Goal: Transaction & Acquisition: Purchase product/service

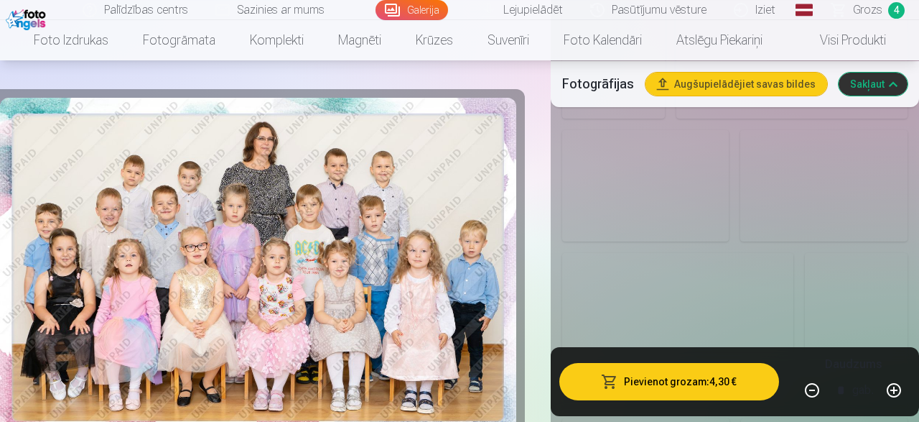
scroll to position [1833, 0]
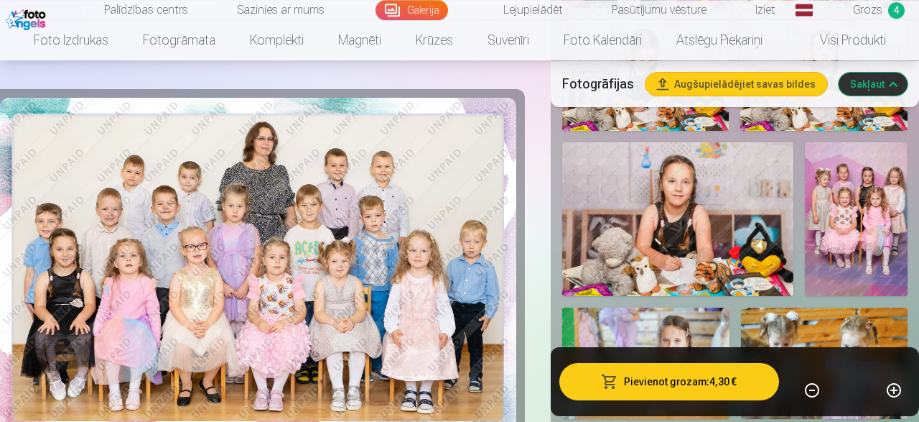
scroll to position [1908, 0]
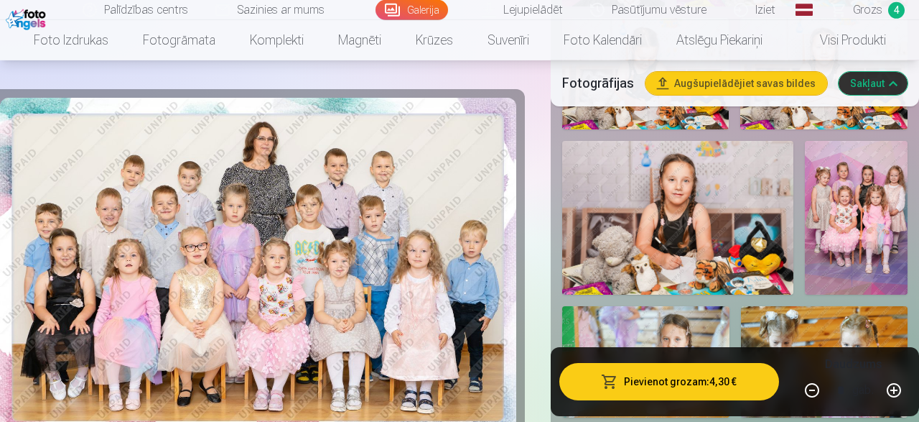
click at [676, 383] on button "Pievienot grozam : 4,30 €" at bounding box center [669, 381] width 220 height 37
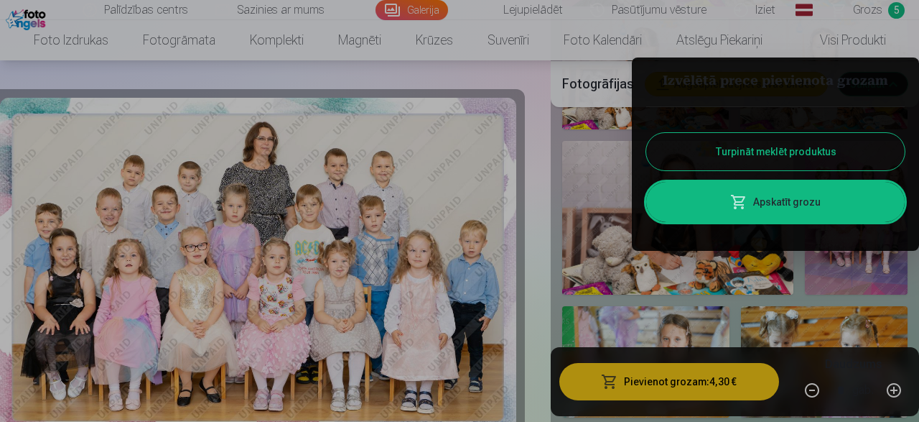
click at [772, 138] on button "Turpināt meklēt produktus" at bounding box center [775, 151] width 259 height 37
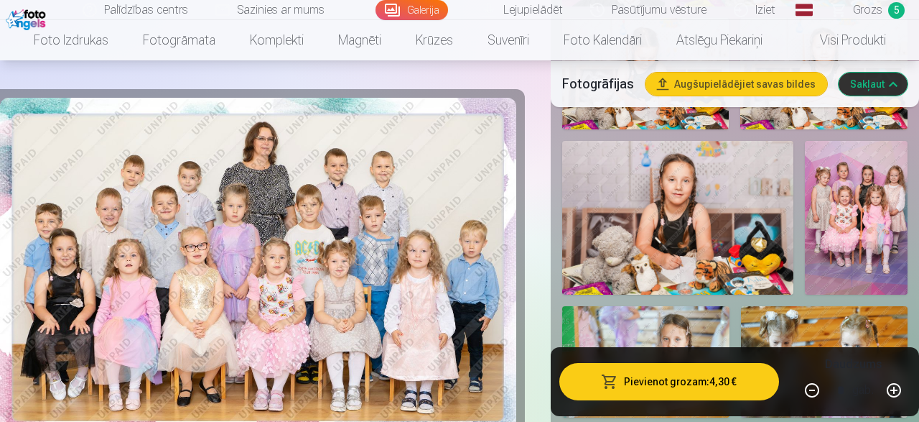
click at [883, 199] on img at bounding box center [856, 218] width 103 height 154
click at [851, 195] on img at bounding box center [856, 218] width 103 height 154
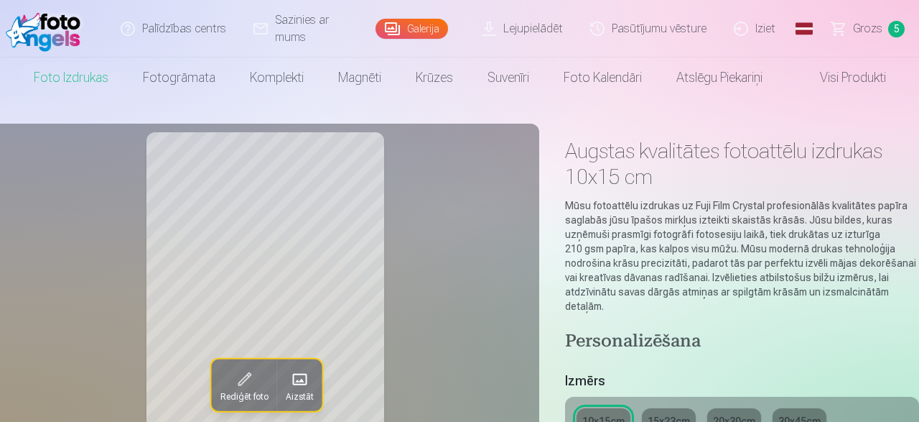
click at [423, 37] on link "Galerija" at bounding box center [412, 29] width 73 height 20
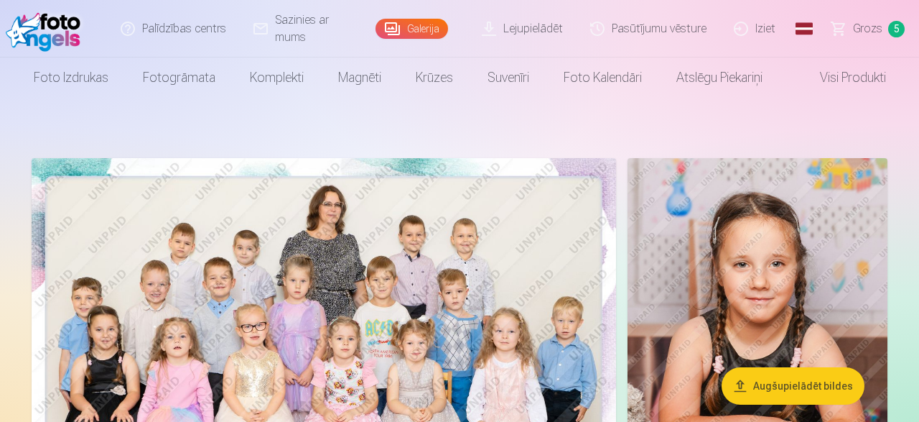
click at [869, 34] on span "Grozs" at bounding box center [867, 28] width 29 height 17
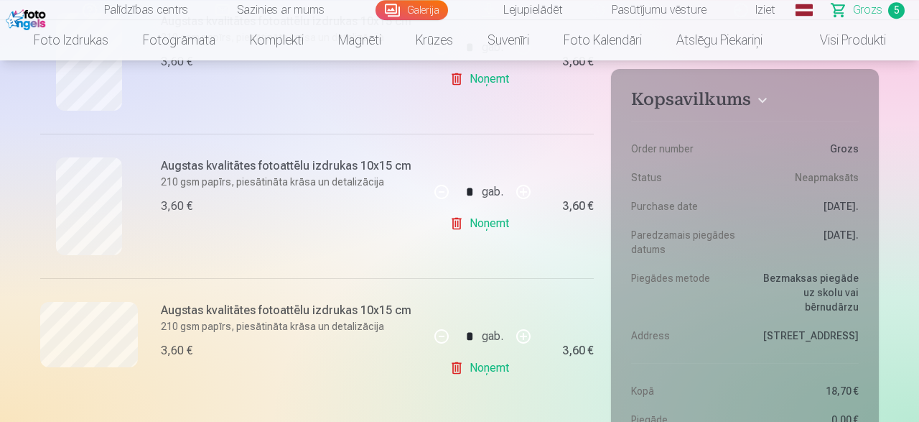
scroll to position [523, 0]
click at [456, 369] on link "Noņemt" at bounding box center [482, 367] width 65 height 29
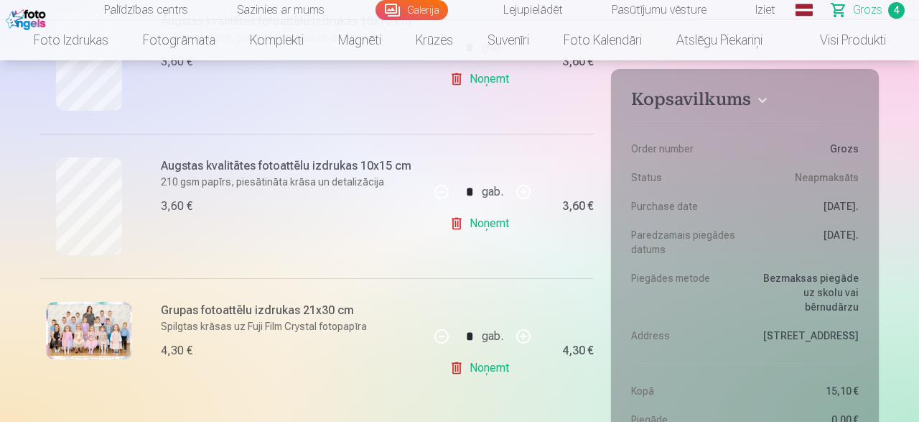
click at [455, 232] on link "Noņemt" at bounding box center [482, 223] width 65 height 29
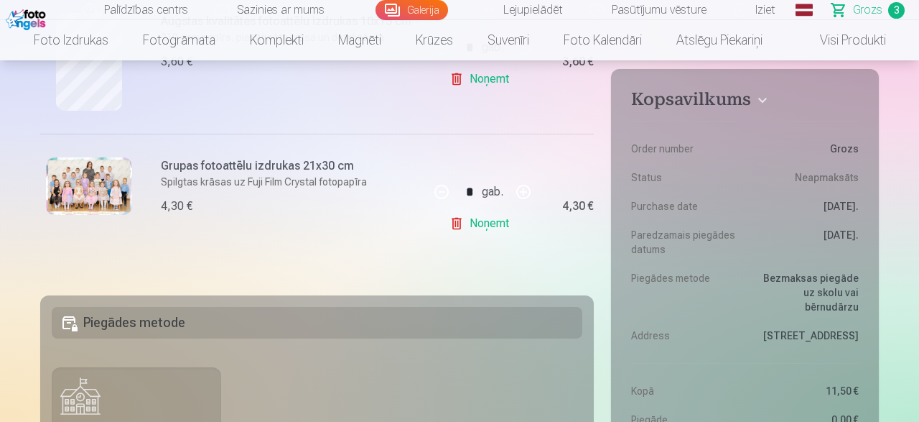
click at [456, 84] on link "Noņemt" at bounding box center [482, 79] width 65 height 29
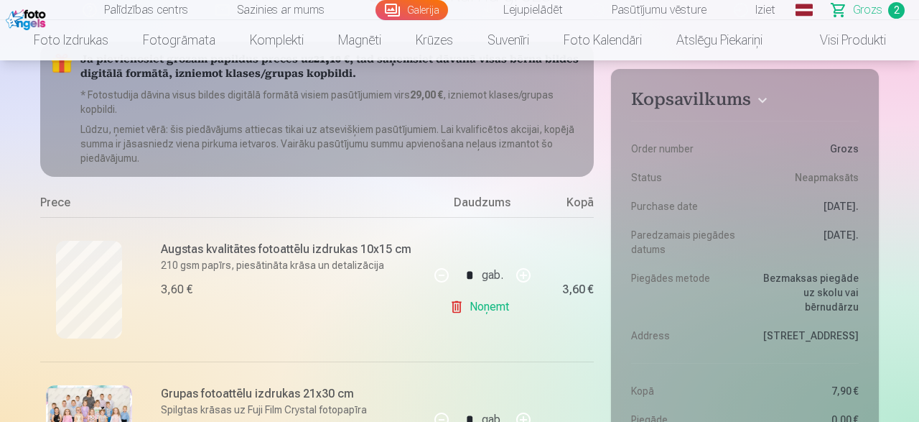
scroll to position [149, 0]
click at [456, 298] on link "Noņemt" at bounding box center [482, 308] width 65 height 29
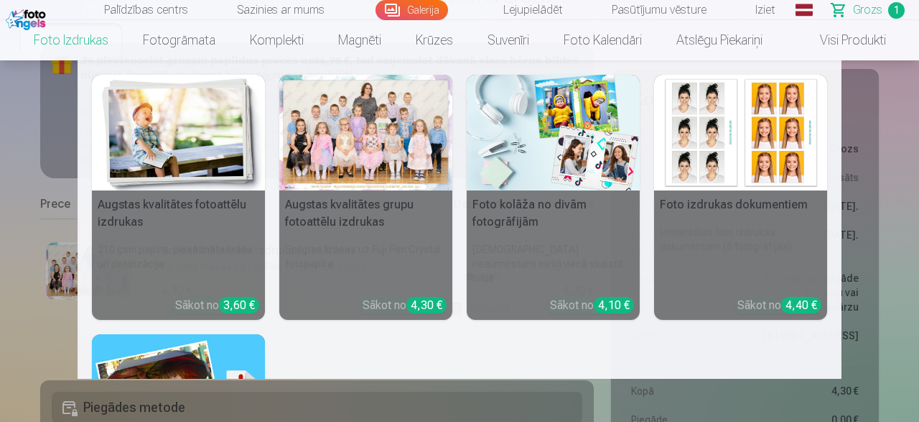
click at [100, 39] on link "Foto izdrukas" at bounding box center [71, 40] width 109 height 40
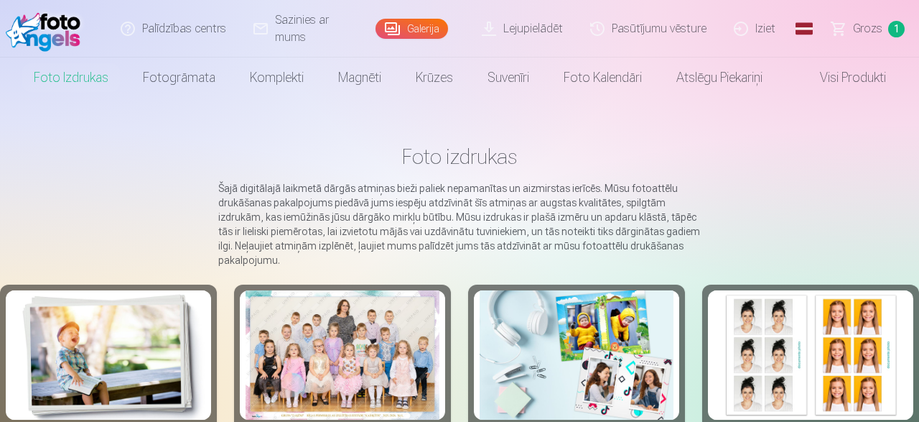
click at [377, 342] on div at bounding box center [343, 354] width 194 height 129
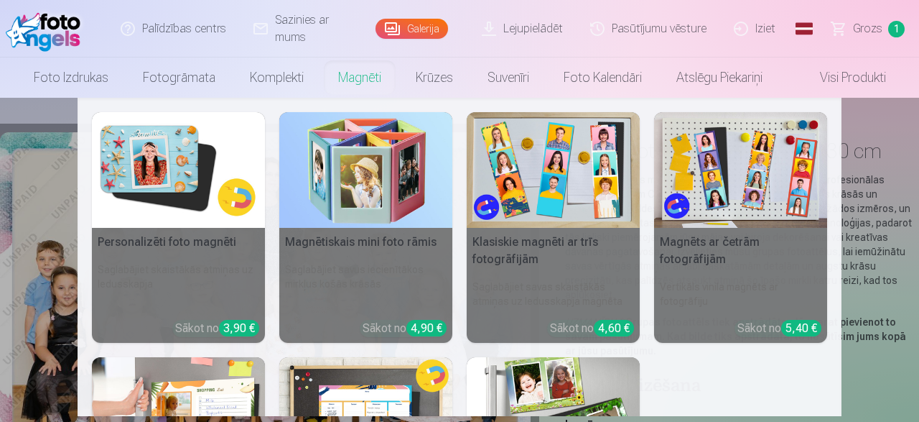
click at [349, 61] on link "Magnēti" at bounding box center [360, 77] width 78 height 40
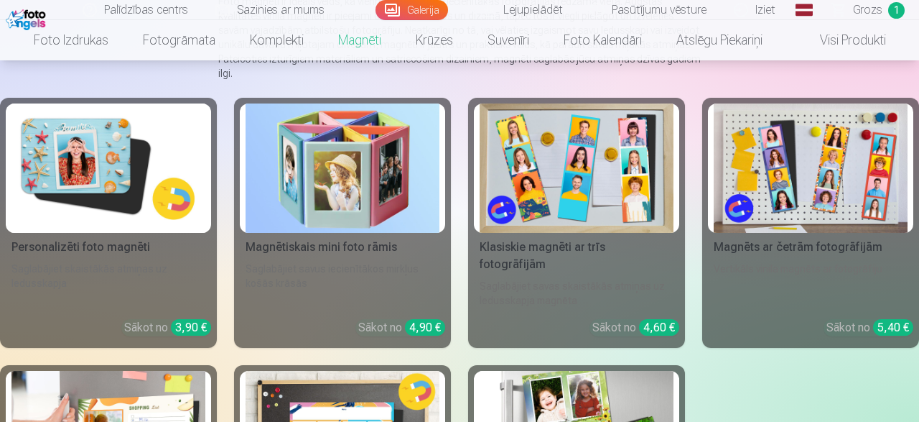
scroll to position [224, 0]
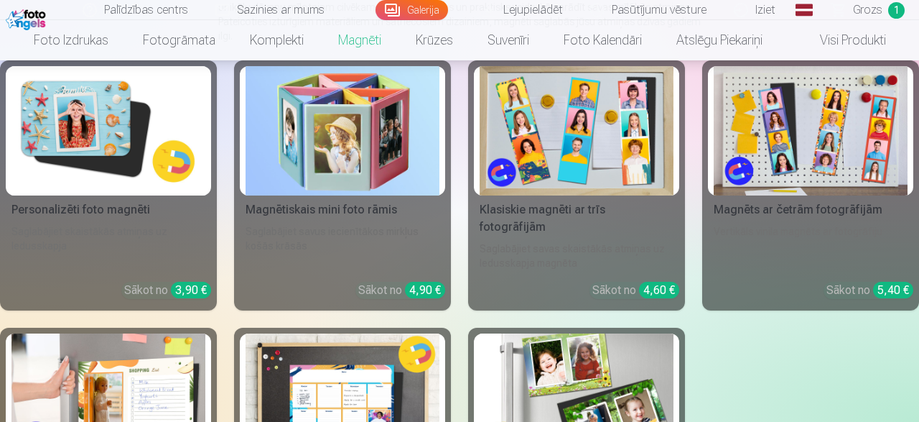
click at [850, 108] on img at bounding box center [811, 130] width 194 height 129
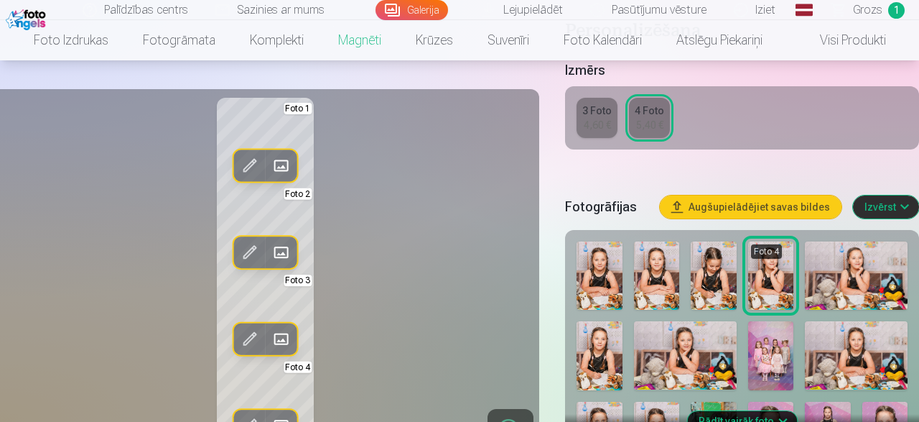
scroll to position [336, 0]
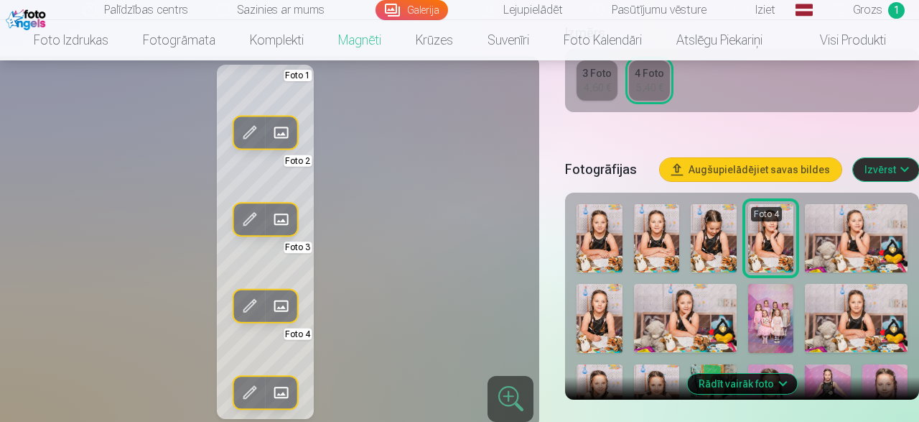
click at [599, 249] on img at bounding box center [599, 238] width 45 height 68
click at [699, 227] on img at bounding box center [713, 238] width 45 height 68
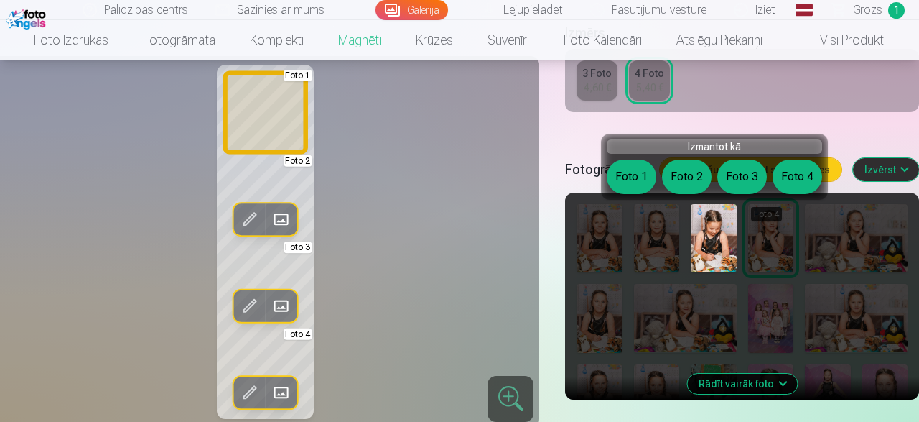
click at [636, 173] on button "Foto 1" at bounding box center [632, 176] width 50 height 34
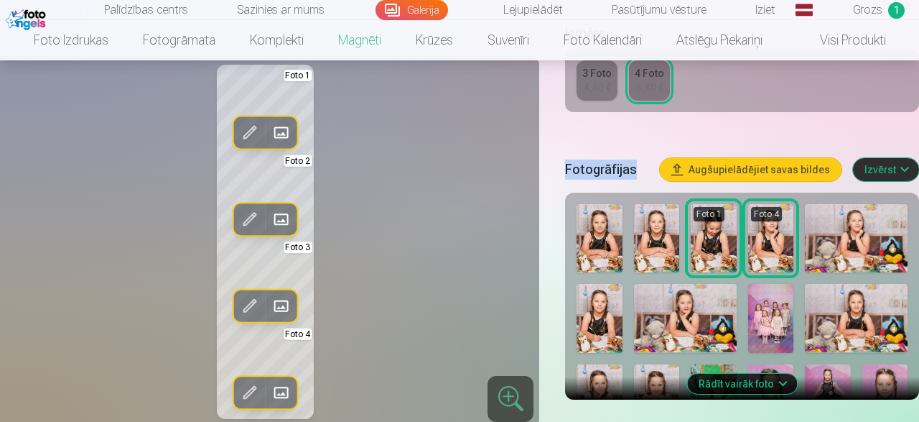
click at [636, 173] on h5 "Fotogrāfijas" at bounding box center [606, 169] width 83 height 20
click at [610, 241] on img at bounding box center [599, 238] width 45 height 68
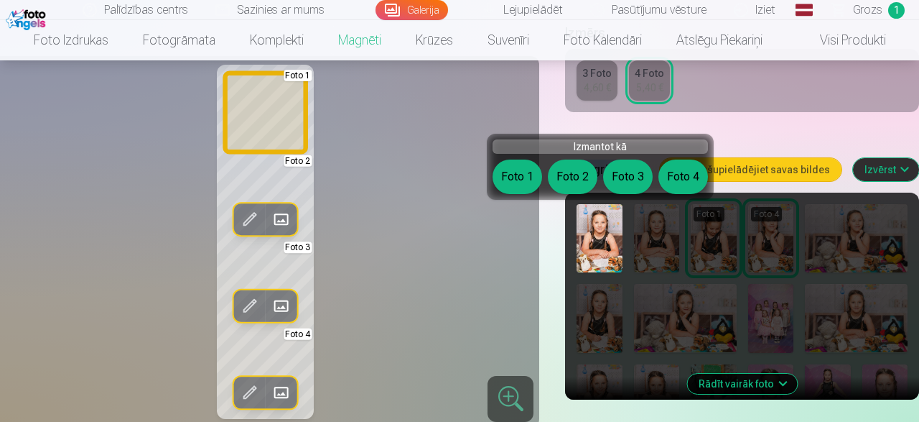
click at [534, 169] on button "Foto 1" at bounding box center [518, 176] width 50 height 34
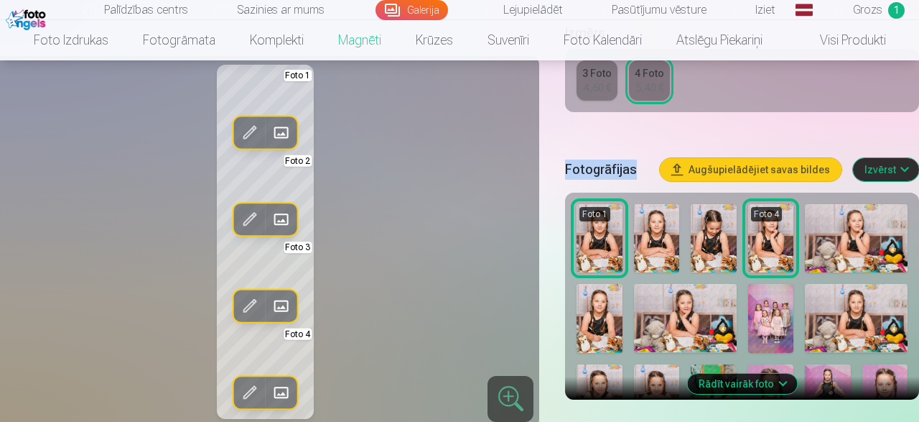
click at [670, 248] on img at bounding box center [656, 238] width 45 height 68
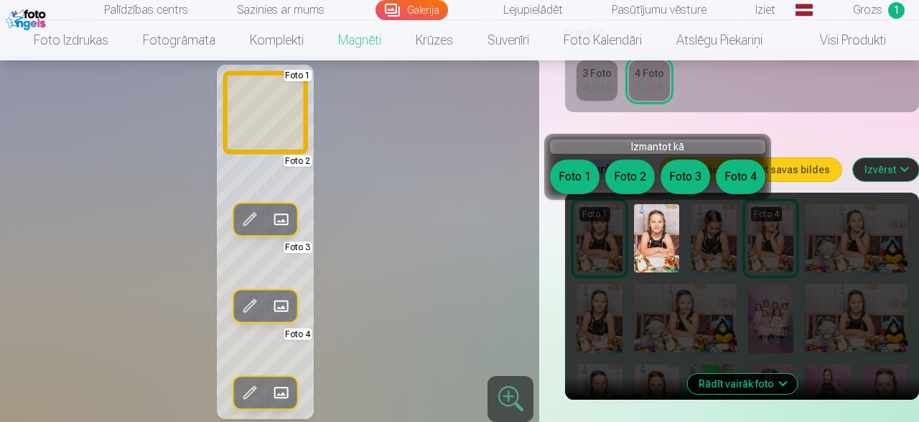
click at [587, 179] on button "Foto 1" at bounding box center [575, 176] width 50 height 34
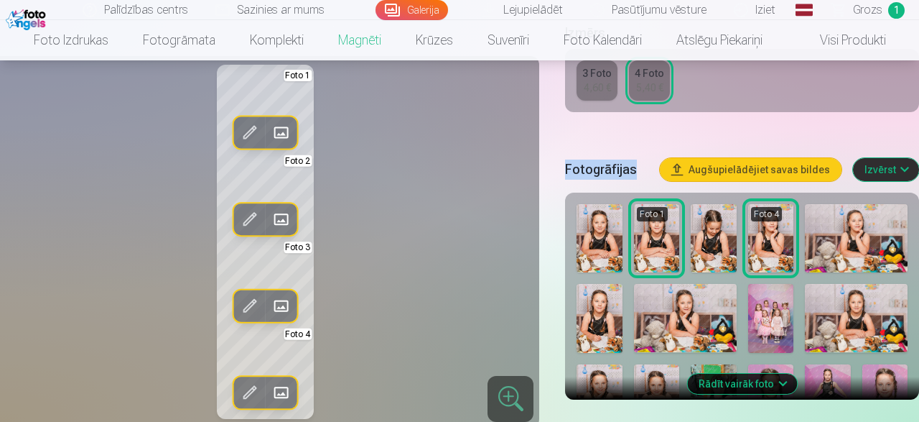
click at [778, 239] on img at bounding box center [770, 238] width 45 height 68
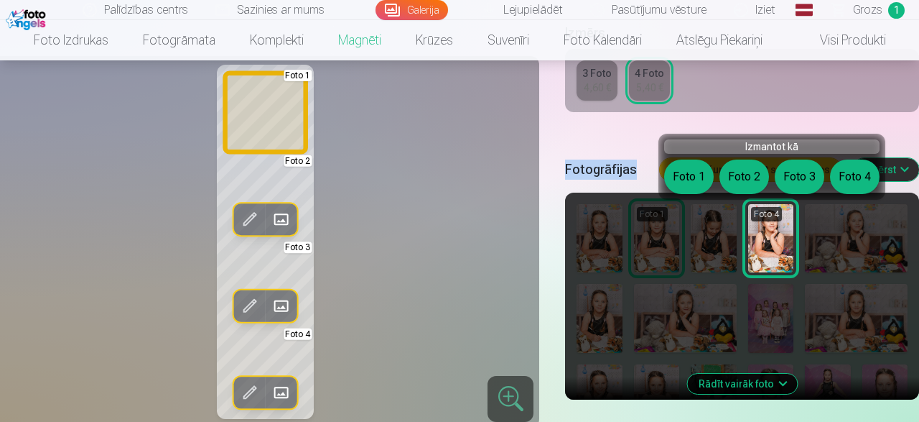
click at [687, 180] on button "Foto 1" at bounding box center [689, 176] width 50 height 34
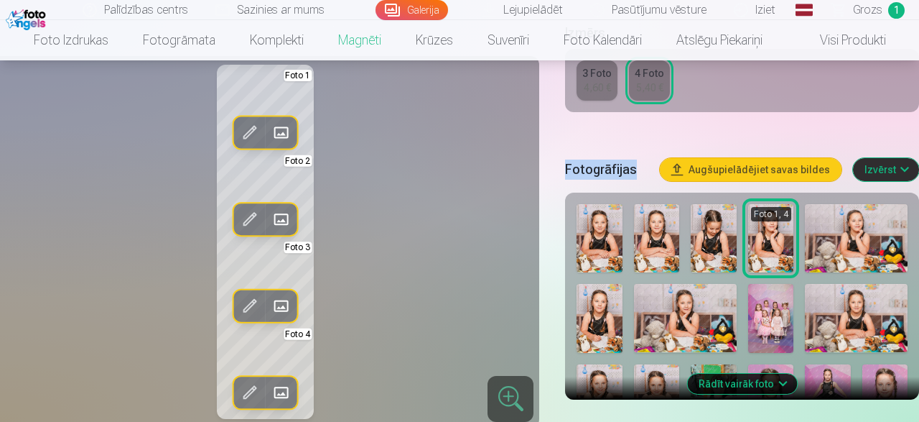
click at [857, 259] on img at bounding box center [856, 238] width 103 height 68
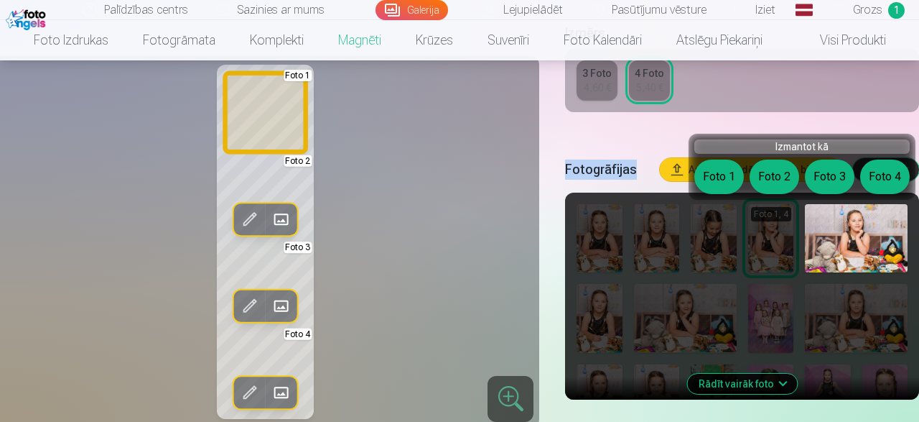
click at [736, 164] on button "Foto 1" at bounding box center [719, 176] width 50 height 34
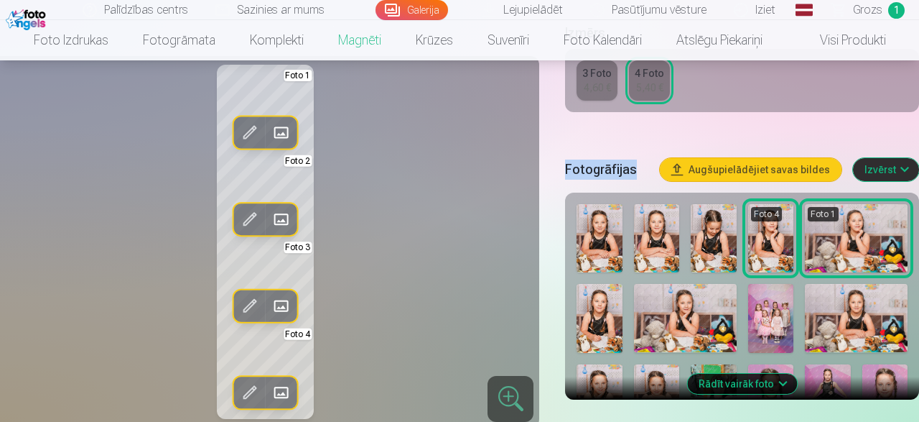
click at [602, 330] on img at bounding box center [599, 318] width 45 height 68
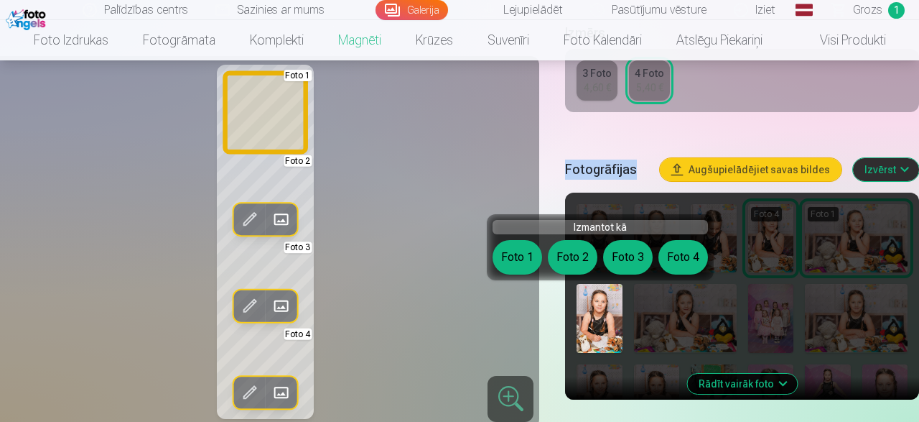
click at [510, 259] on button "Foto 1" at bounding box center [518, 257] width 50 height 34
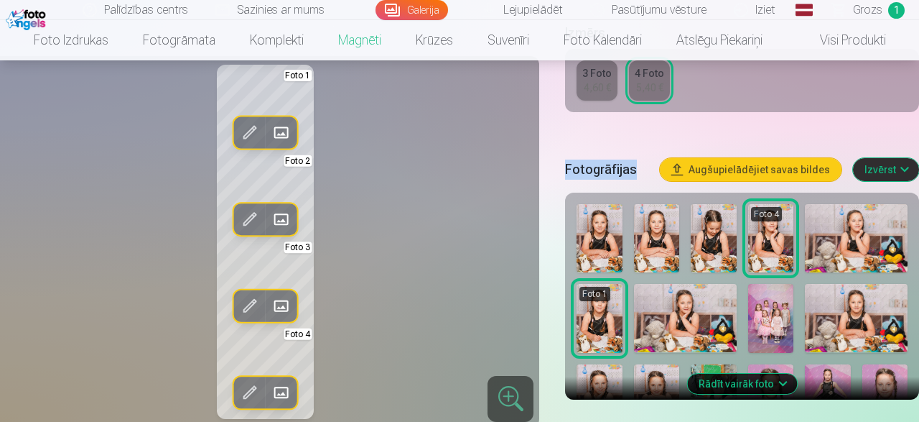
click at [671, 328] on img at bounding box center [685, 318] width 103 height 68
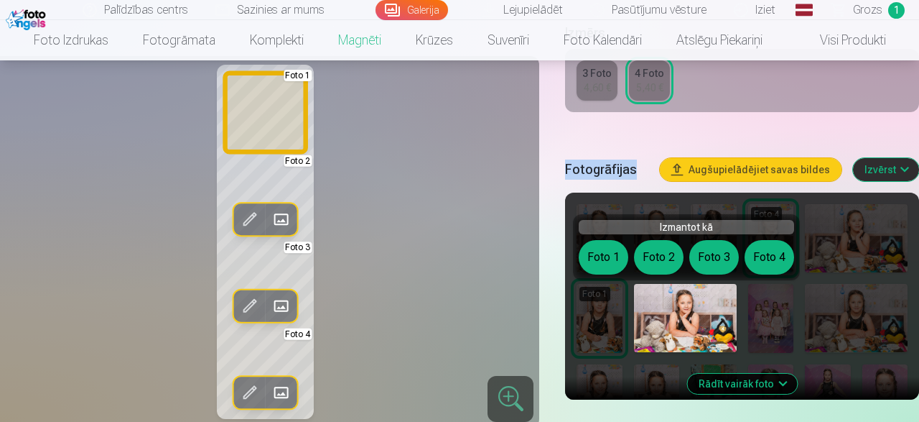
click at [594, 256] on button "Foto 1" at bounding box center [604, 257] width 50 height 34
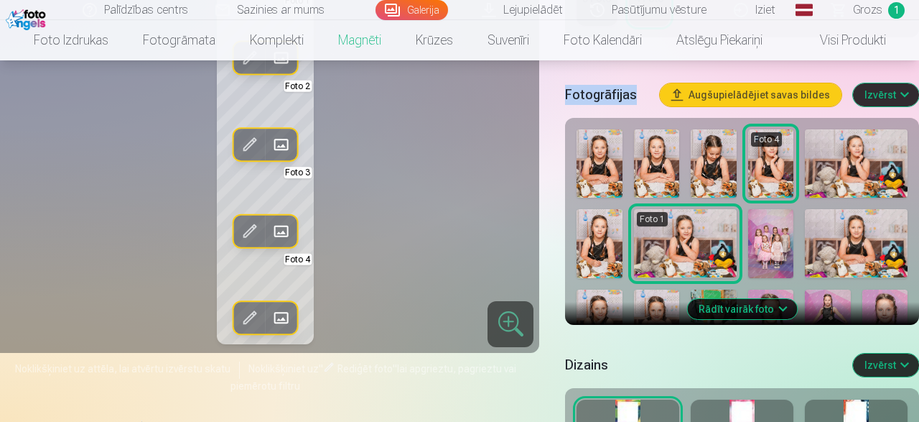
scroll to position [448, 0]
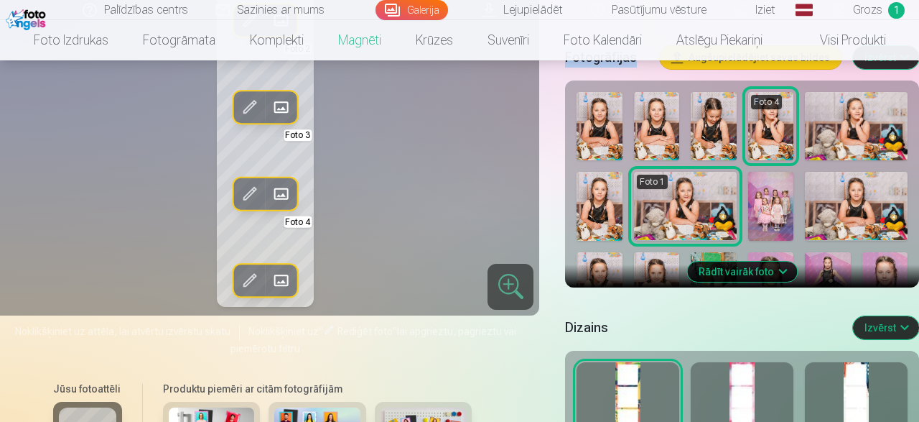
click at [870, 218] on img at bounding box center [856, 206] width 103 height 68
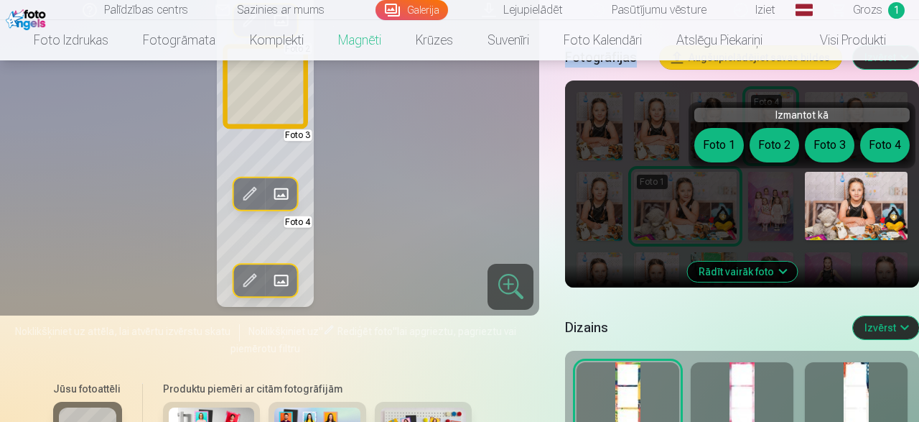
click at [768, 129] on button "Foto 2" at bounding box center [775, 145] width 50 height 34
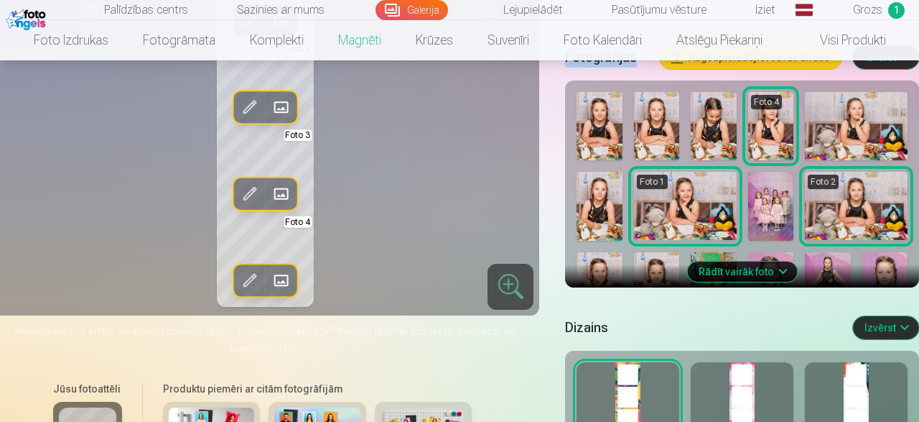
click at [727, 271] on button "Rādīt vairāk foto" at bounding box center [742, 271] width 110 height 20
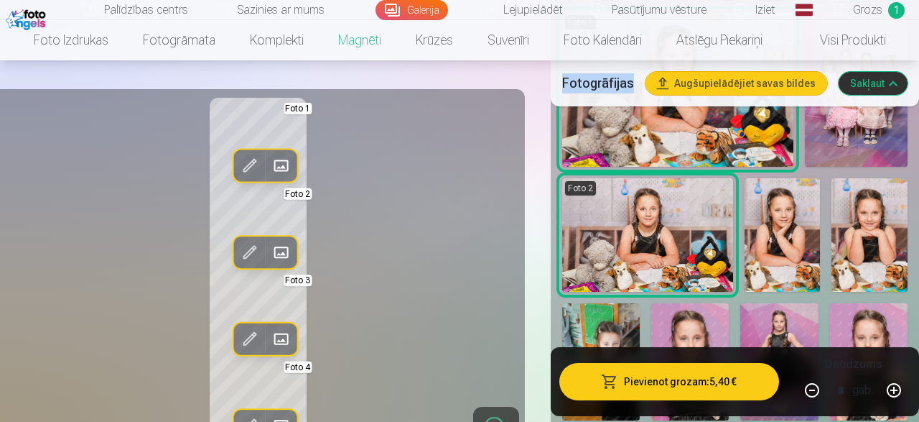
scroll to position [859, 0]
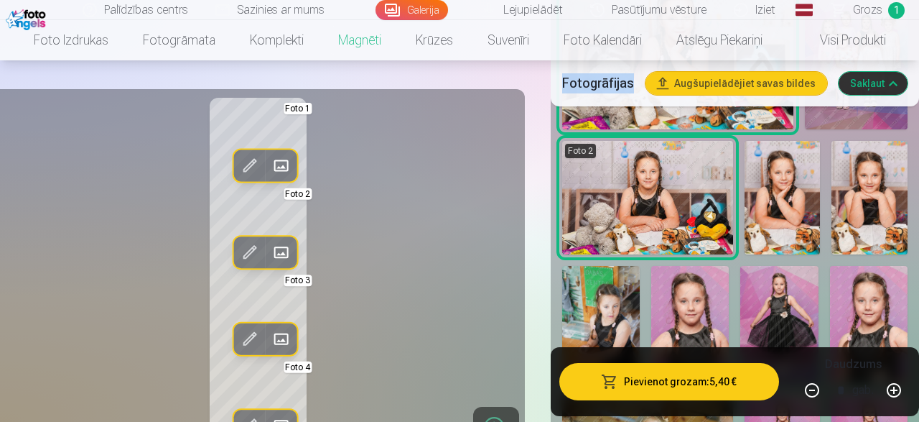
click at [770, 159] on img at bounding box center [783, 198] width 76 height 114
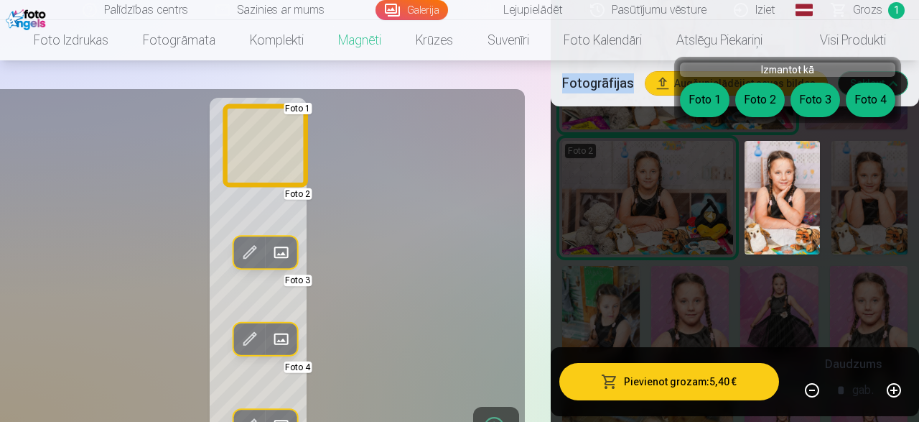
click at [721, 101] on button "Foto 1" at bounding box center [705, 100] width 50 height 34
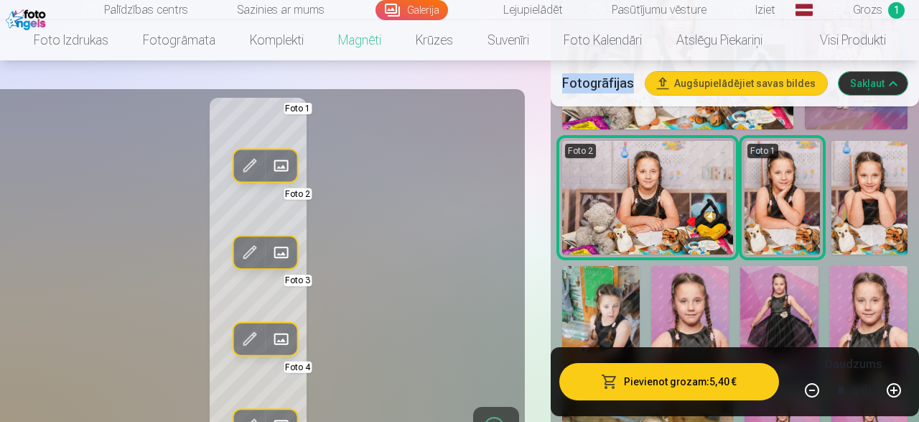
click at [895, 200] on img at bounding box center [870, 198] width 76 height 114
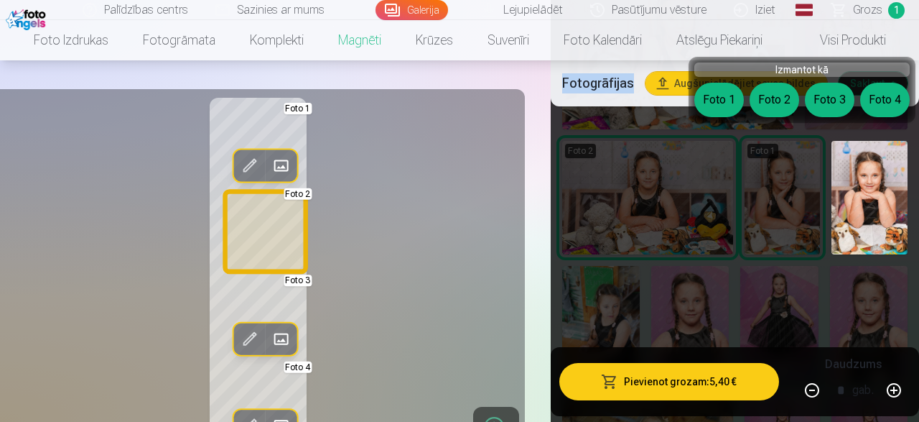
click at [789, 107] on button "Foto 2" at bounding box center [775, 100] width 50 height 34
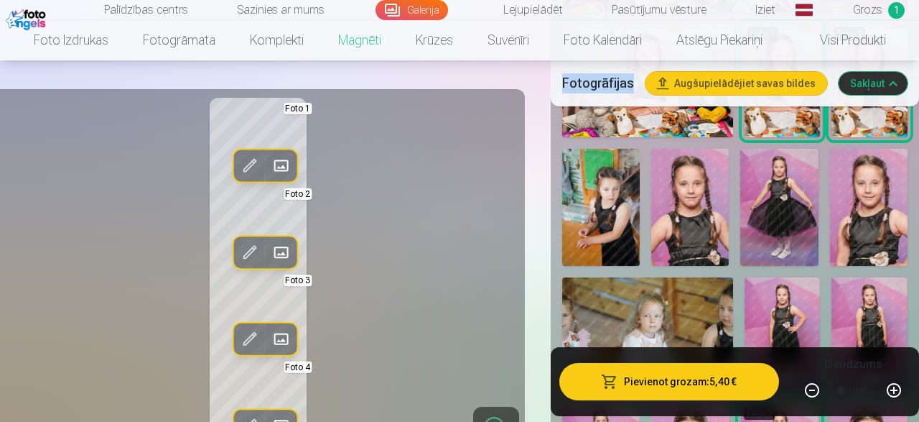
scroll to position [1008, 0]
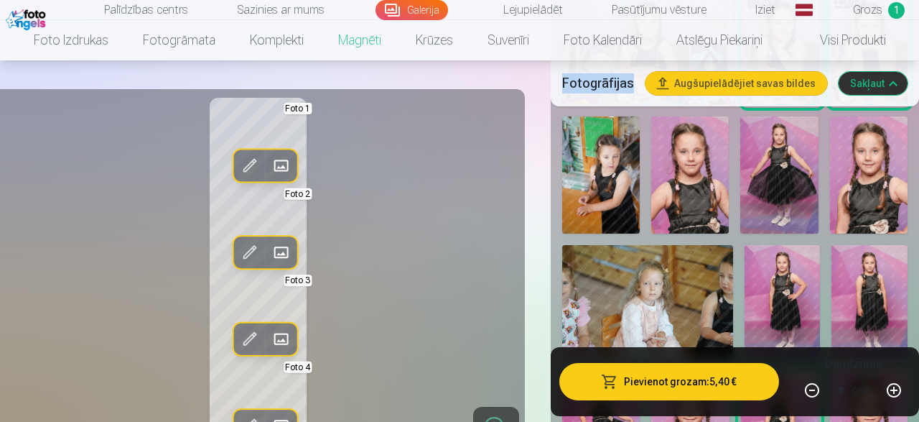
click at [778, 187] on img at bounding box center [779, 174] width 78 height 116
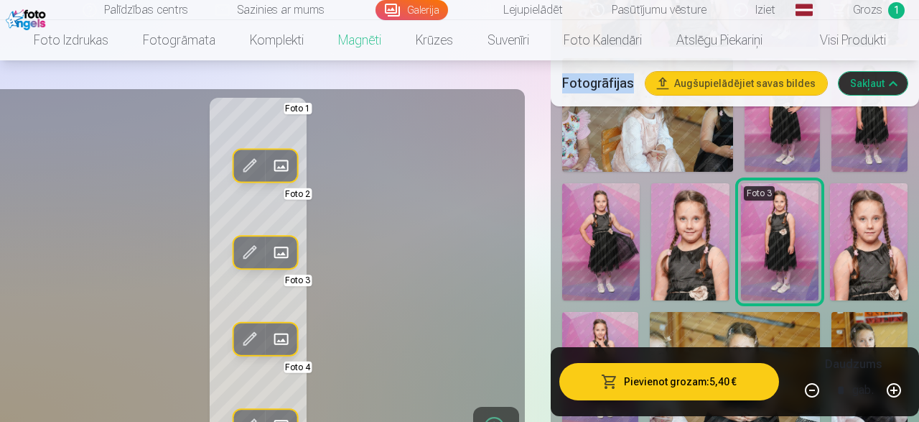
scroll to position [1232, 0]
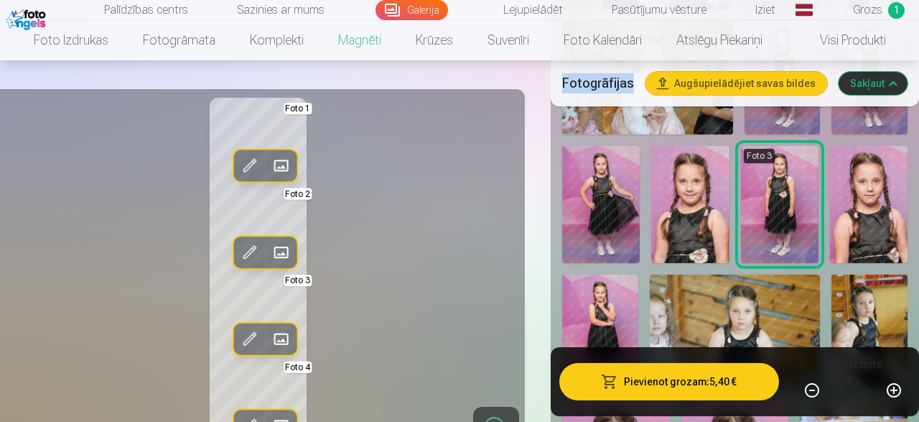
click at [638, 274] on img at bounding box center [600, 331] width 76 height 114
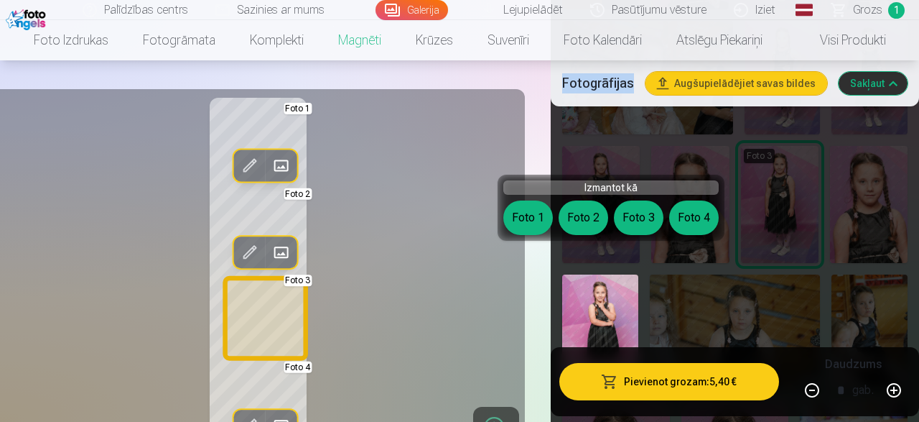
click at [620, 208] on button "Foto 3" at bounding box center [639, 217] width 50 height 34
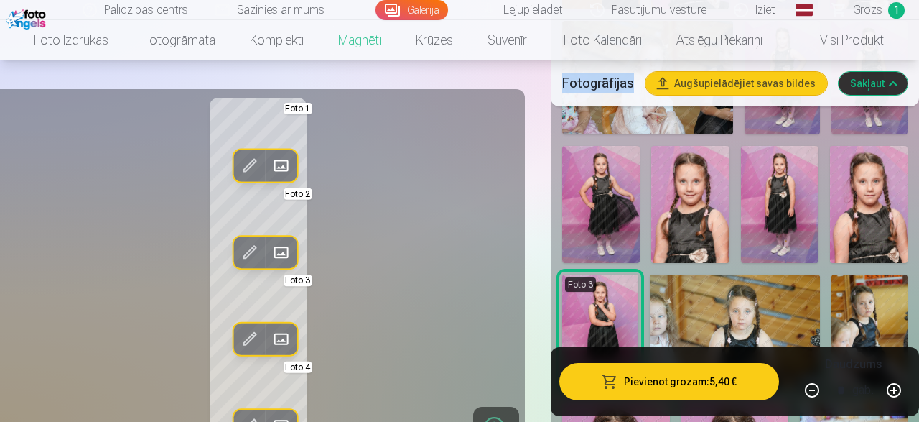
click at [620, 208] on img at bounding box center [601, 204] width 78 height 117
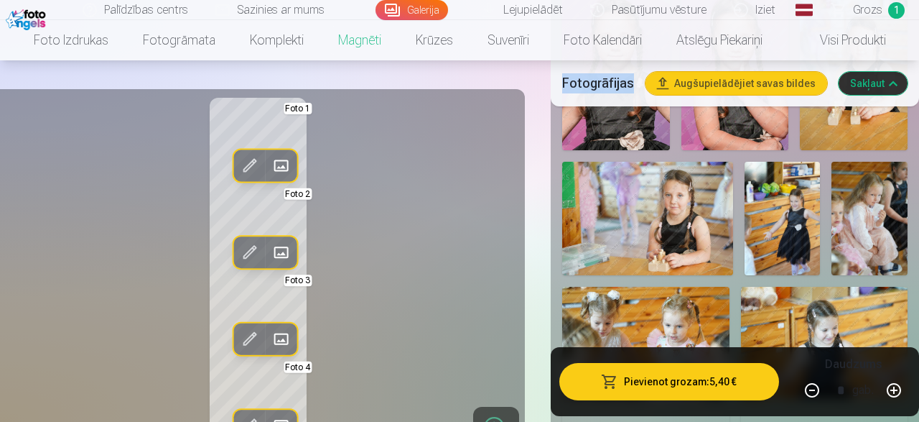
scroll to position [1680, 0]
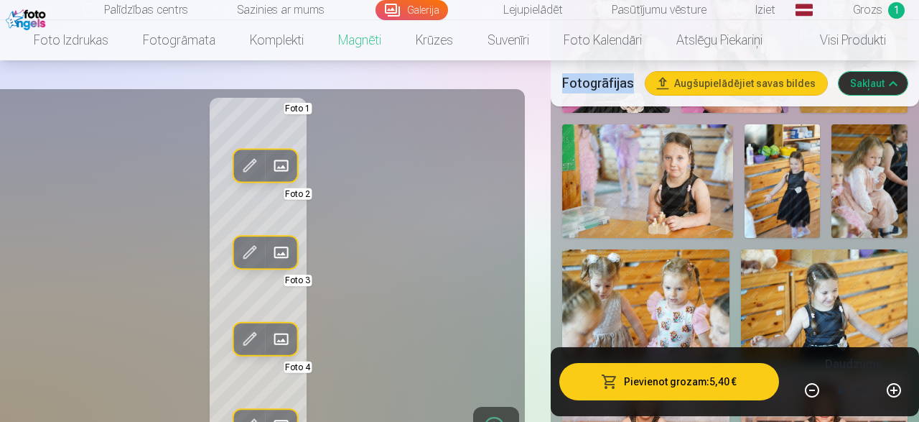
click at [887, 263] on img at bounding box center [824, 304] width 167 height 111
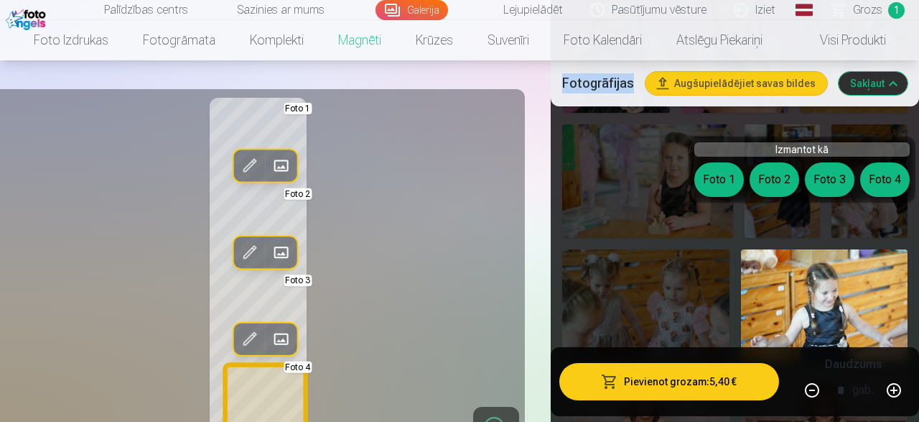
click at [889, 187] on button "Foto 4" at bounding box center [885, 179] width 50 height 34
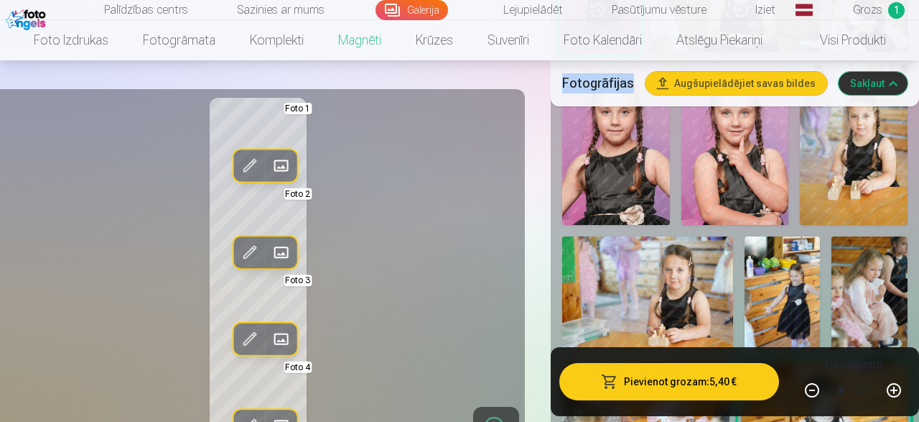
scroll to position [1606, 0]
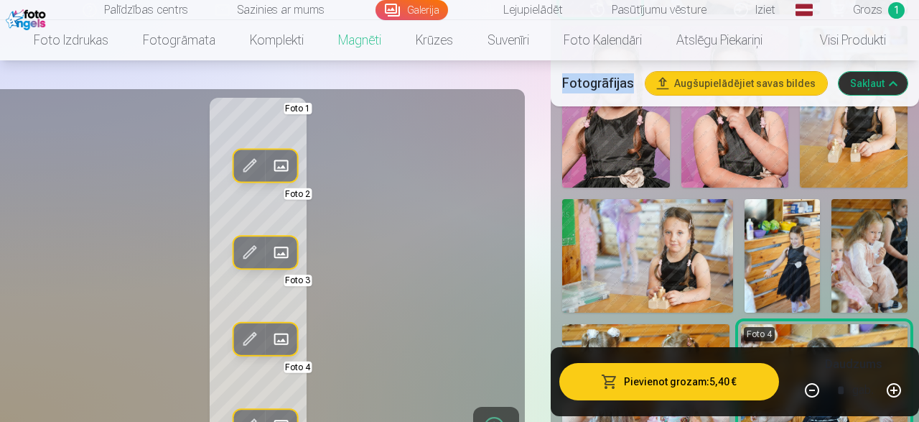
click at [707, 213] on img at bounding box center [647, 255] width 171 height 113
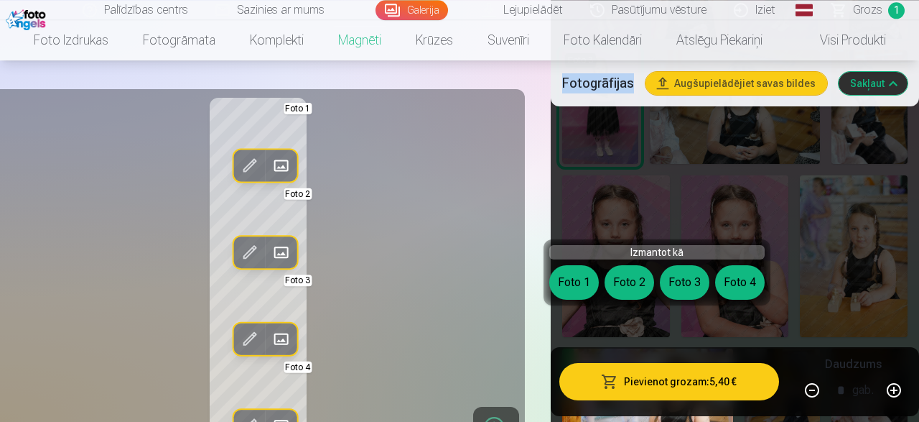
scroll to position [1456, 0]
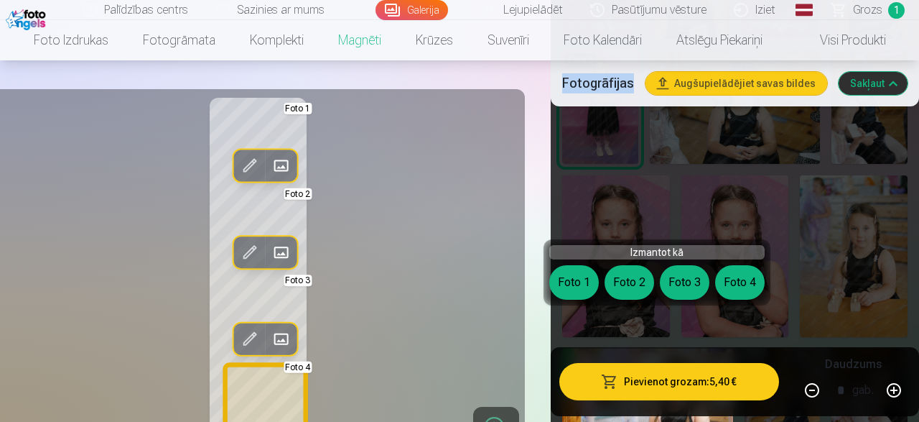
click at [742, 274] on button "Foto 4" at bounding box center [740, 282] width 50 height 34
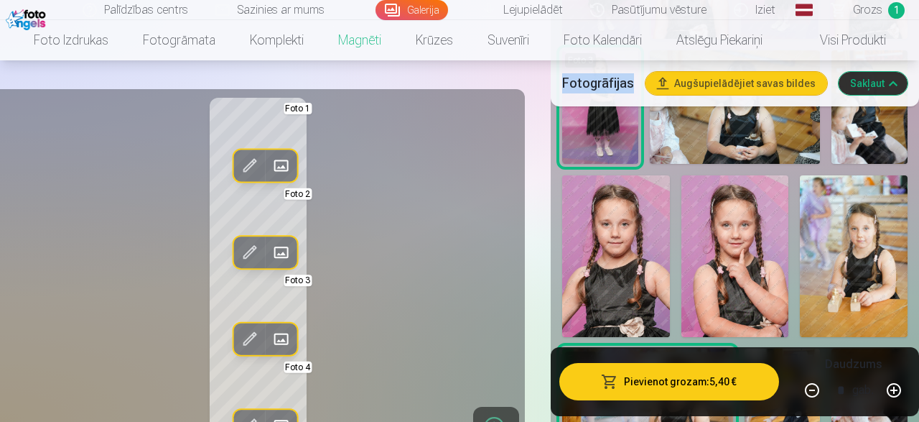
click at [742, 274] on img at bounding box center [735, 256] width 108 height 162
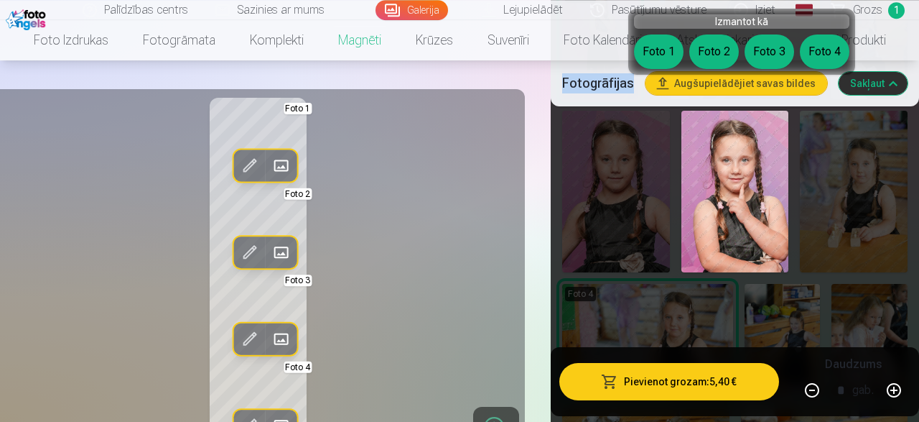
scroll to position [1531, 0]
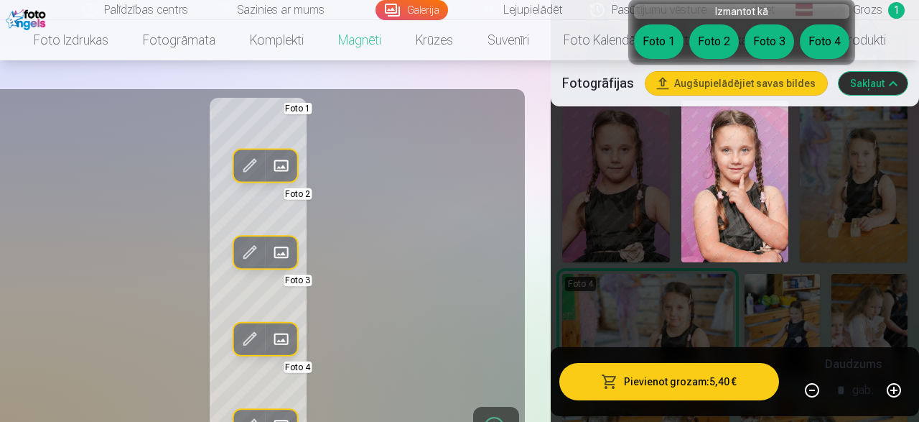
click at [381, 364] on div "Rediģēt foto Aizstāt Foto 1 Rediģēt foto Aizstāt Foto 2 Rediģēt foto Aizstāt Fo…" at bounding box center [258, 274] width 516 height 352
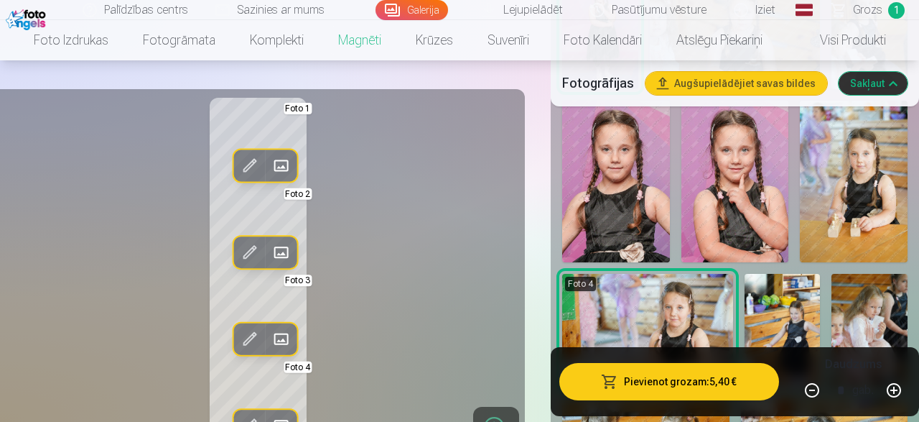
click at [381, 364] on div "Rediģēt foto Aizstāt Foto 1 Rediģēt foto Aizstāt Foto 2 Rediģēt foto Aizstāt Fo…" at bounding box center [258, 274] width 516 height 352
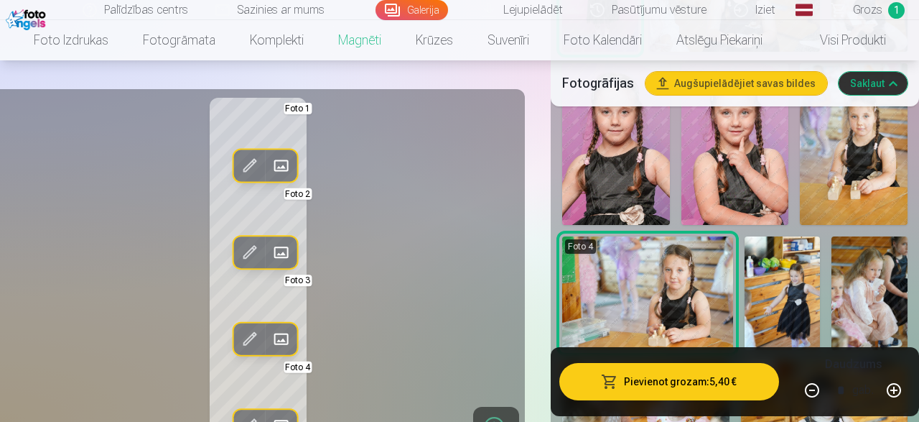
scroll to position [1606, 0]
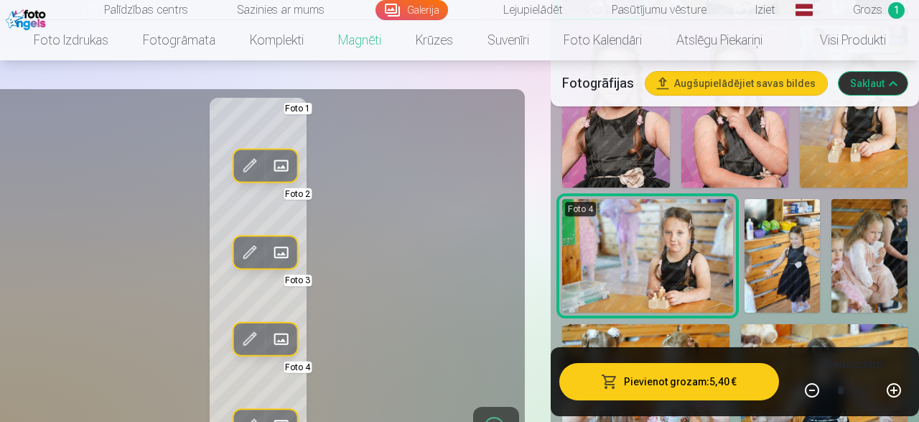
click at [381, 364] on div "Rediģēt foto Aizstāt Foto 1 Rediģēt foto Aizstāt Foto 2 Rediģēt foto Aizstāt Fo…" at bounding box center [258, 274] width 516 height 352
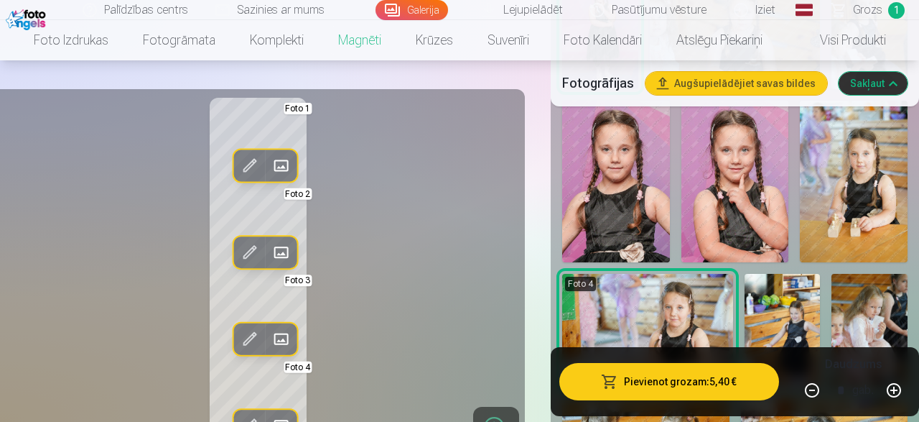
scroll to position [1494, 0]
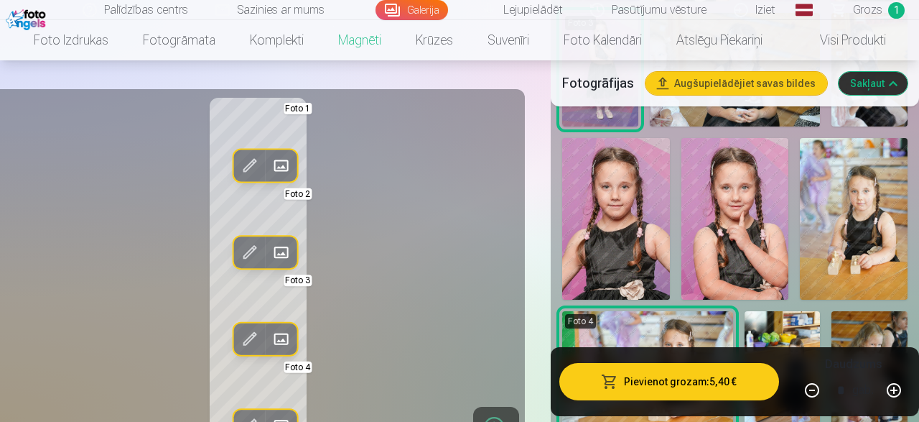
click at [619, 220] on img at bounding box center [616, 219] width 108 height 162
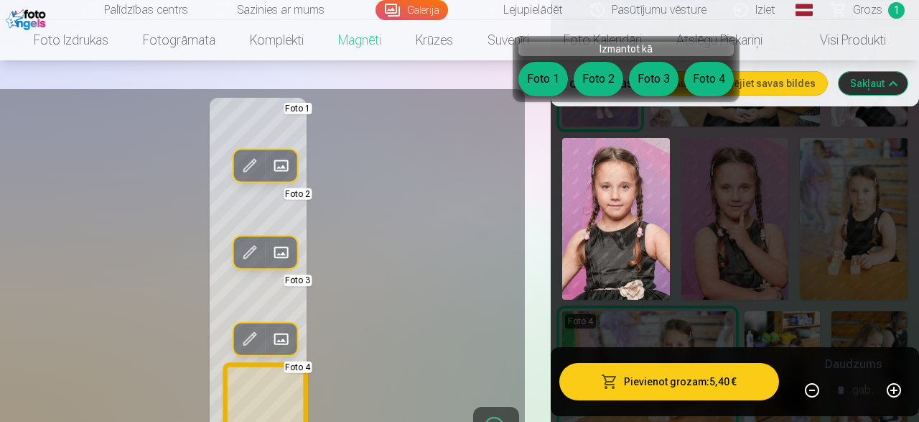
click at [720, 90] on button "Foto 4" at bounding box center [709, 79] width 50 height 34
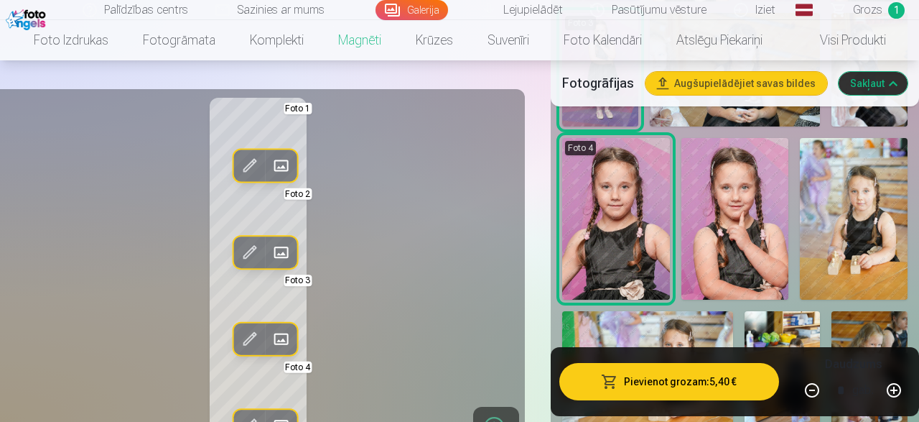
click at [697, 381] on button "Pievienot grozam : 5,40 €" at bounding box center [669, 381] width 220 height 37
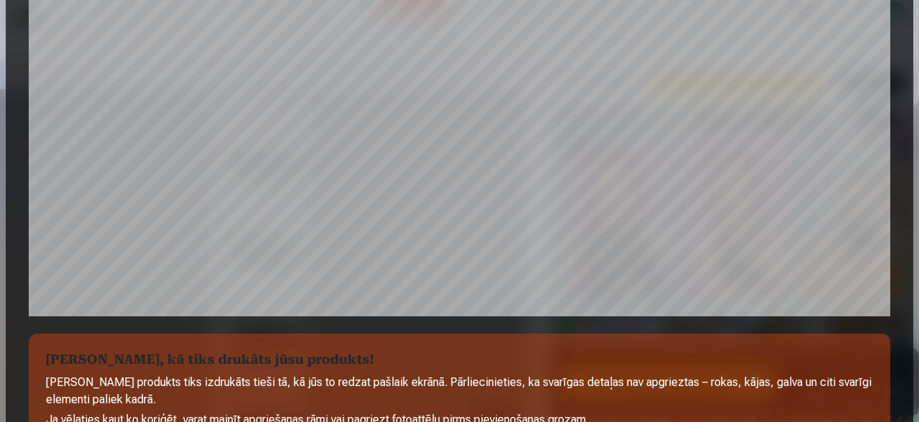
scroll to position [604, 0]
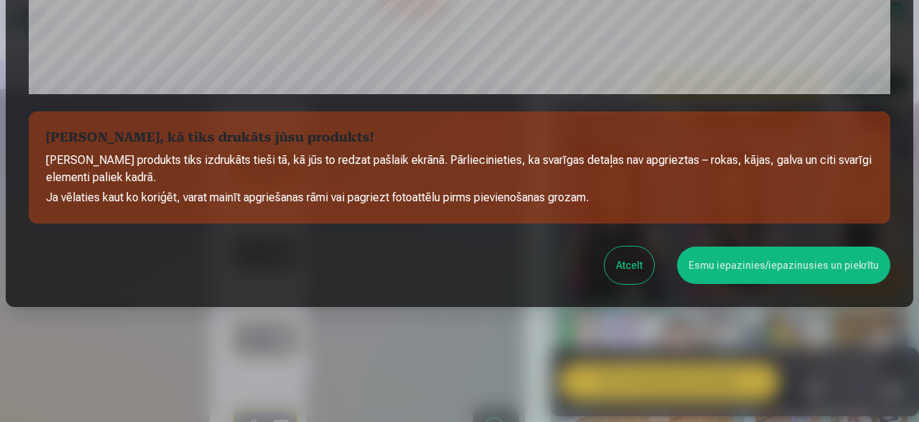
click at [738, 256] on button "Esmu iepazinies/iepazinusies un piekrītu" at bounding box center [783, 264] width 213 height 37
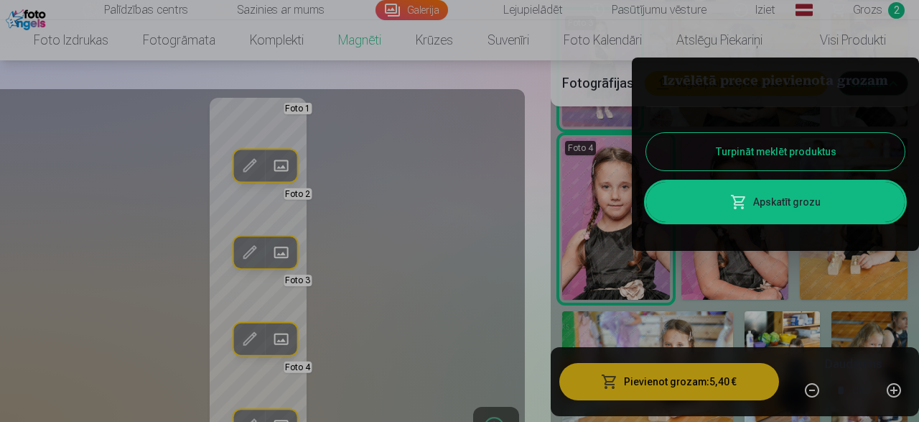
click at [801, 143] on button "Turpināt meklēt produktus" at bounding box center [775, 151] width 259 height 37
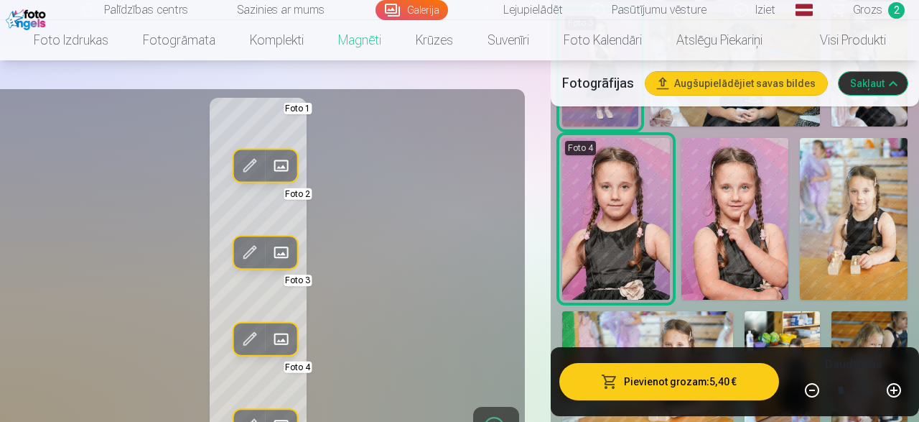
click at [867, 17] on span "Grozs" at bounding box center [867, 9] width 29 height 17
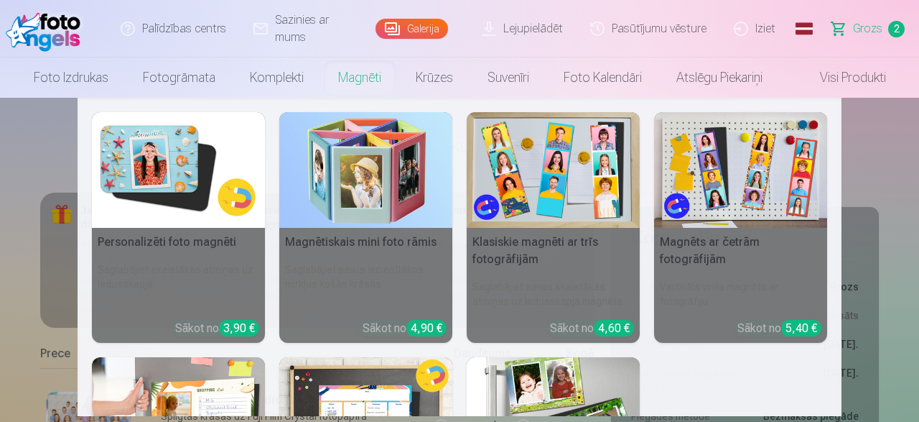
click at [356, 75] on link "Magnēti" at bounding box center [360, 77] width 78 height 40
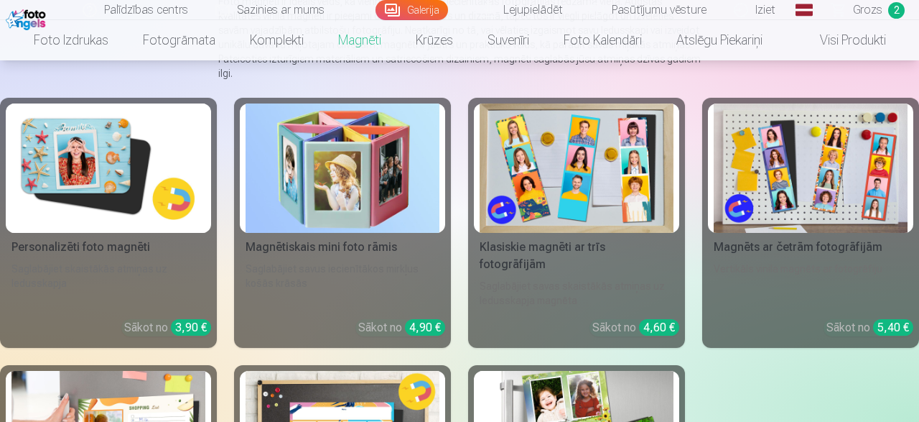
scroll to position [224, 0]
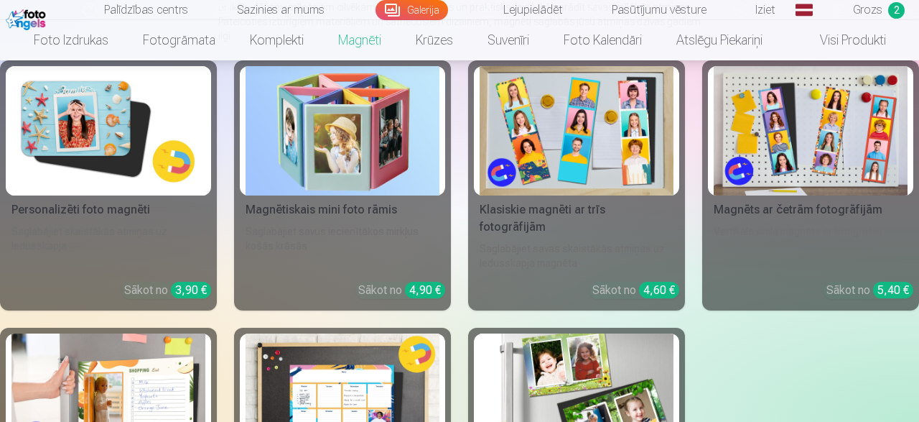
click at [852, 170] on img at bounding box center [811, 130] width 194 height 129
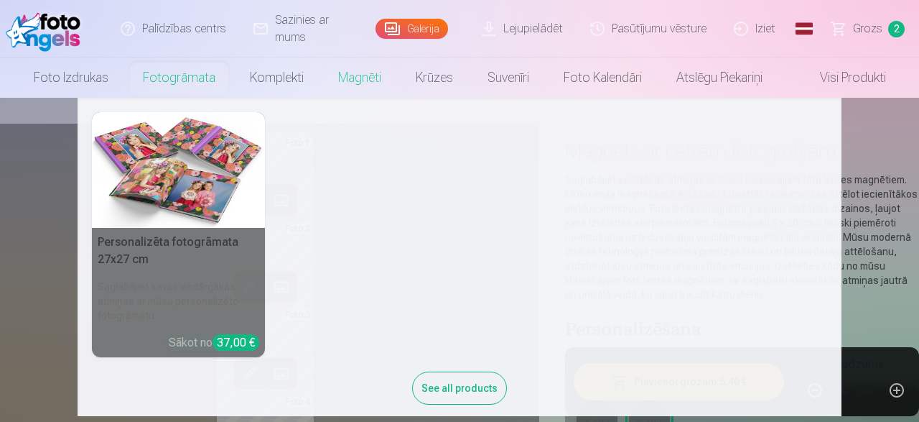
click at [197, 81] on link "Fotogrāmata" at bounding box center [179, 77] width 107 height 40
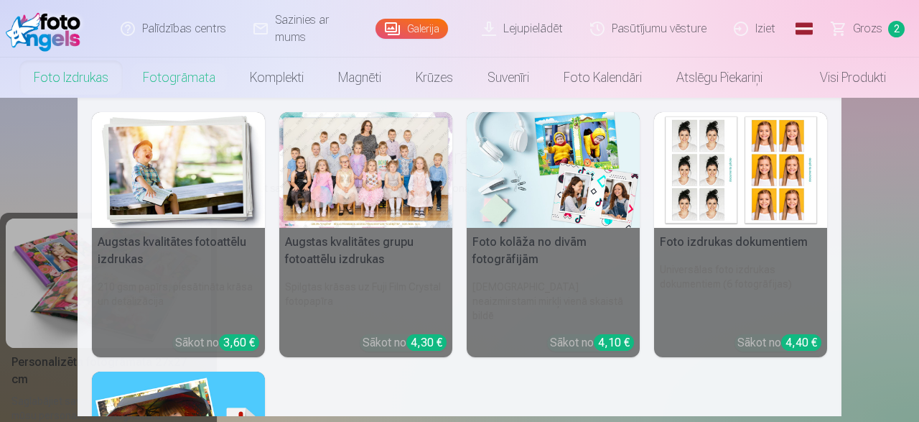
click at [90, 64] on link "Foto izdrukas" at bounding box center [71, 77] width 109 height 40
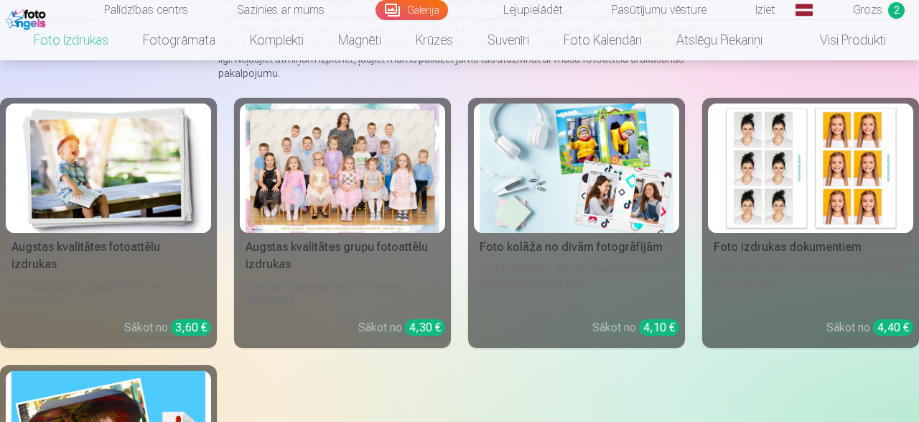
scroll to position [149, 0]
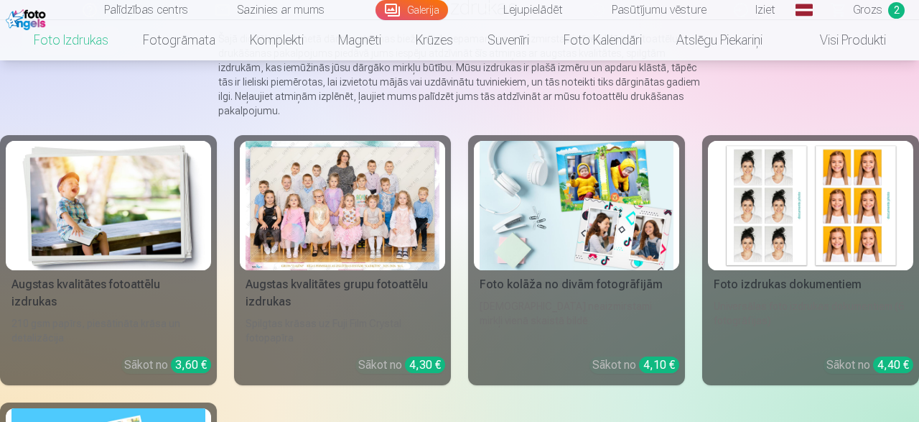
click at [555, 188] on img at bounding box center [577, 205] width 194 height 129
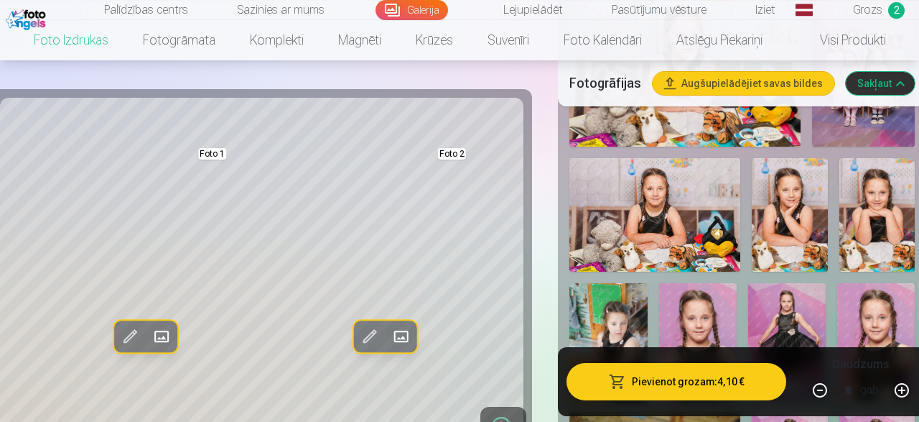
scroll to position [822, 0]
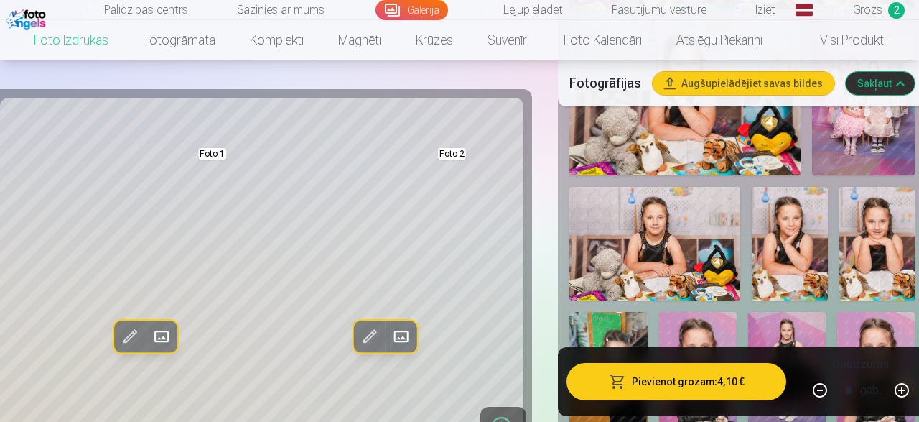
click at [888, 117] on img at bounding box center [863, 98] width 103 height 154
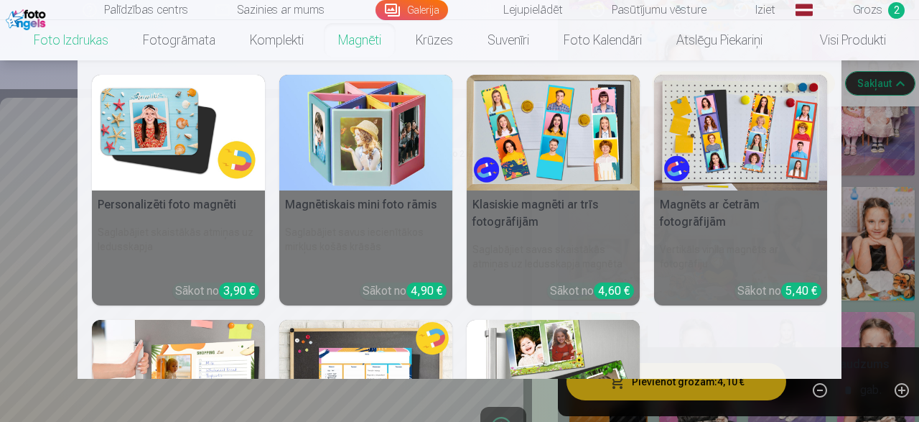
click at [377, 35] on link "Magnēti" at bounding box center [360, 40] width 78 height 40
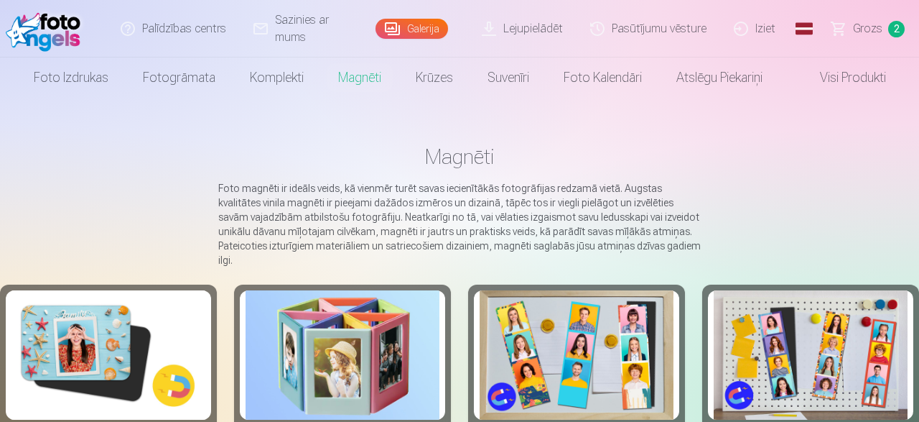
click at [814, 330] on img at bounding box center [811, 354] width 194 height 129
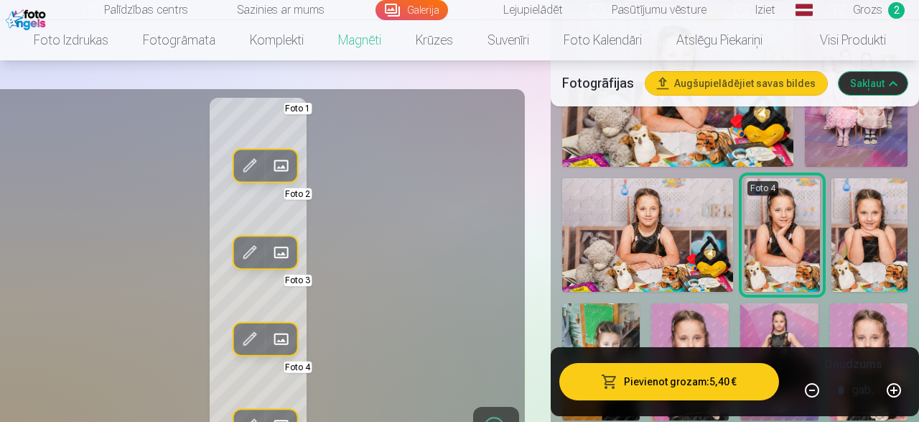
scroll to position [784, 0]
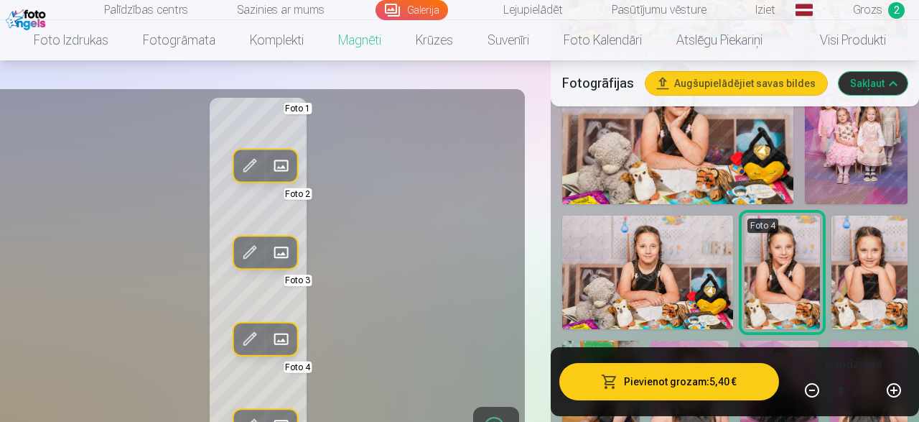
click at [827, 149] on img at bounding box center [856, 127] width 103 height 154
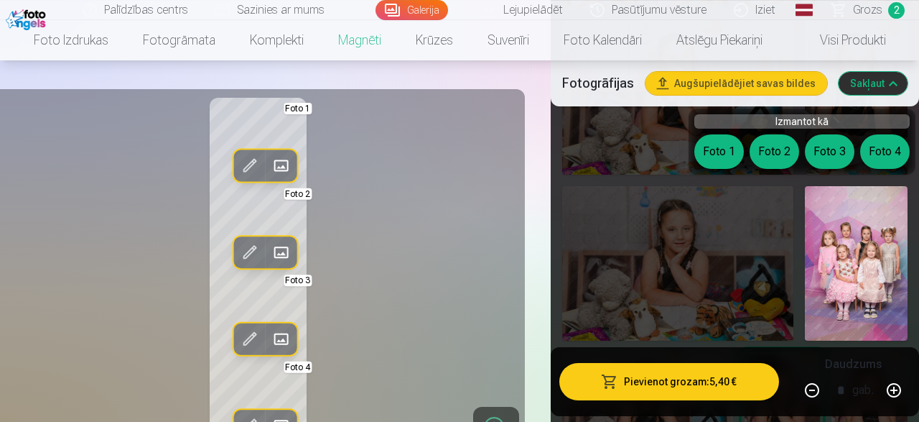
scroll to position [635, 0]
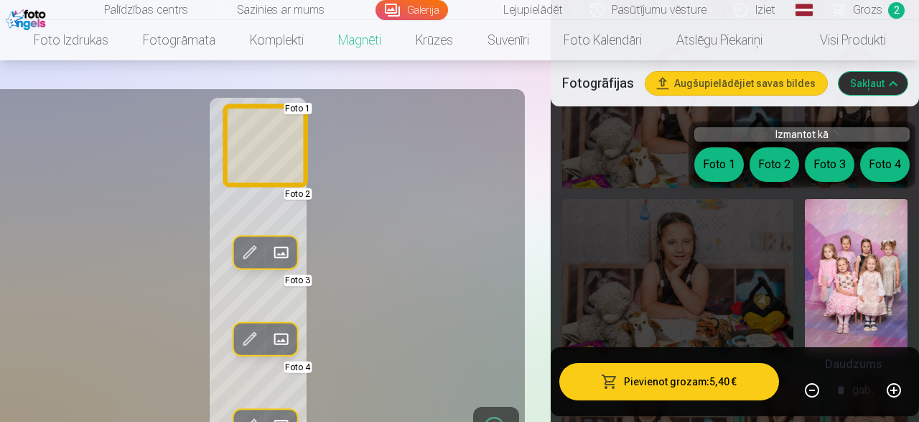
click at [726, 155] on button "Foto 1" at bounding box center [719, 164] width 50 height 34
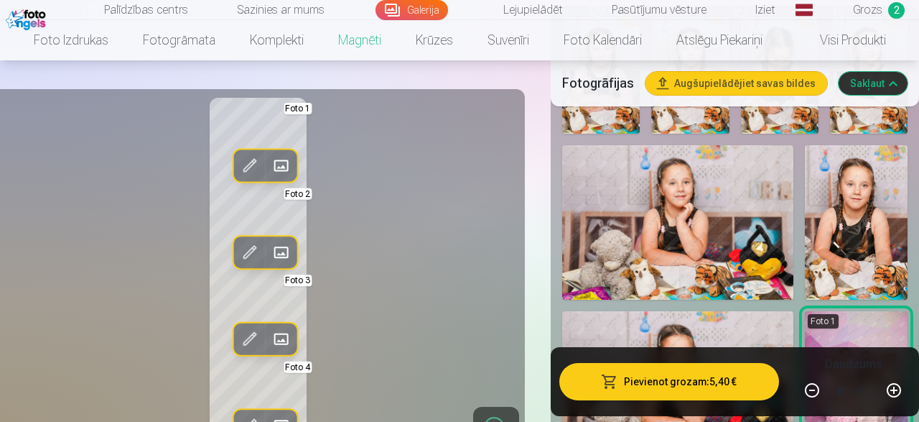
scroll to position [485, 0]
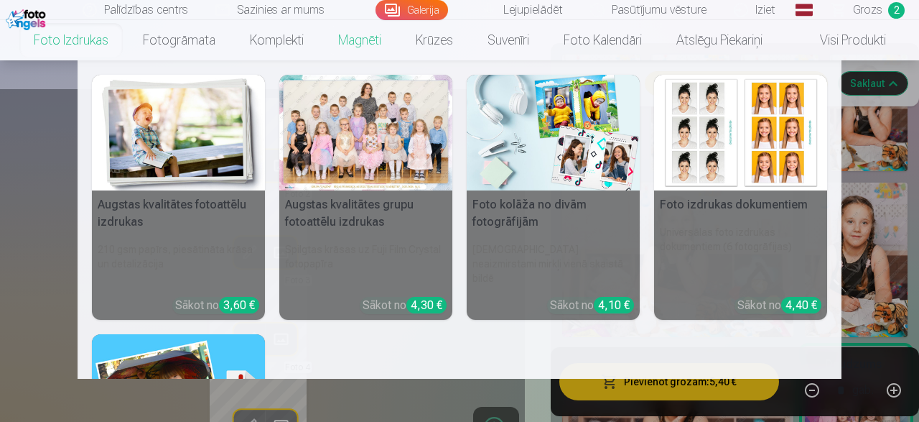
click at [90, 39] on link "Foto izdrukas" at bounding box center [71, 40] width 109 height 40
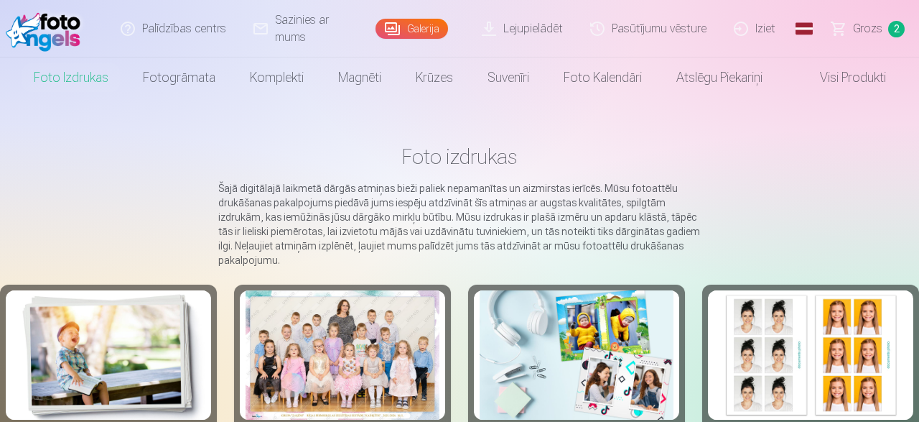
scroll to position [37, 0]
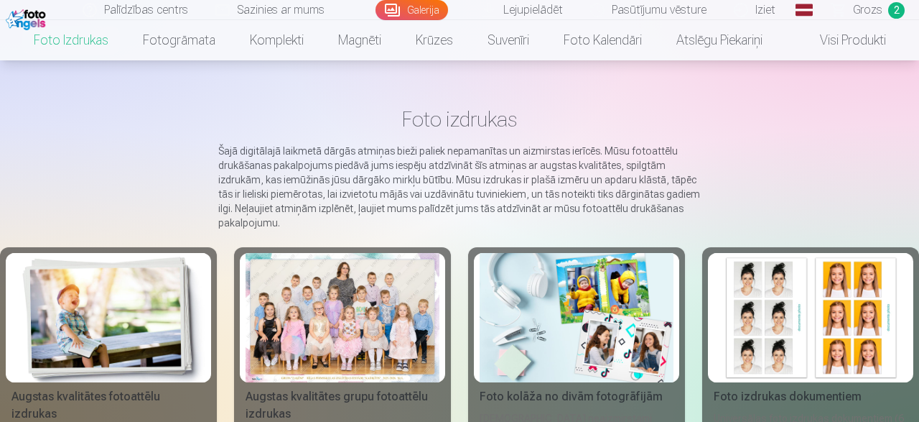
click at [140, 378] on img at bounding box center [108, 317] width 194 height 129
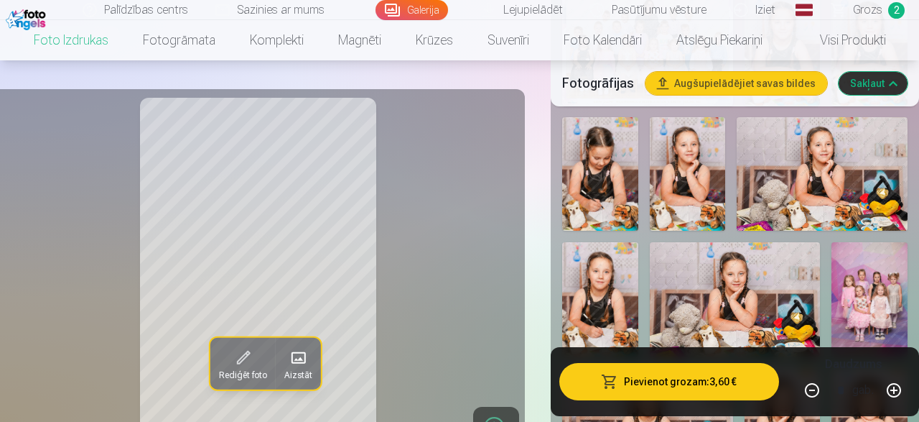
scroll to position [635, 0]
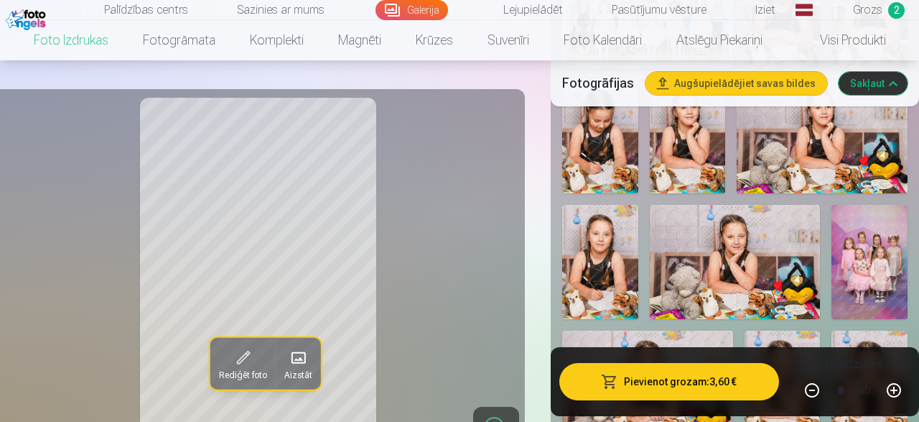
click at [871, 243] on img at bounding box center [870, 262] width 76 height 114
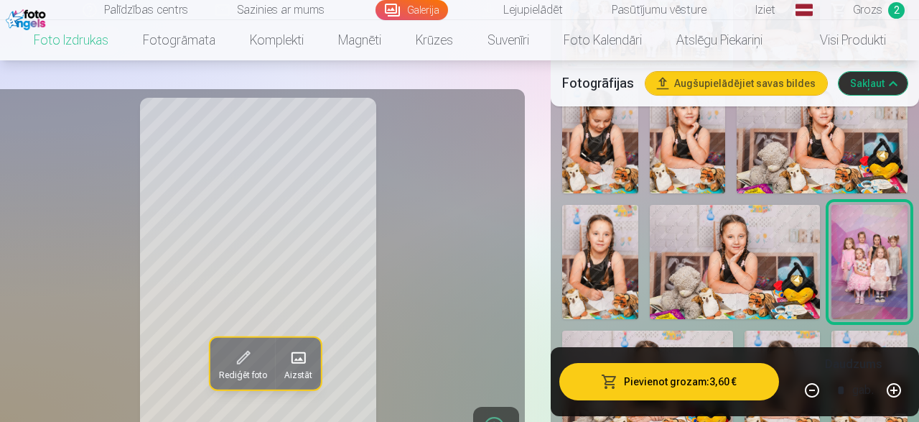
click at [635, 378] on button "Pievienot grozam : 3,60 €" at bounding box center [669, 381] width 220 height 37
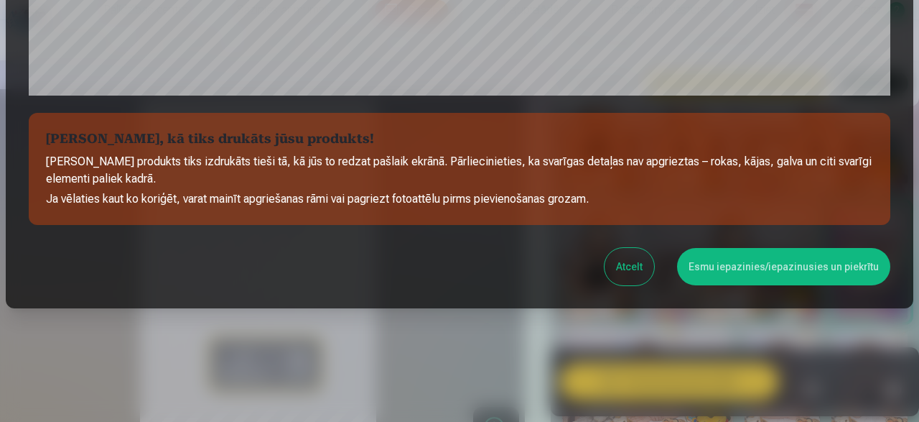
scroll to position [604, 0]
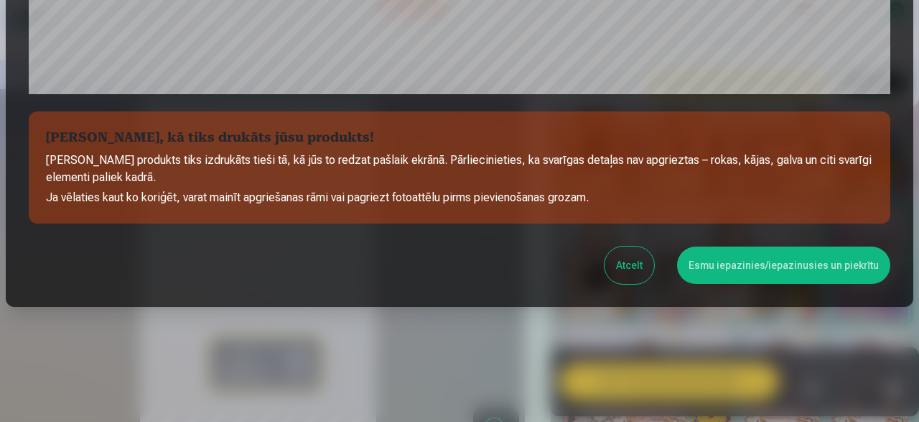
click at [735, 268] on button "Esmu iepazinies/iepazinusies un piekrītu" at bounding box center [783, 264] width 213 height 37
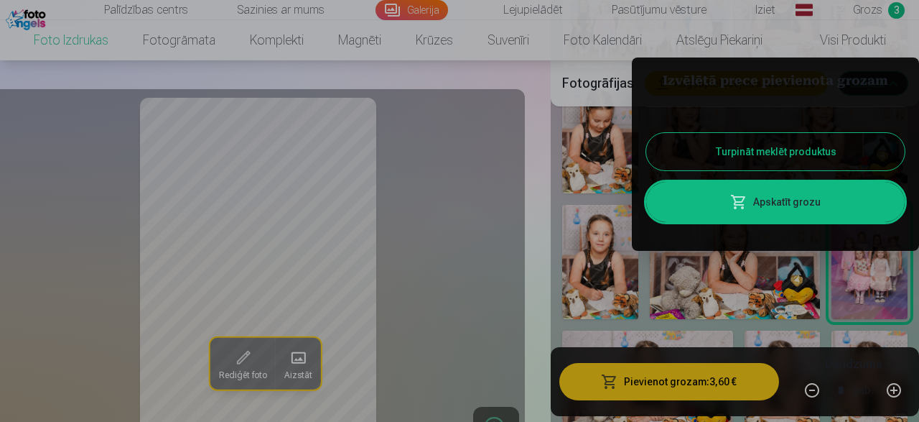
click at [758, 213] on link "Apskatīt grozu" at bounding box center [775, 202] width 259 height 40
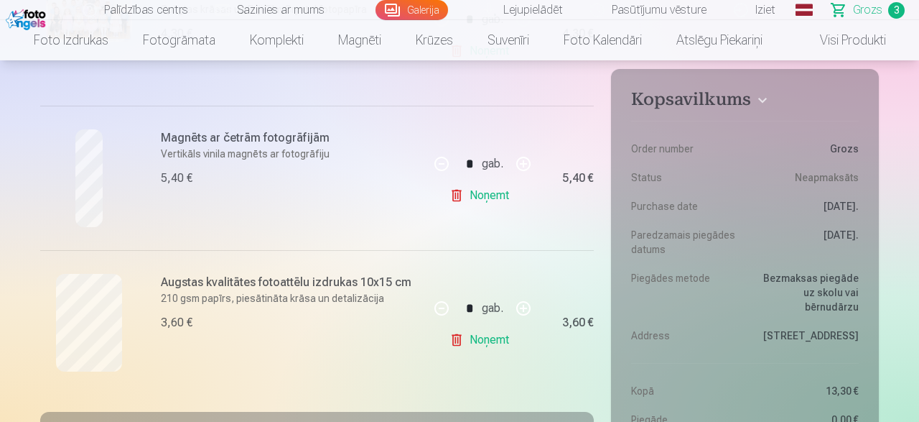
scroll to position [411, 0]
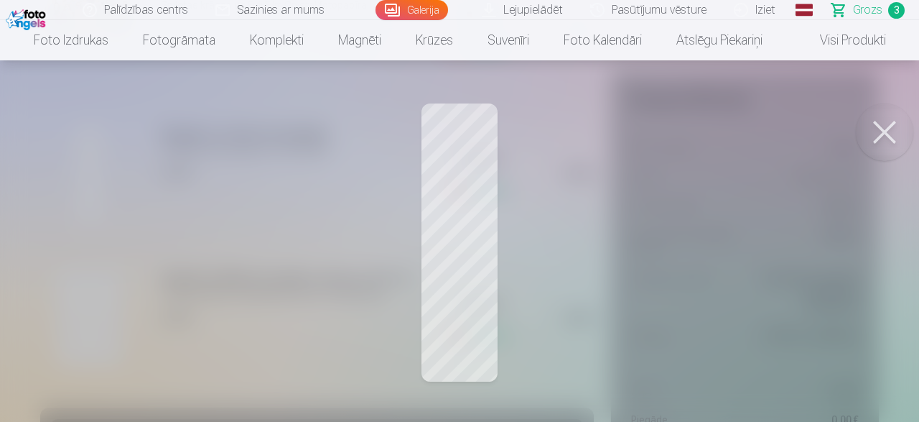
click at [878, 149] on button at bounding box center [884, 131] width 57 height 57
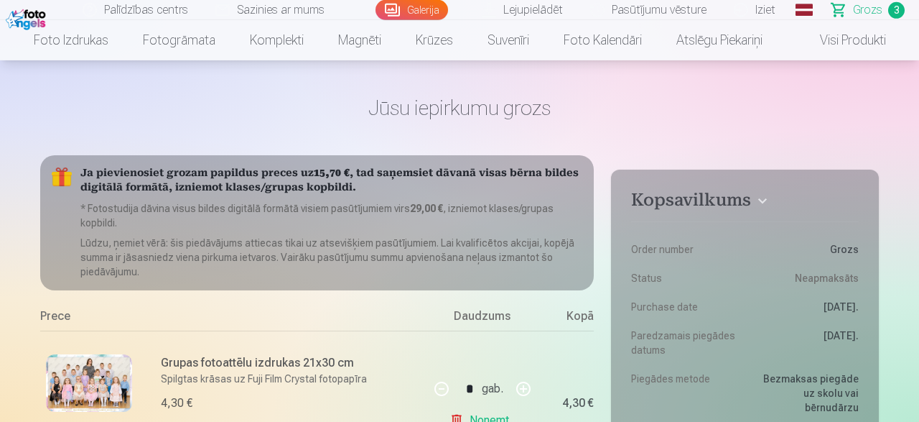
scroll to position [0, 0]
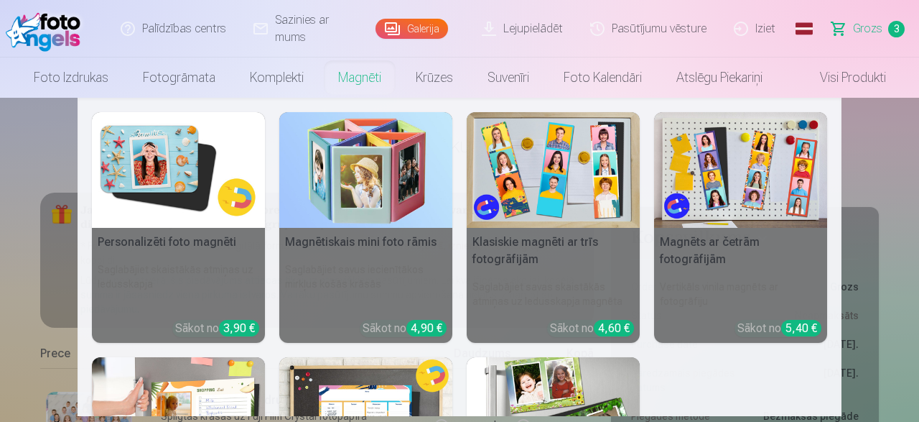
click at [331, 75] on link "Magnēti" at bounding box center [360, 77] width 78 height 40
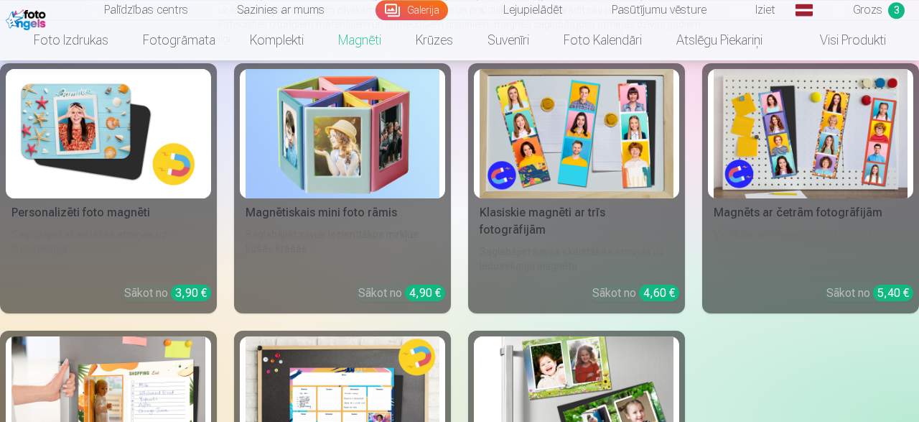
scroll to position [224, 0]
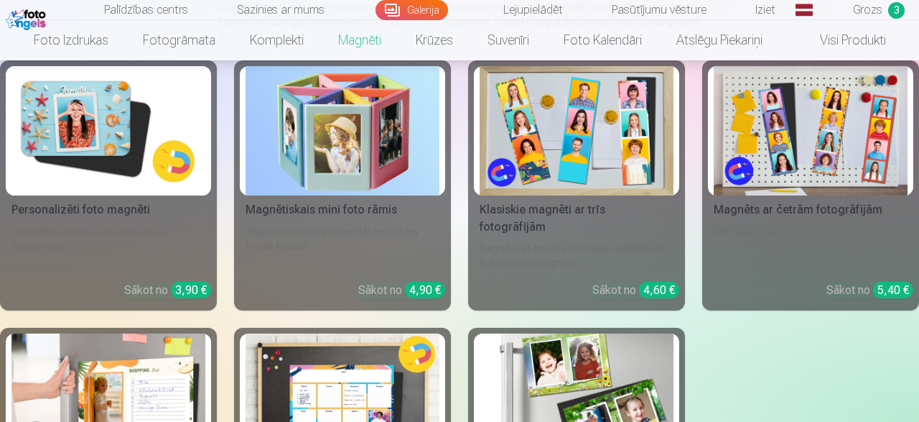
click at [171, 90] on img at bounding box center [108, 130] width 194 height 129
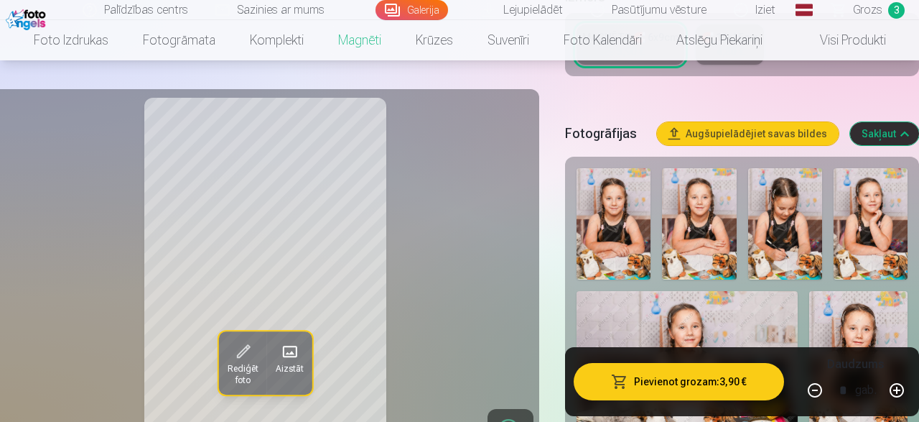
scroll to position [411, 0]
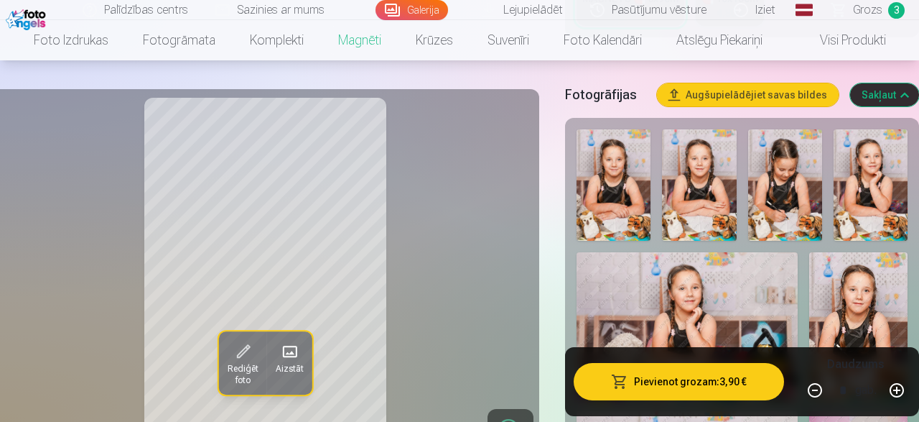
click at [621, 182] on img at bounding box center [614, 184] width 74 height 111
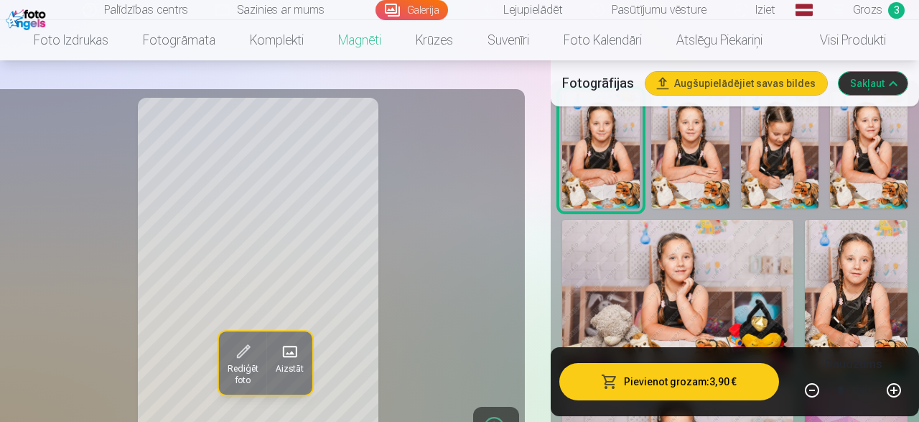
scroll to position [485, 0]
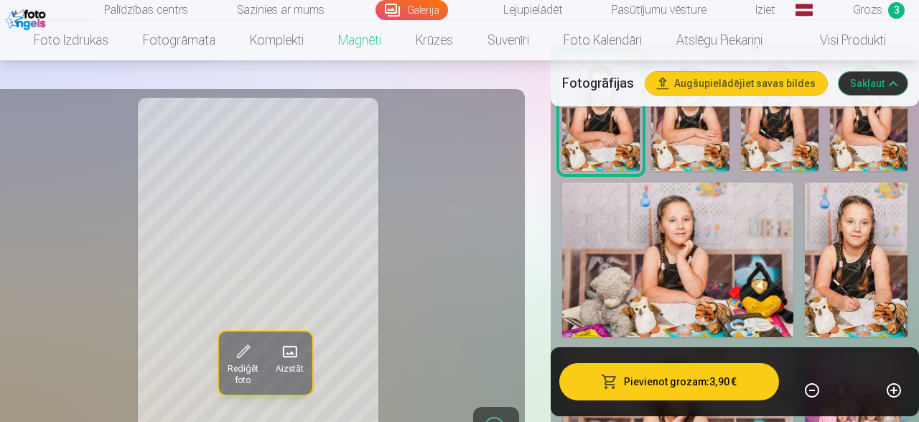
click at [664, 274] on img at bounding box center [677, 259] width 231 height 154
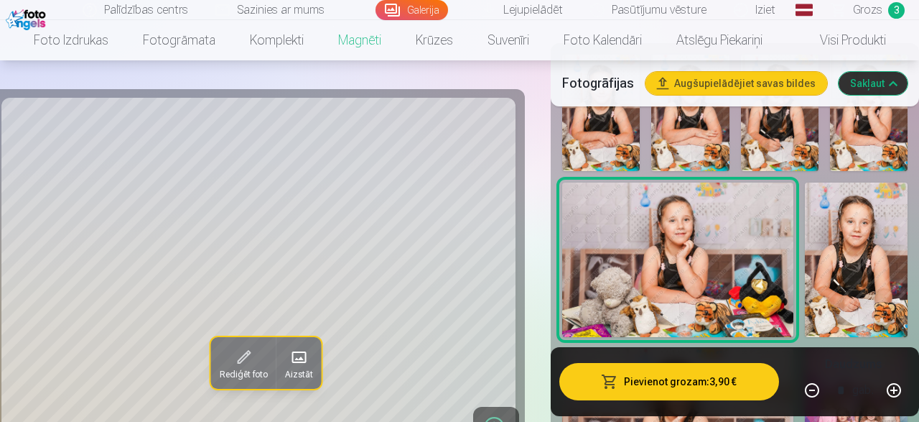
click at [664, 391] on button "Pievienot grozam : 3,90 €" at bounding box center [669, 381] width 220 height 37
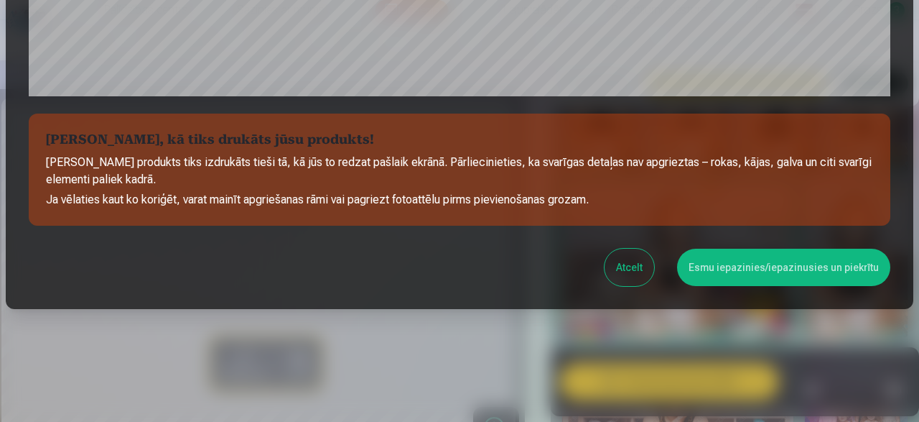
scroll to position [604, 0]
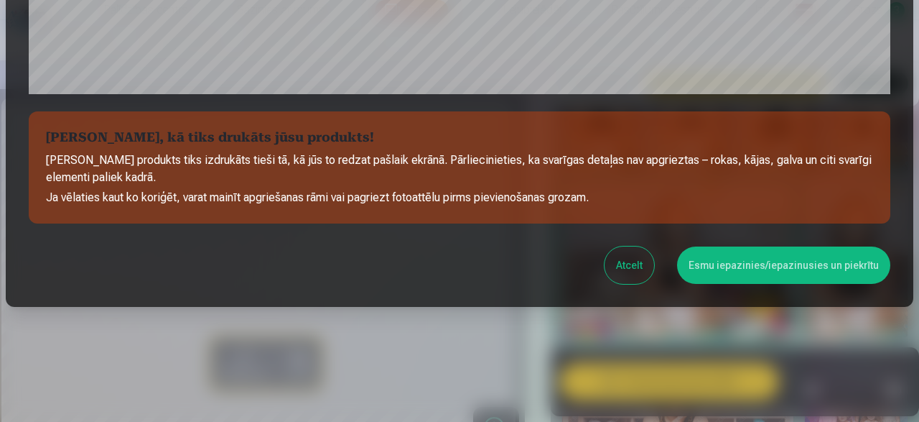
click at [766, 266] on button "Esmu iepazinies/iepazinusies un piekrītu" at bounding box center [783, 264] width 213 height 37
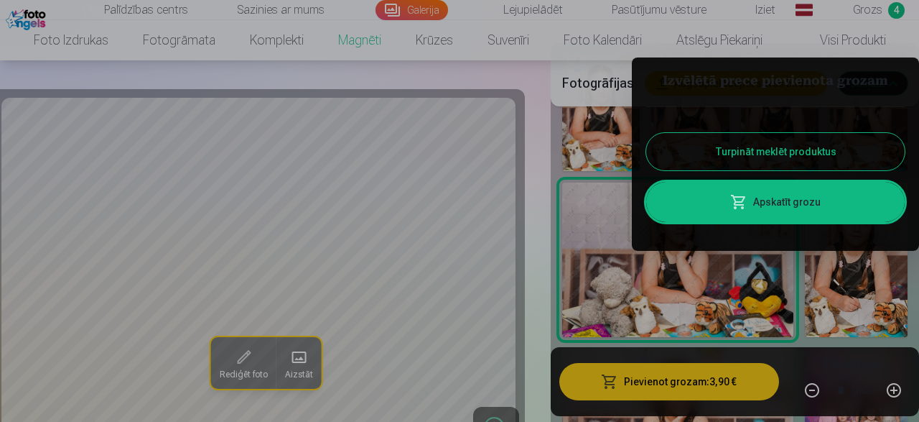
click at [835, 156] on button "Turpināt meklēt produktus" at bounding box center [775, 151] width 259 height 37
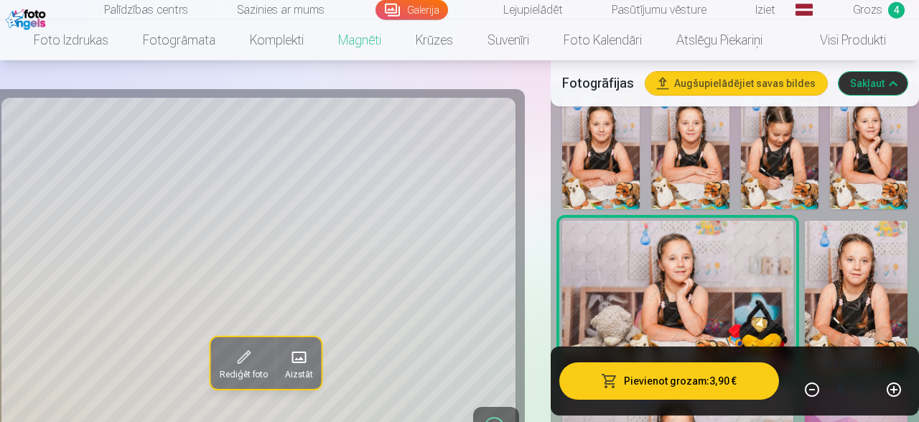
scroll to position [411, 0]
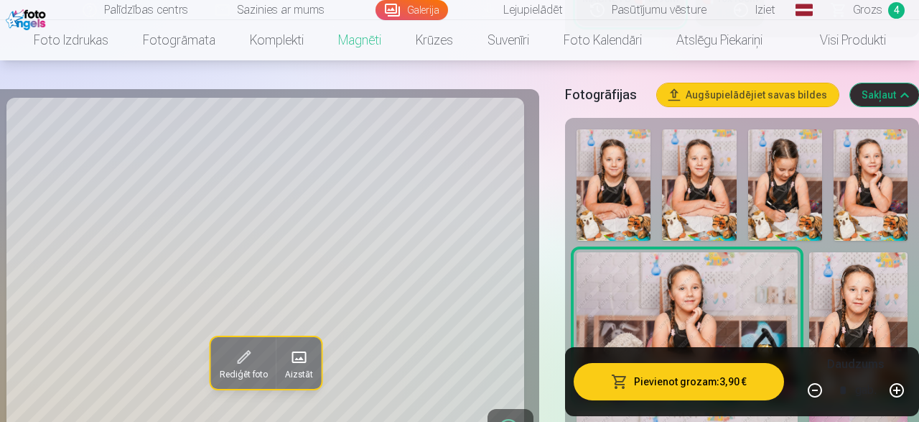
click at [614, 187] on img at bounding box center [614, 184] width 74 height 111
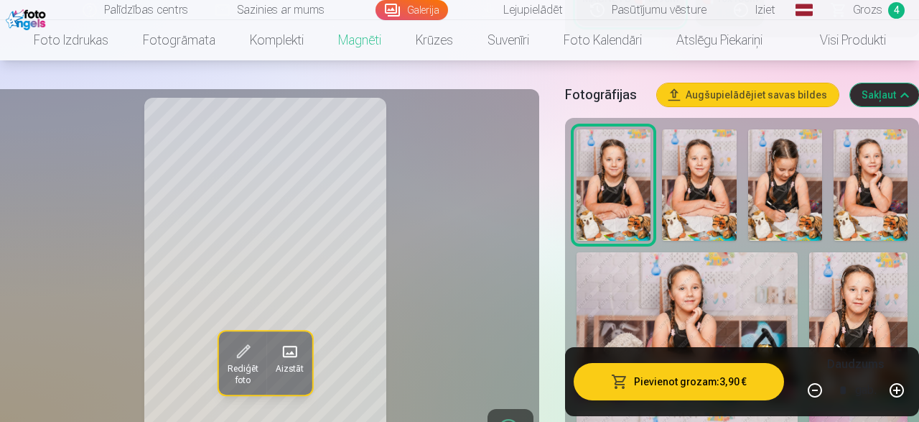
click at [712, 186] on img at bounding box center [699, 184] width 74 height 111
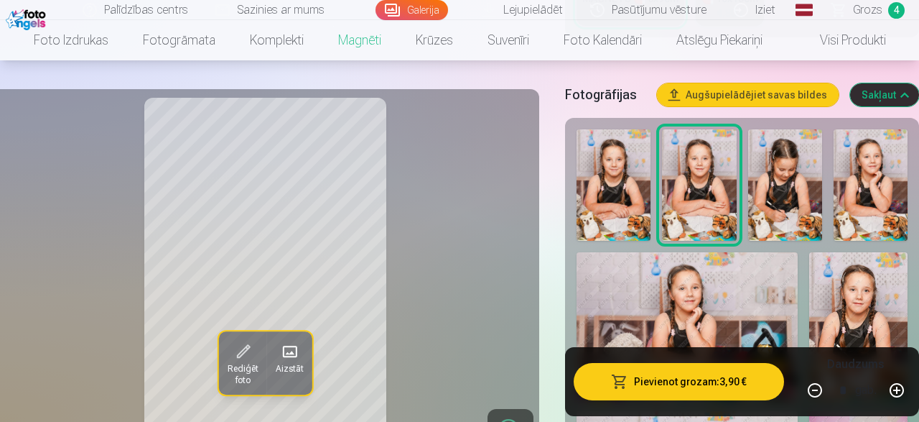
click at [779, 195] on img at bounding box center [785, 184] width 74 height 111
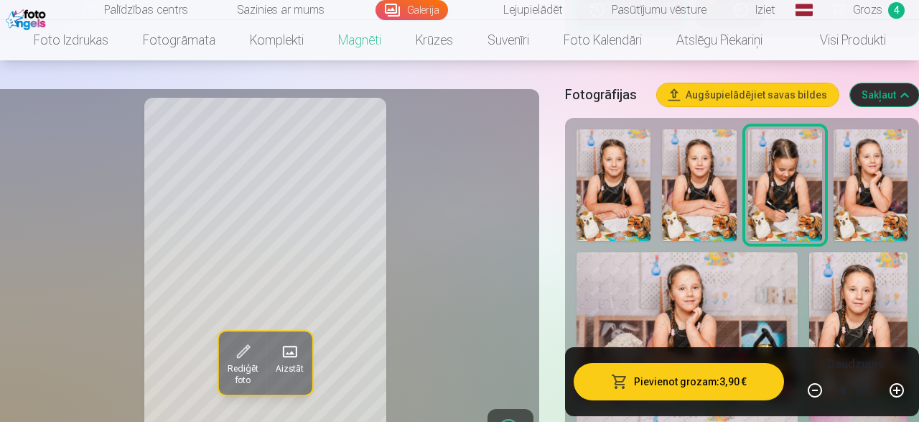
click at [882, 187] on img at bounding box center [871, 184] width 74 height 111
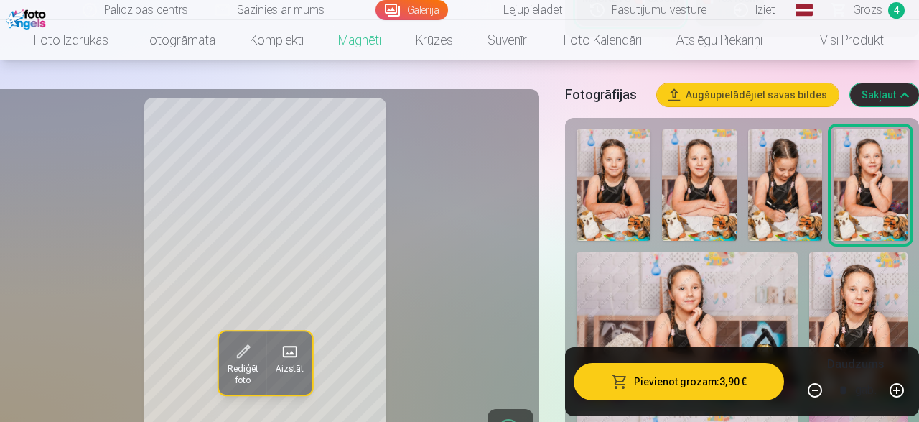
click at [863, 312] on img at bounding box center [858, 325] width 98 height 147
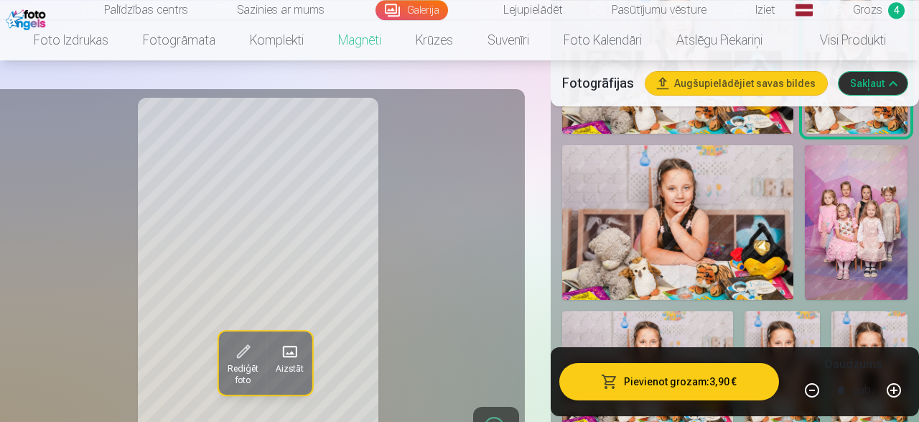
scroll to position [709, 0]
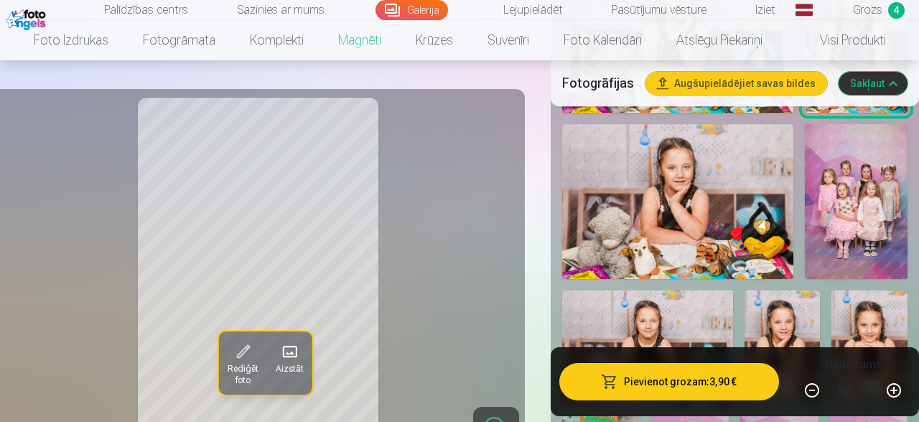
click at [759, 205] on img at bounding box center [677, 201] width 231 height 154
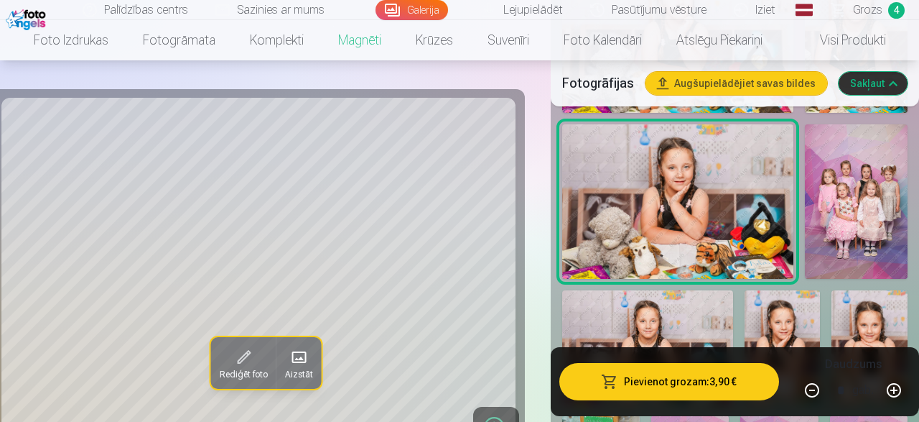
click at [664, 309] on img at bounding box center [647, 346] width 171 height 113
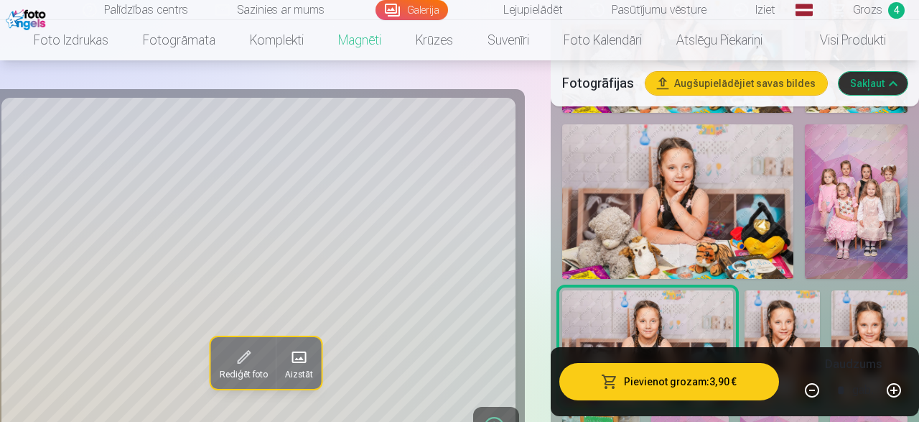
click at [806, 318] on img at bounding box center [783, 347] width 76 height 114
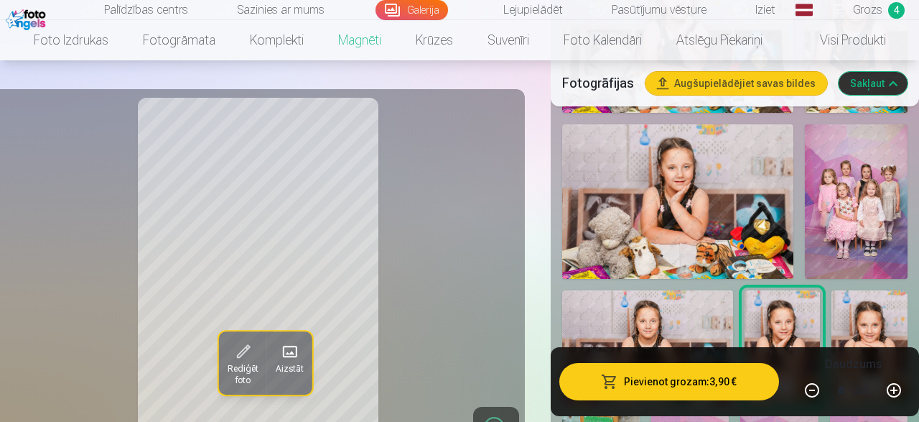
click at [891, 311] on img at bounding box center [870, 347] width 76 height 114
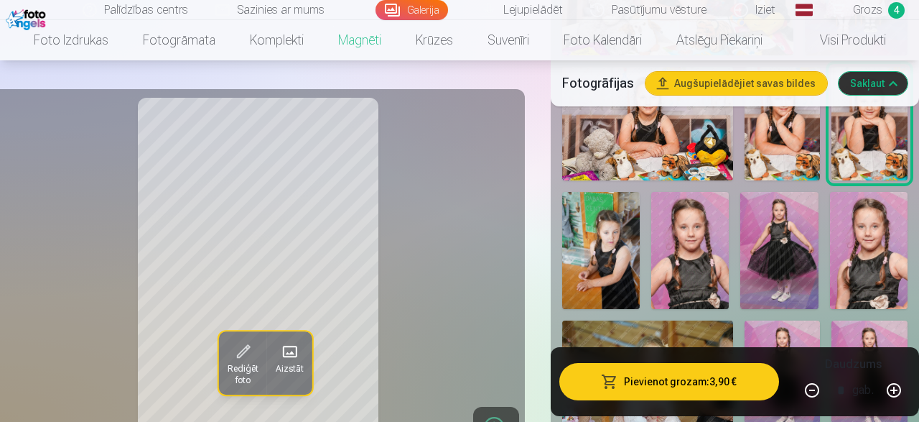
scroll to position [934, 0]
click at [622, 231] on img at bounding box center [601, 249] width 78 height 116
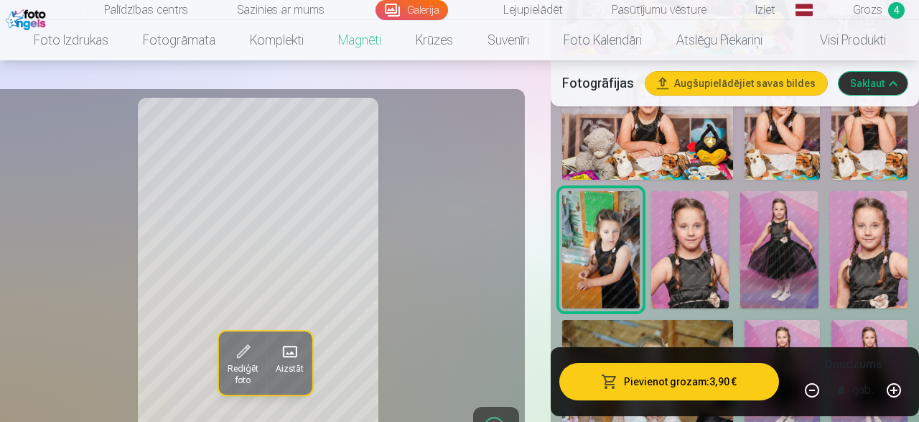
click at [699, 225] on img at bounding box center [690, 249] width 78 height 116
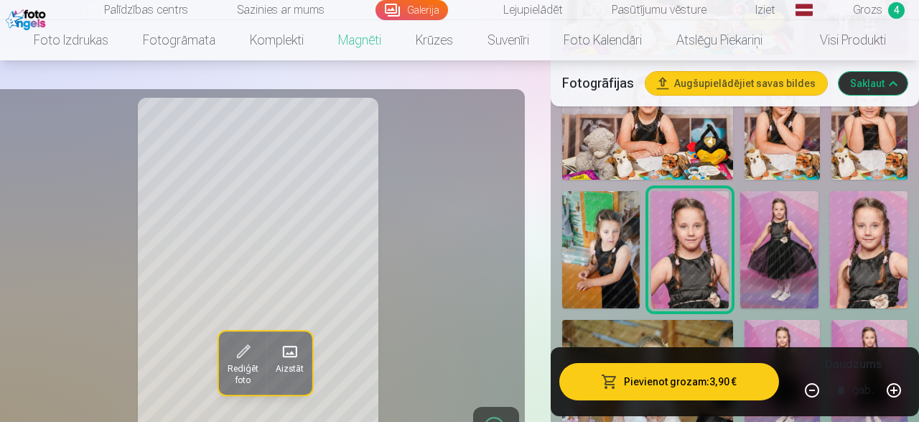
click at [765, 220] on img at bounding box center [779, 249] width 78 height 116
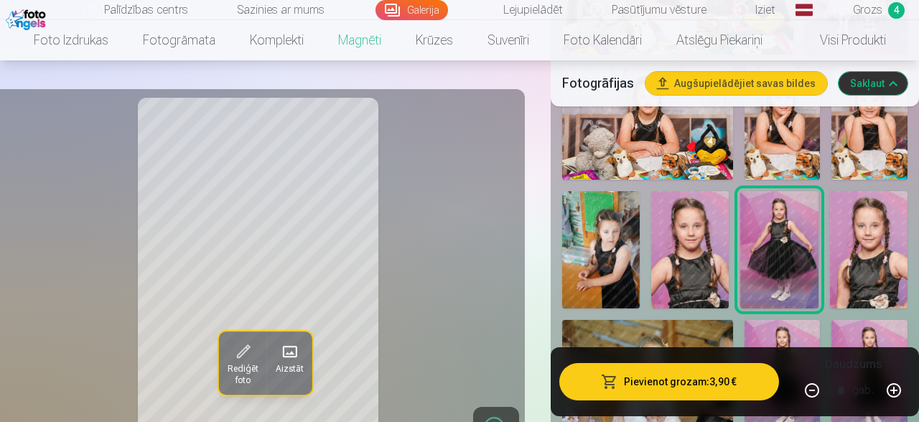
click at [877, 219] on img at bounding box center [869, 249] width 78 height 116
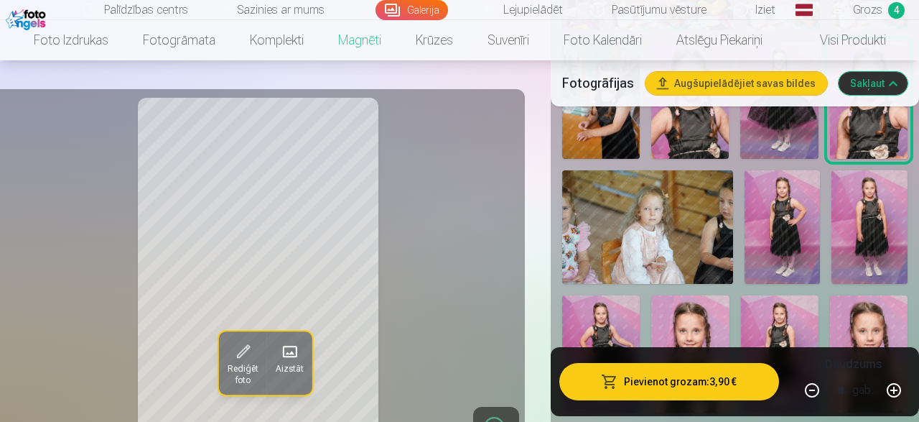
scroll to position [1120, 0]
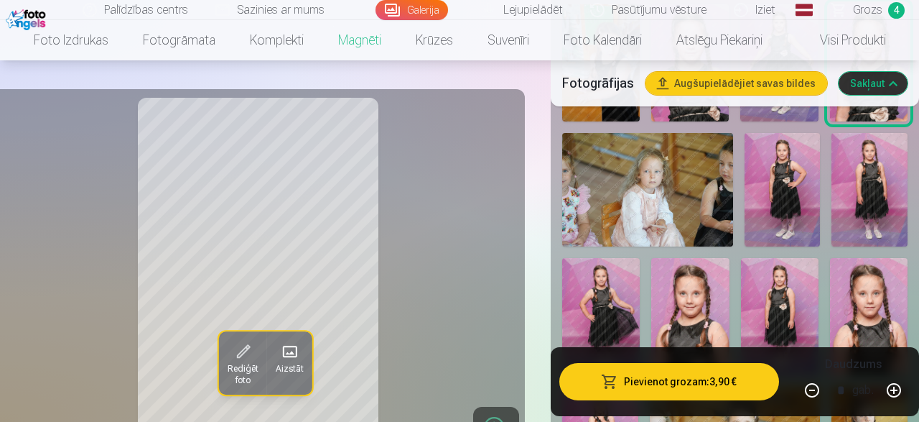
click at [722, 153] on img at bounding box center [647, 189] width 171 height 113
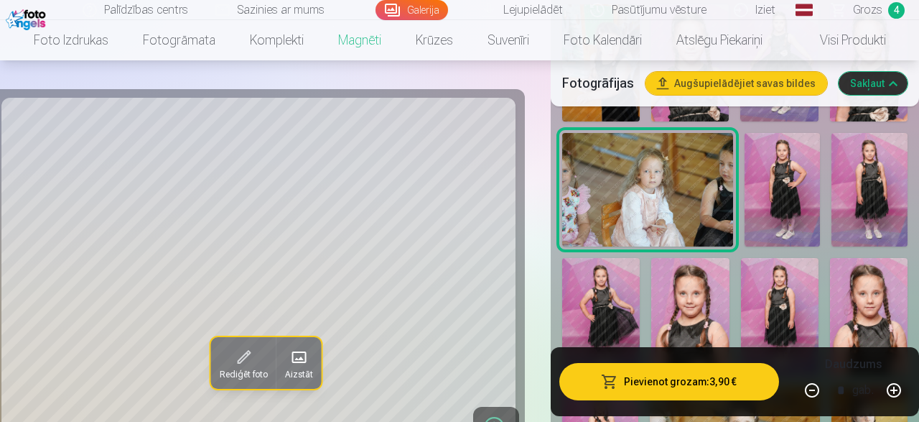
click at [778, 145] on img at bounding box center [783, 190] width 76 height 114
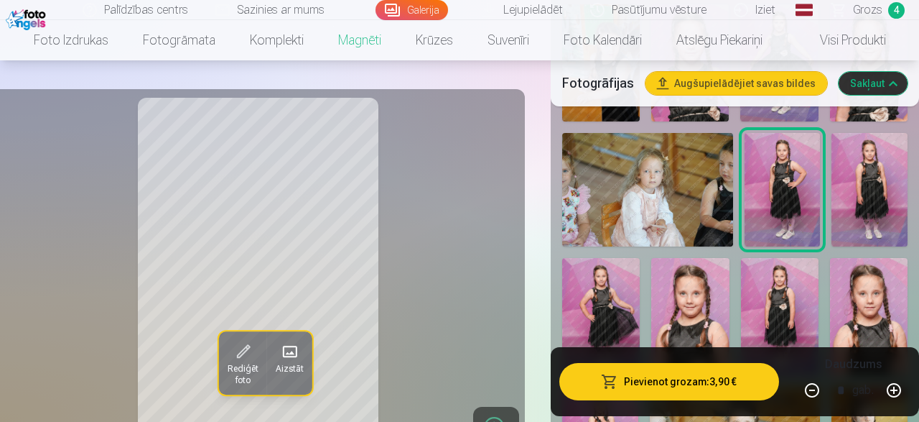
click at [864, 157] on img at bounding box center [870, 189] width 76 height 113
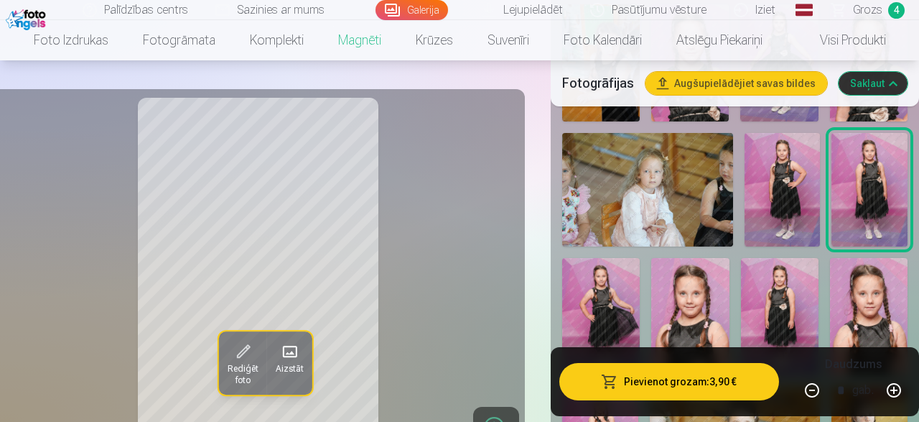
click at [613, 258] on img at bounding box center [601, 316] width 78 height 117
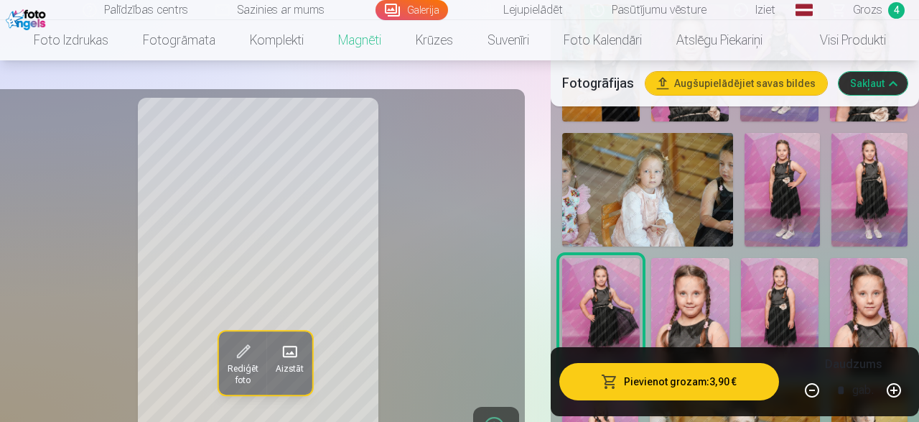
click at [726, 271] on img at bounding box center [690, 316] width 78 height 116
click at [758, 274] on img at bounding box center [780, 316] width 78 height 116
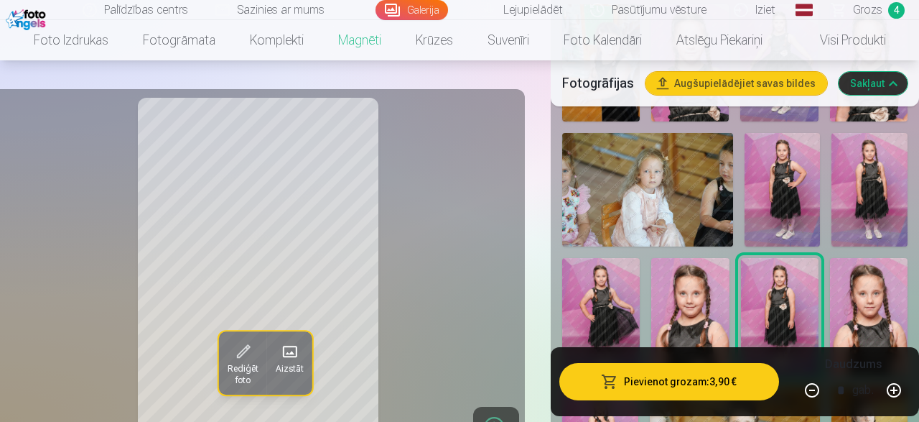
click at [867, 279] on img at bounding box center [869, 316] width 78 height 116
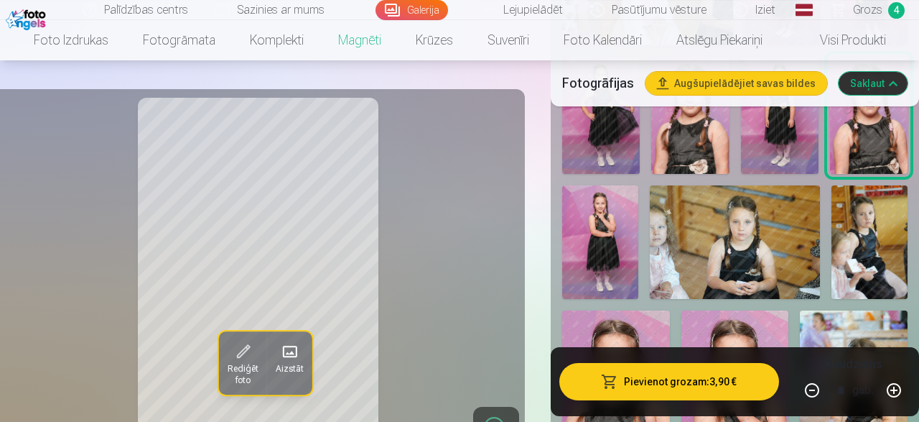
scroll to position [1344, 0]
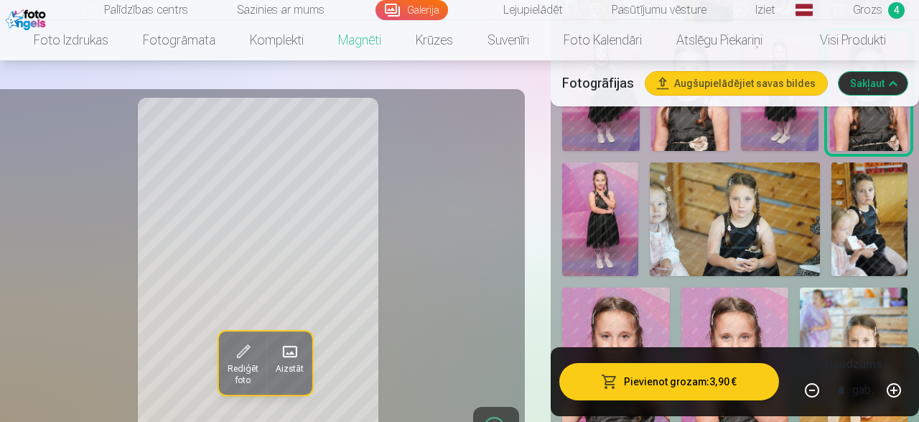
click at [625, 172] on img at bounding box center [600, 219] width 76 height 114
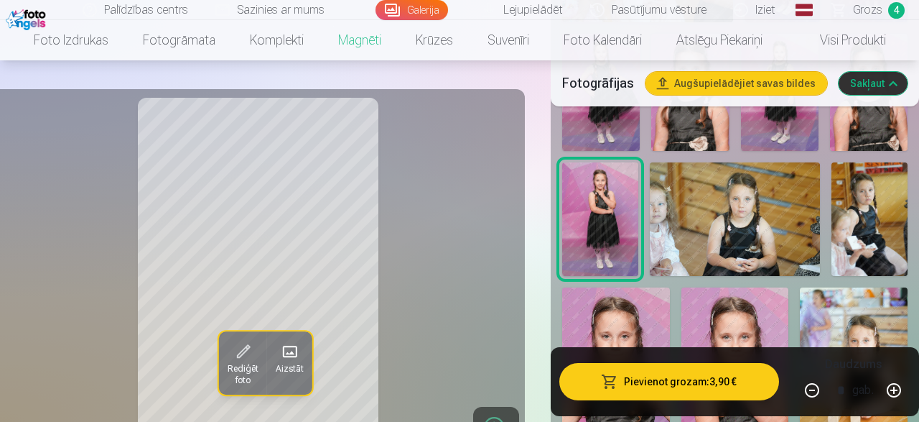
click at [740, 172] on img at bounding box center [735, 218] width 171 height 113
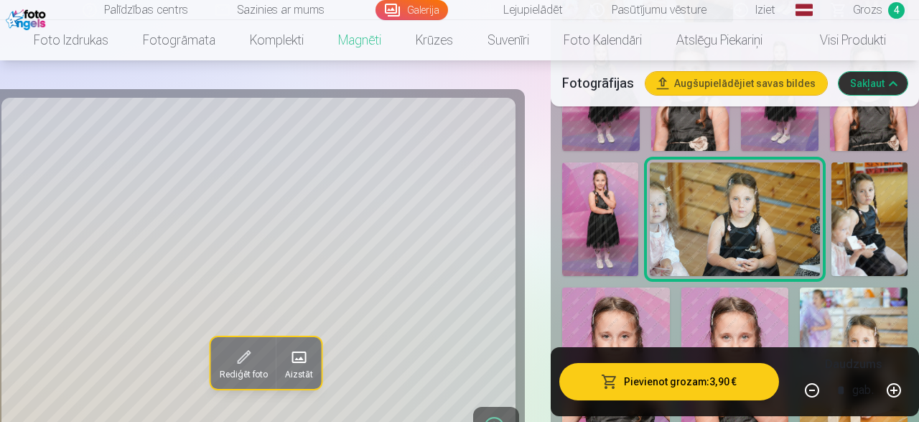
click at [874, 173] on img at bounding box center [870, 219] width 76 height 114
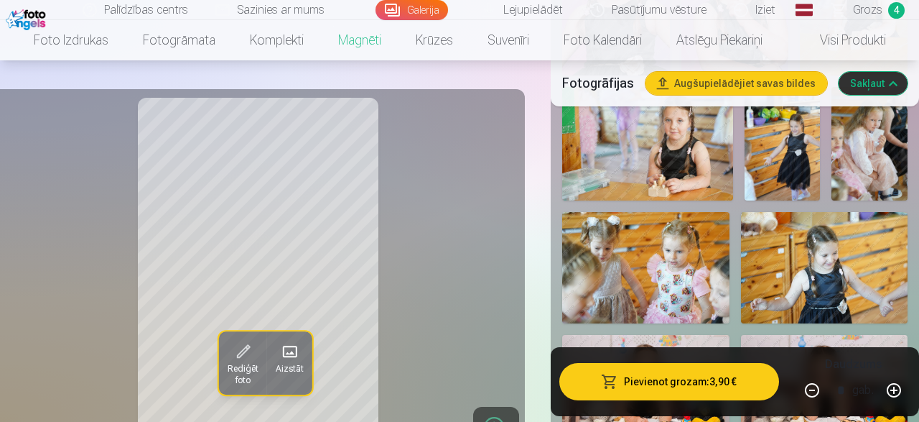
scroll to position [1755, 0]
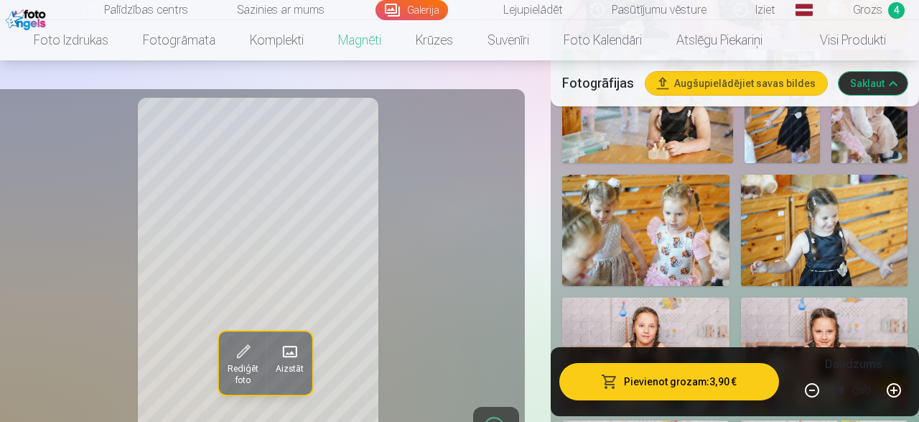
click at [874, 174] on img at bounding box center [824, 229] width 167 height 111
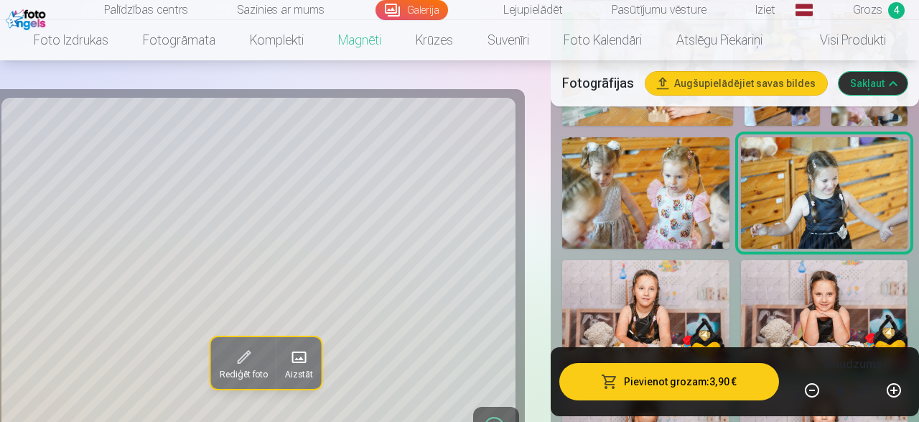
scroll to position [1830, 0]
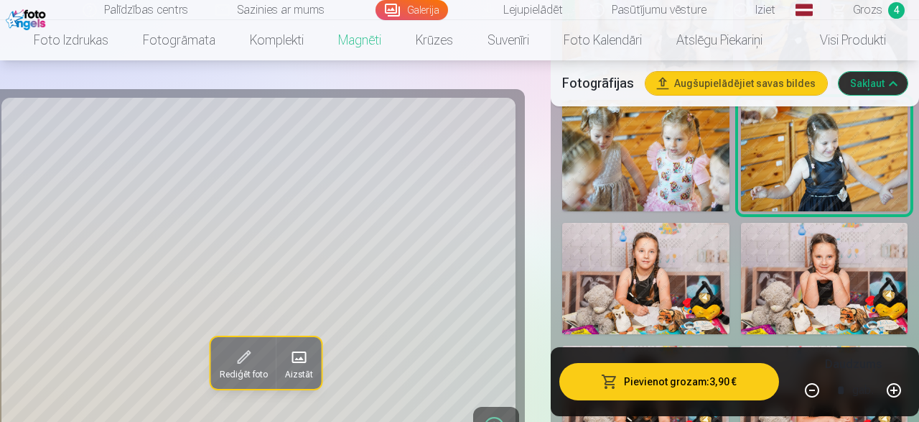
click at [638, 229] on img at bounding box center [645, 278] width 167 height 111
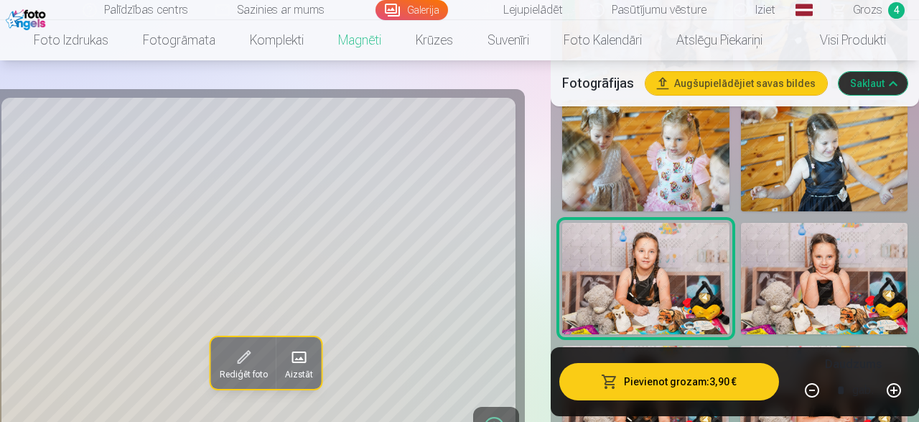
click at [844, 241] on img at bounding box center [824, 278] width 167 height 111
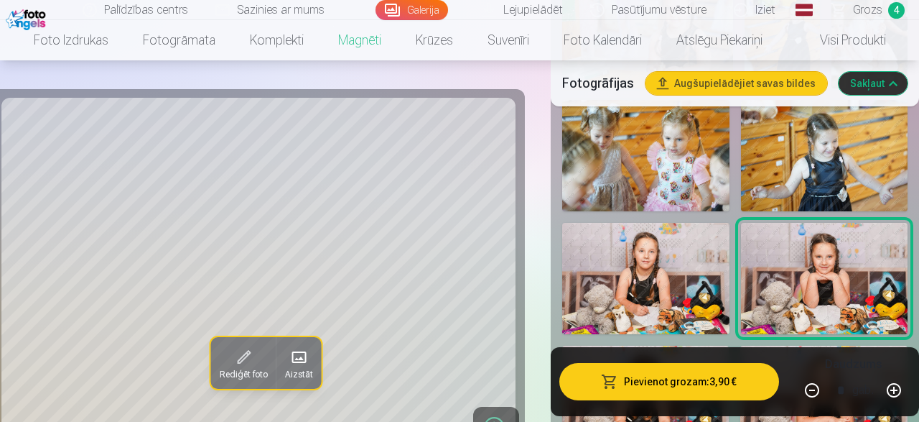
click at [677, 345] on img at bounding box center [645, 400] width 167 height 111
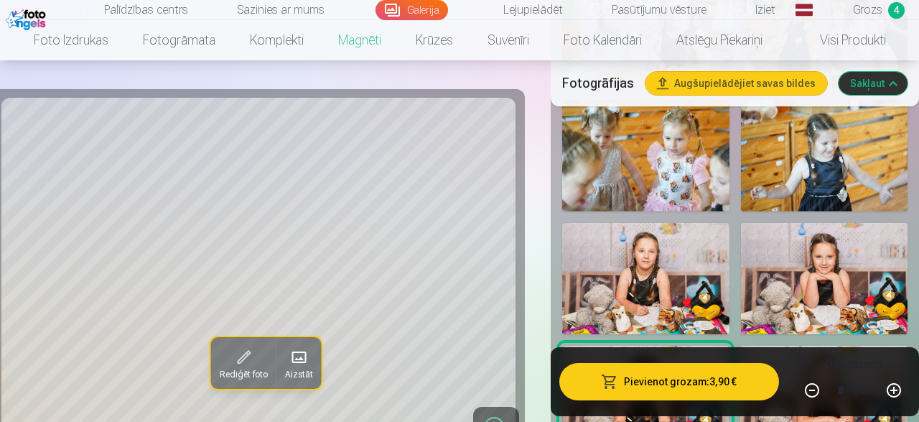
click at [830, 345] on img at bounding box center [823, 400] width 167 height 111
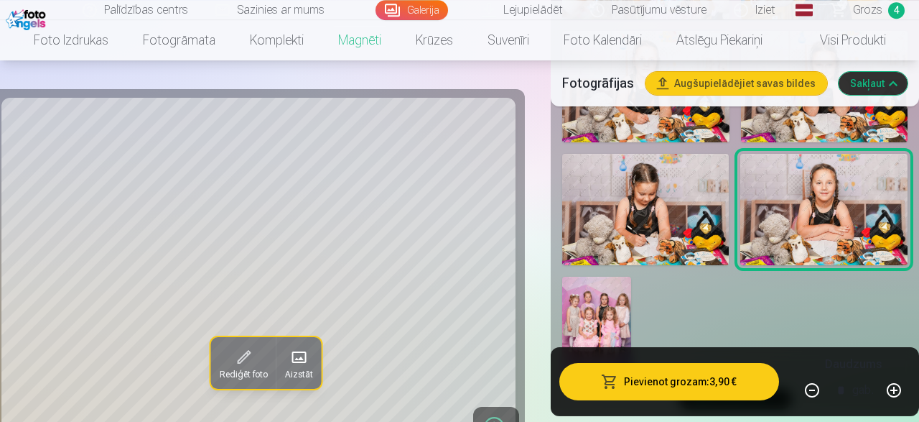
scroll to position [2054, 0]
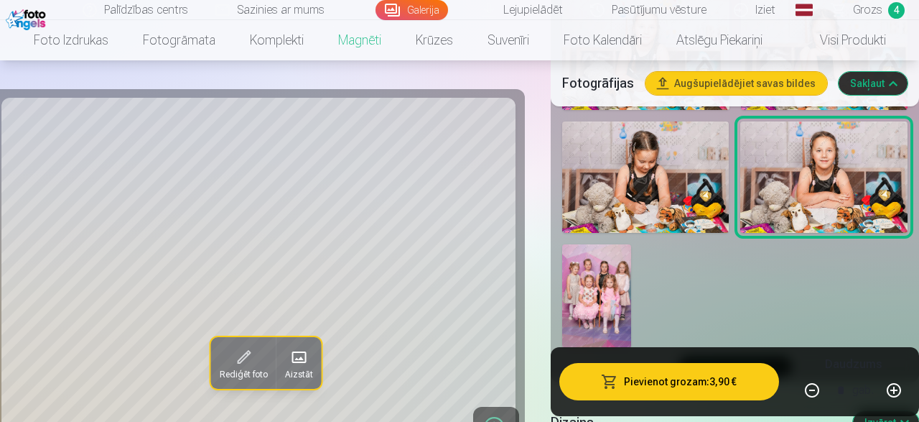
click at [597, 244] on img at bounding box center [596, 295] width 69 height 103
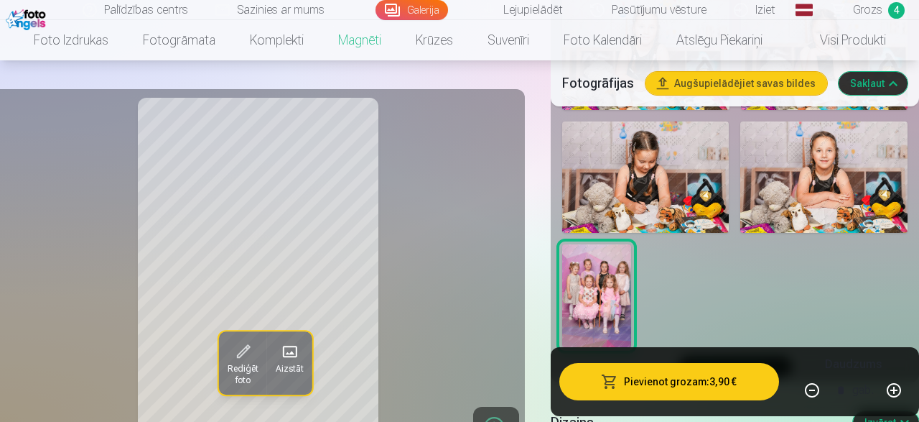
click at [869, 1] on link "Grozs 4" at bounding box center [869, 10] width 101 height 20
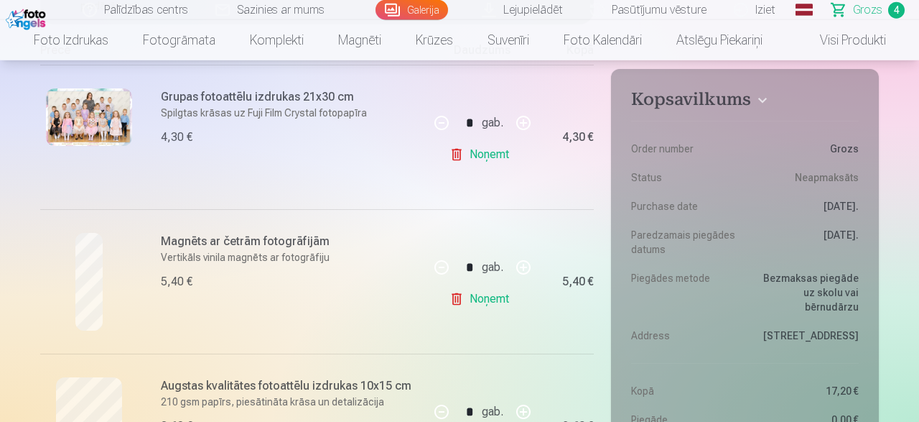
scroll to position [336, 0]
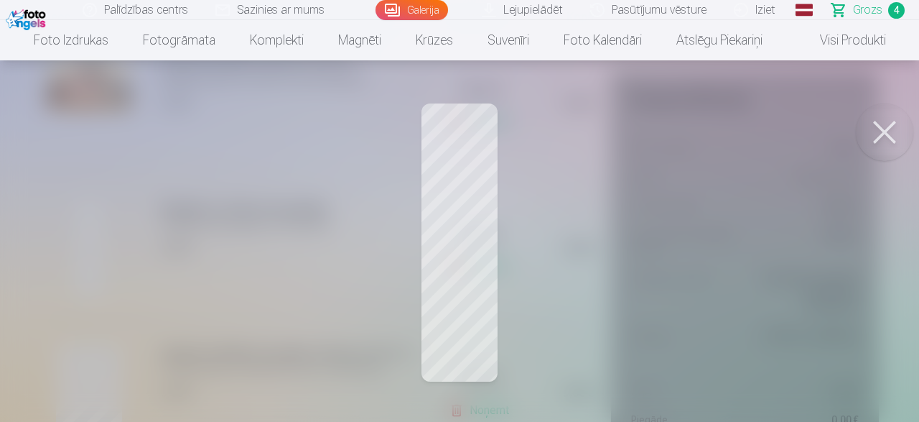
click at [867, 132] on button at bounding box center [884, 131] width 57 height 57
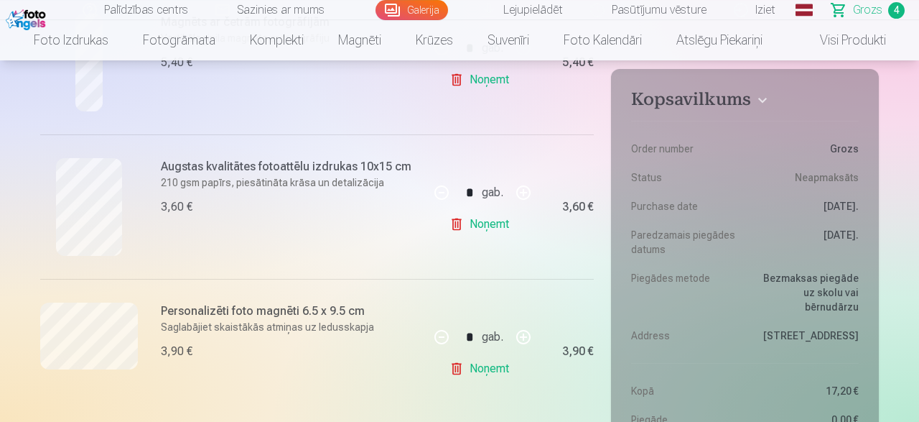
scroll to position [523, 0]
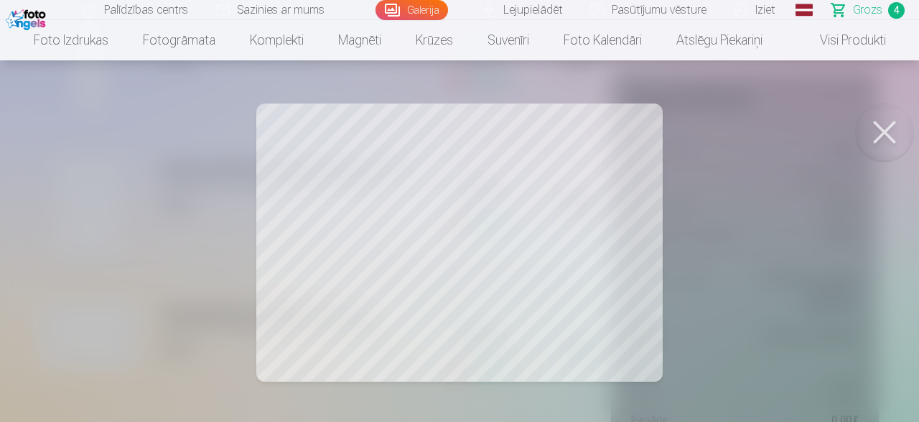
click at [883, 136] on button at bounding box center [884, 131] width 57 height 57
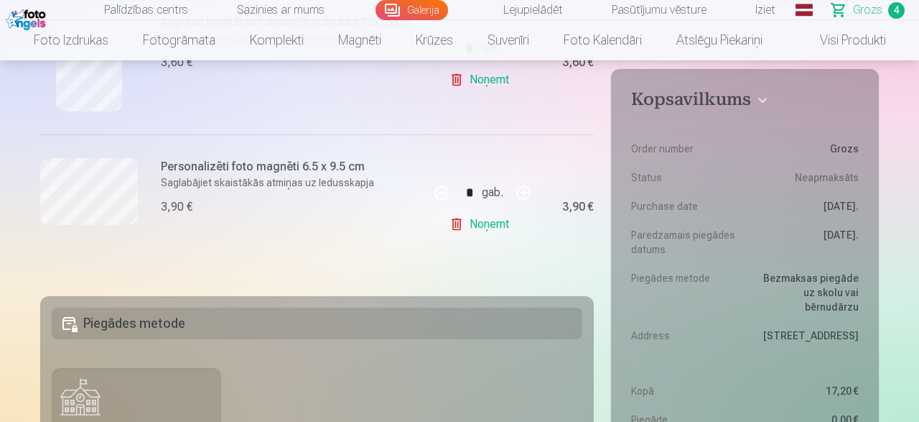
scroll to position [709, 0]
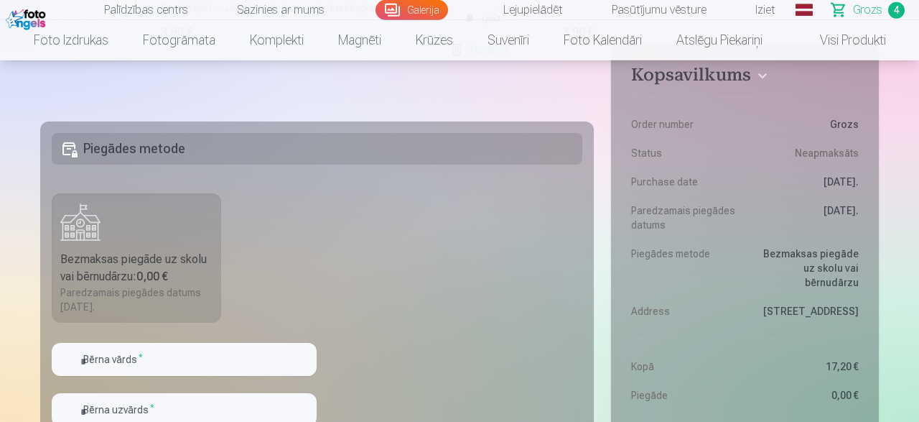
scroll to position [859, 0]
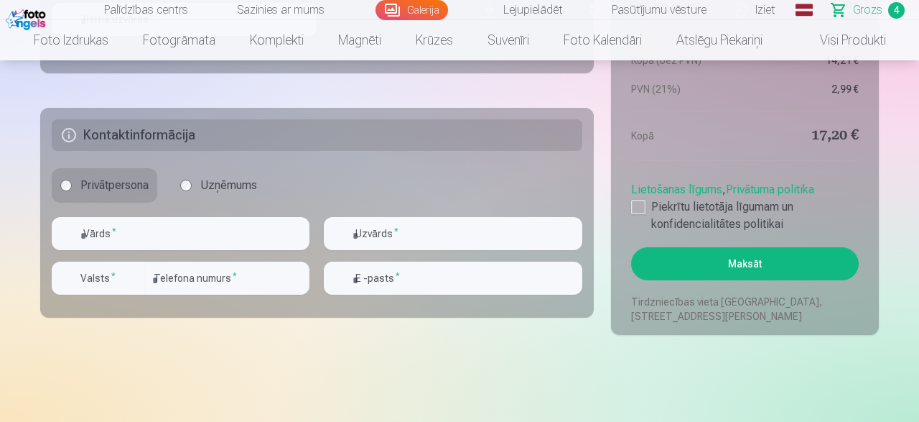
scroll to position [1232, 0]
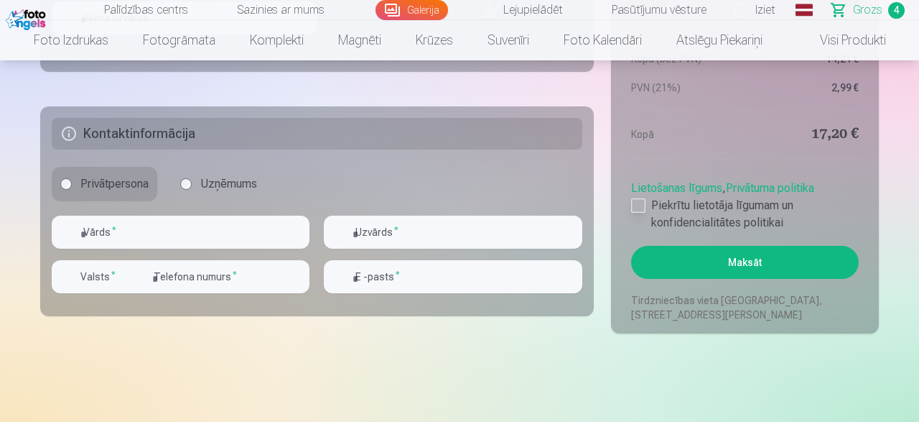
click at [640, 205] on div at bounding box center [638, 205] width 14 height 14
click at [766, 269] on button "Maksāt" at bounding box center [745, 262] width 228 height 33
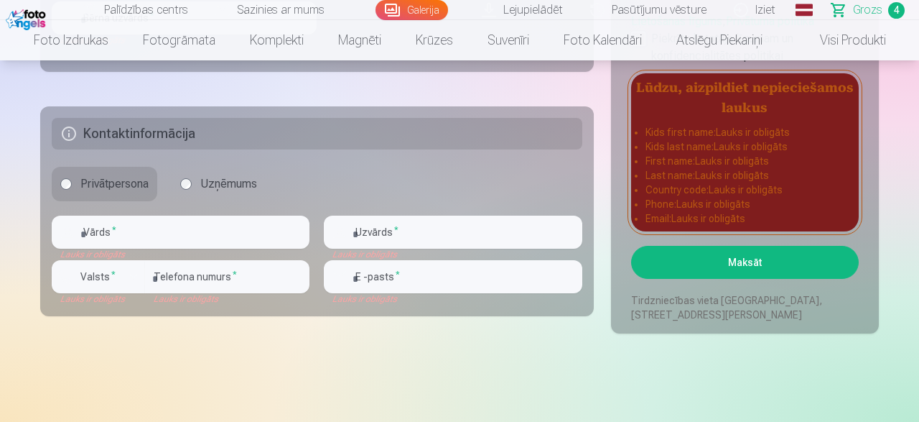
click at [766, 269] on button "Maksāt" at bounding box center [745, 262] width 228 height 33
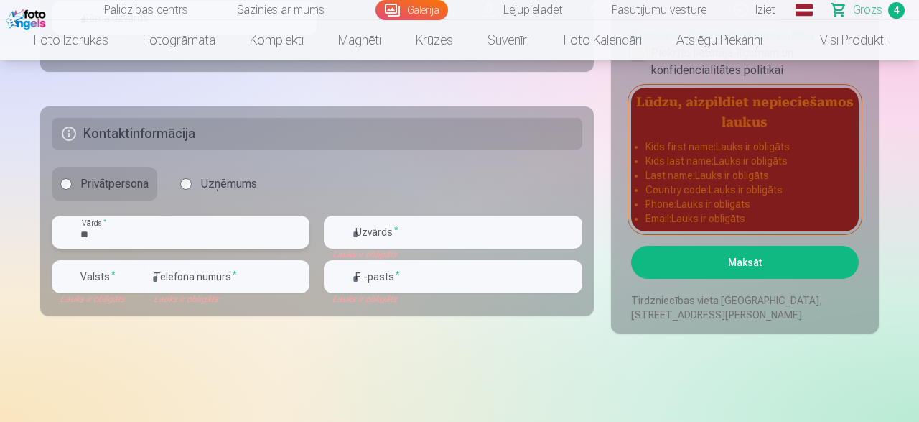
type input "*"
type input "******"
click at [378, 236] on input "text" at bounding box center [453, 231] width 258 height 33
drag, startPoint x: 378, startPoint y: 236, endPoint x: 409, endPoint y: 189, distance: 56.2
click at [409, 215] on input "text" at bounding box center [453, 231] width 258 height 33
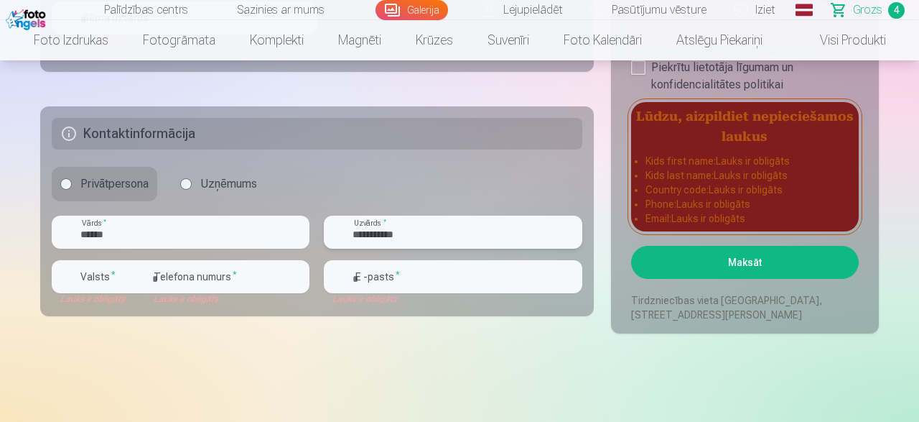
type input "**********"
click at [139, 266] on button "Valsts *" at bounding box center [98, 276] width 93 height 33
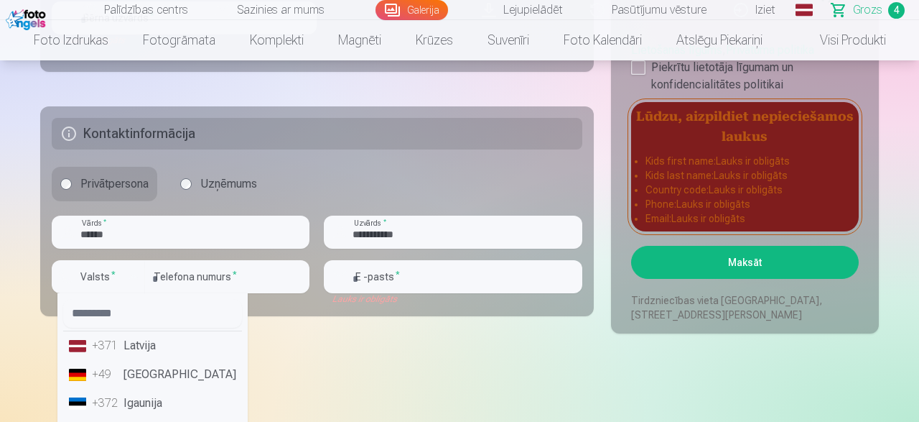
click at [136, 354] on li "+371 Latvija" at bounding box center [152, 345] width 179 height 29
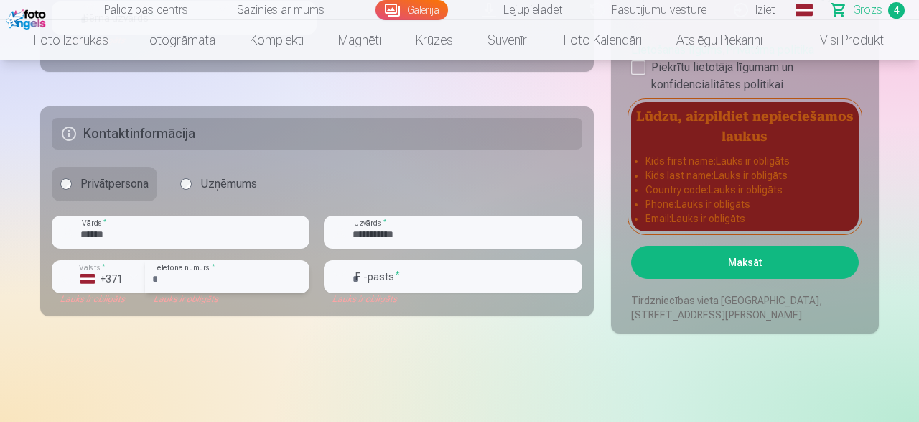
click at [180, 276] on input "number" at bounding box center [227, 276] width 164 height 33
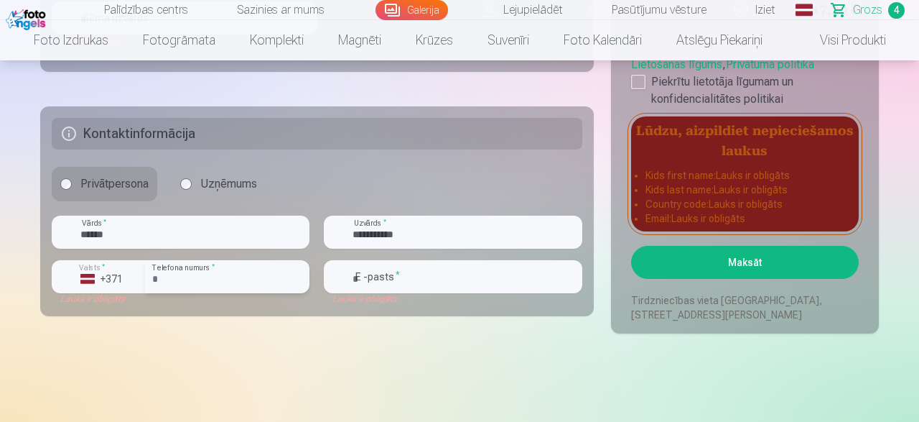
type input "********"
click at [377, 274] on input "email" at bounding box center [453, 276] width 258 height 33
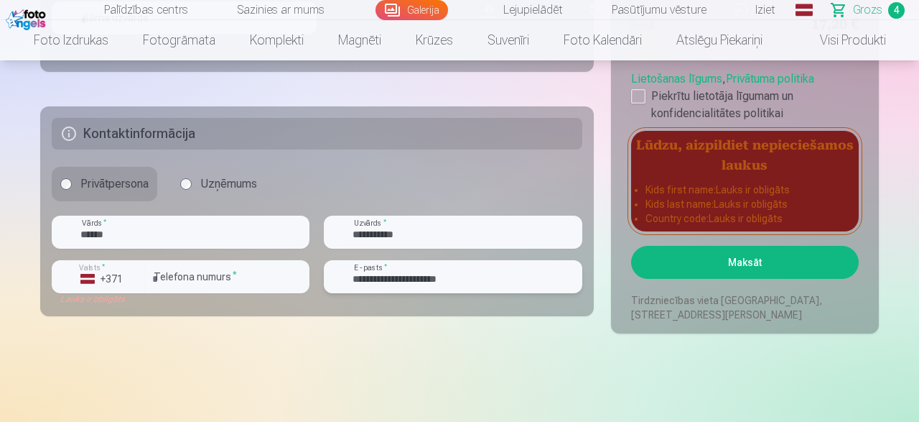
type input "**********"
click at [768, 268] on button "Maksāt" at bounding box center [745, 262] width 228 height 33
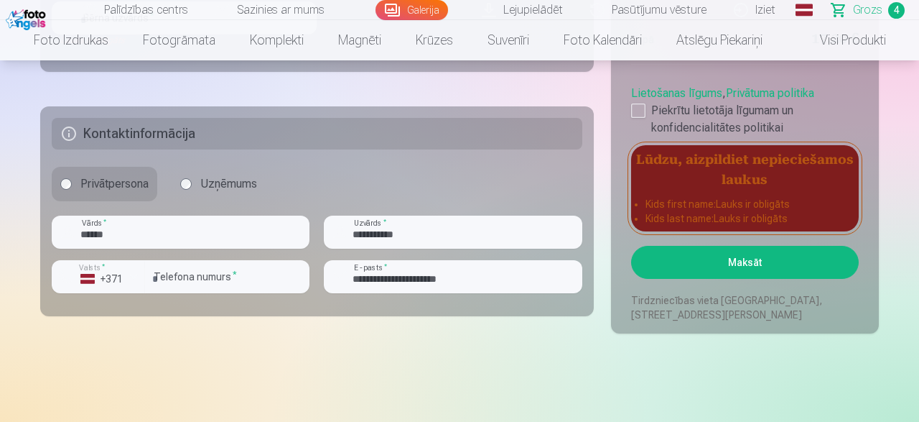
scroll to position [988, 0]
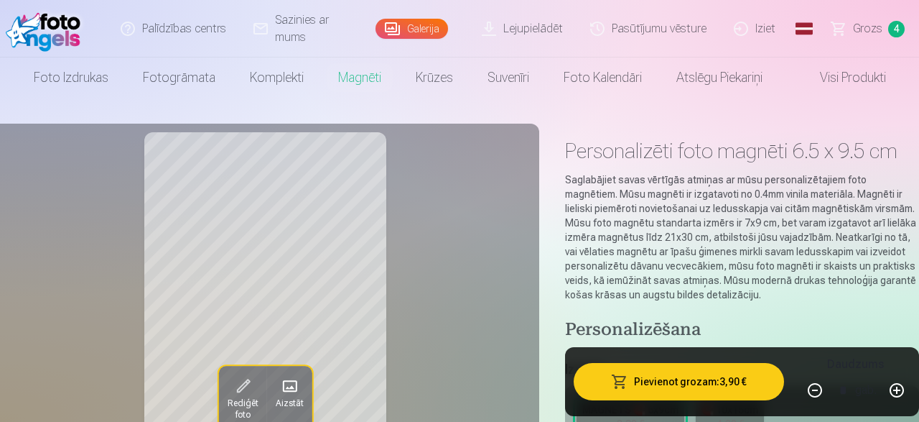
click at [838, 24] on link "Grozs 4" at bounding box center [869, 28] width 101 height 57
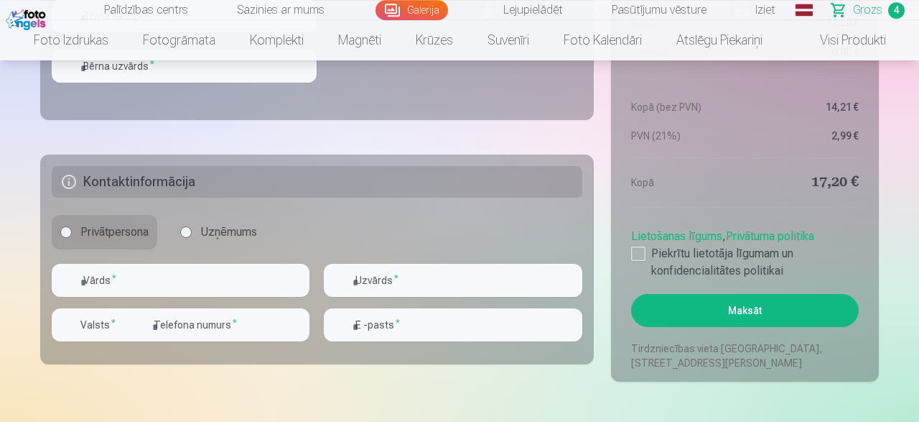
scroll to position [1198, 0]
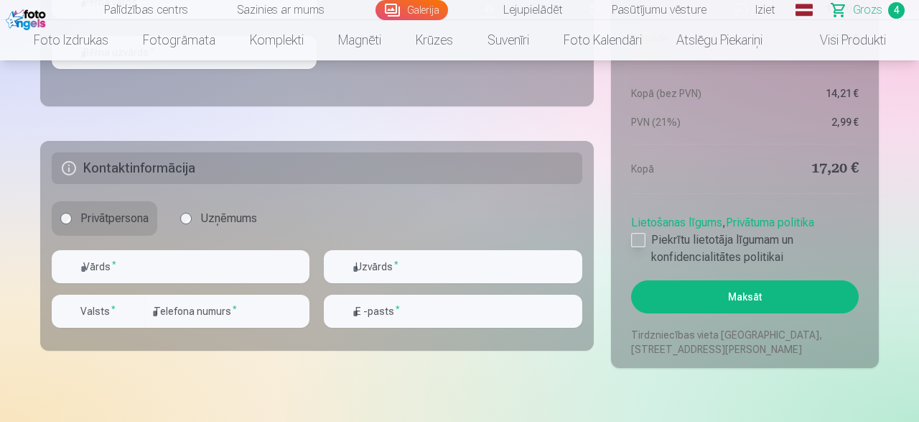
click at [645, 243] on div at bounding box center [638, 240] width 14 height 14
click at [162, 264] on input "text" at bounding box center [181, 266] width 258 height 33
type input "****"
click at [416, 257] on input "text" at bounding box center [453, 266] width 258 height 33
type input "**********"
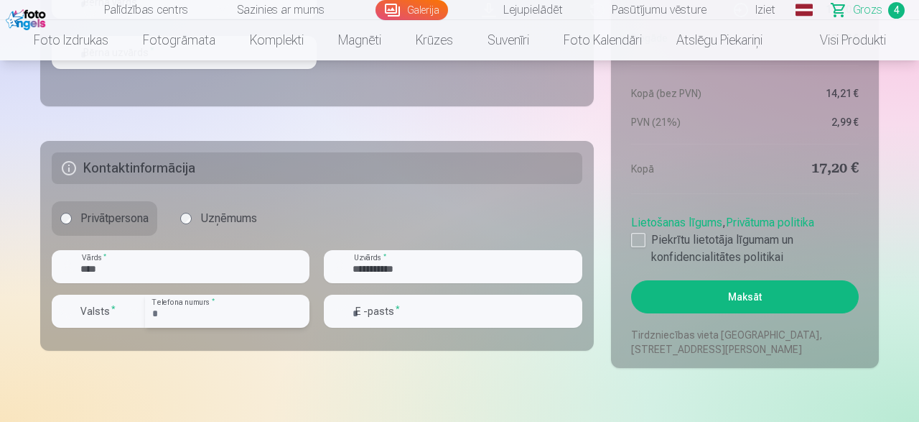
click at [280, 301] on input "number" at bounding box center [227, 310] width 164 height 33
type input "********"
click at [376, 308] on input "email" at bounding box center [453, 310] width 258 height 33
type input "*"
type input "**********"
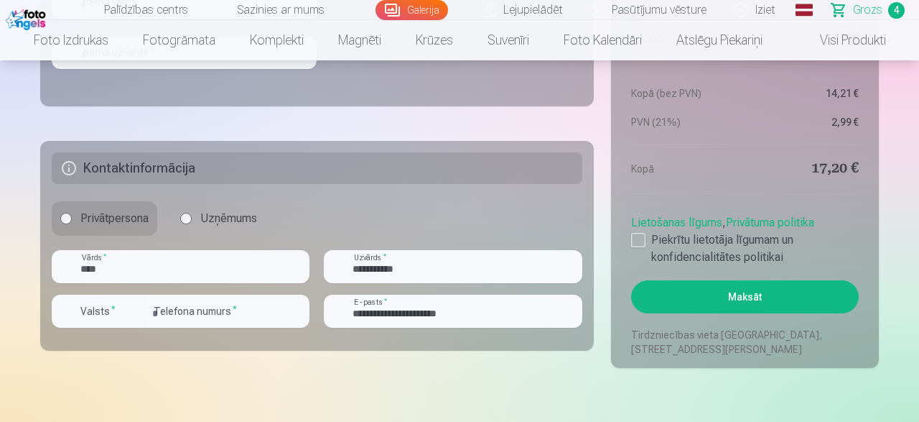
click at [692, 306] on button "Maksāt" at bounding box center [745, 296] width 228 height 33
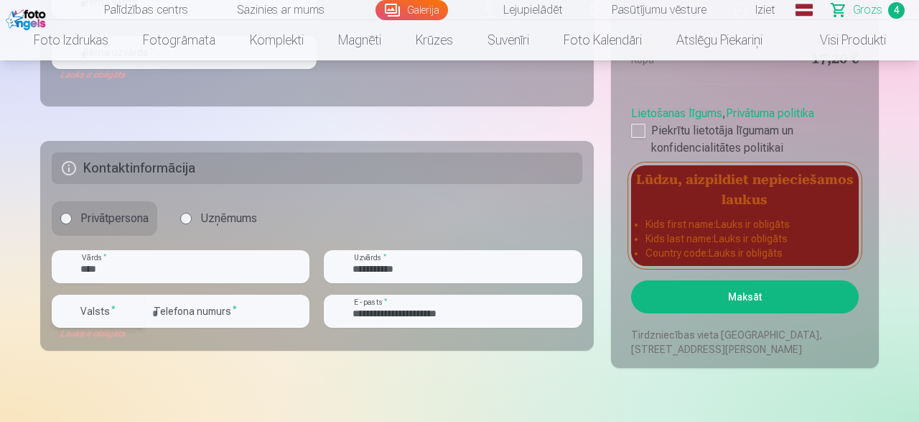
click at [134, 309] on div "button" at bounding box center [133, 310] width 17 height 17
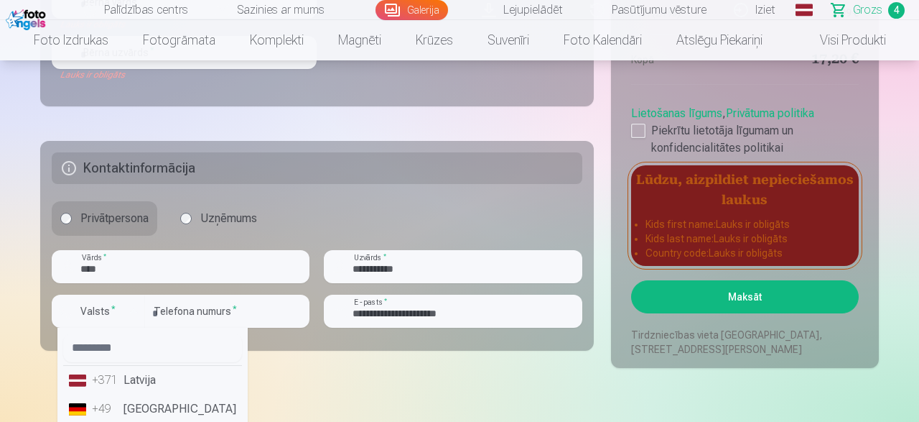
click at [117, 376] on div "+371" at bounding box center [106, 379] width 29 height 17
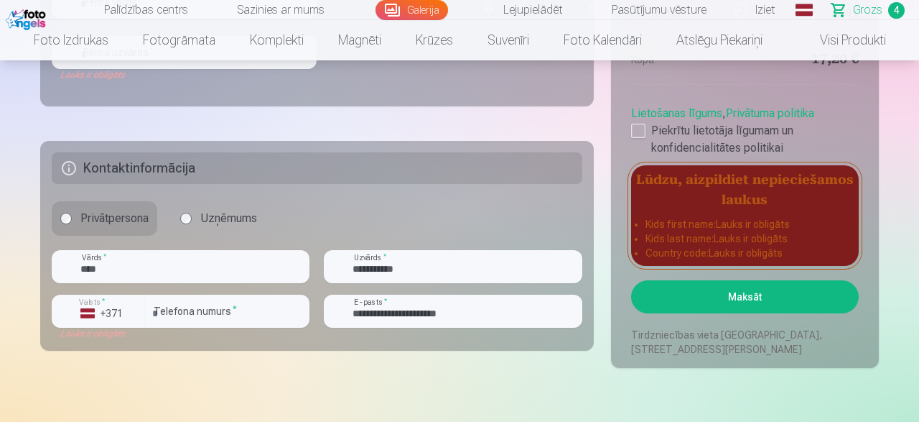
click at [740, 284] on button "Maksāt" at bounding box center [745, 296] width 228 height 33
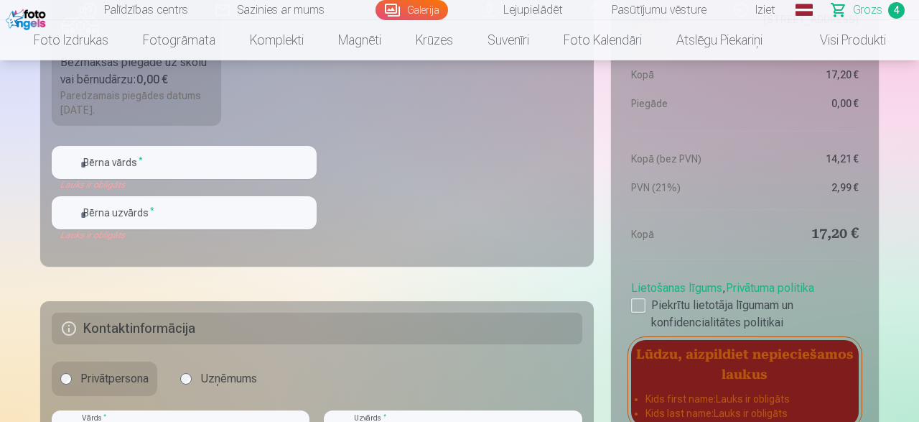
scroll to position [1011, 0]
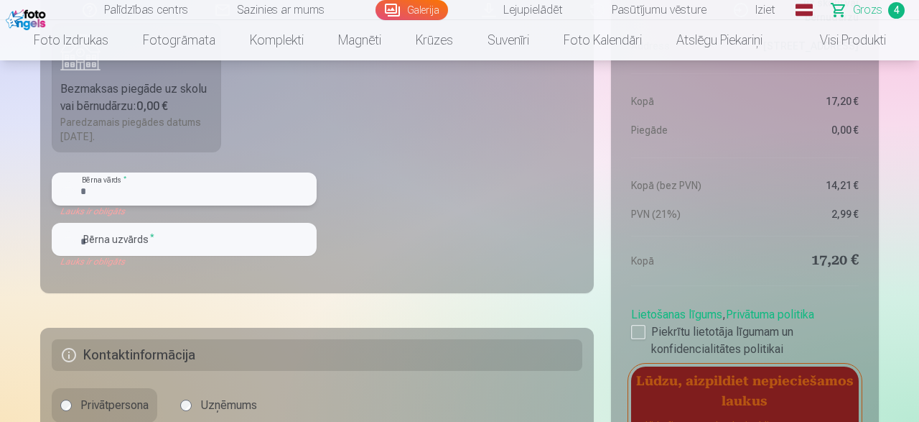
click at [255, 192] on input "text" at bounding box center [184, 188] width 265 height 33
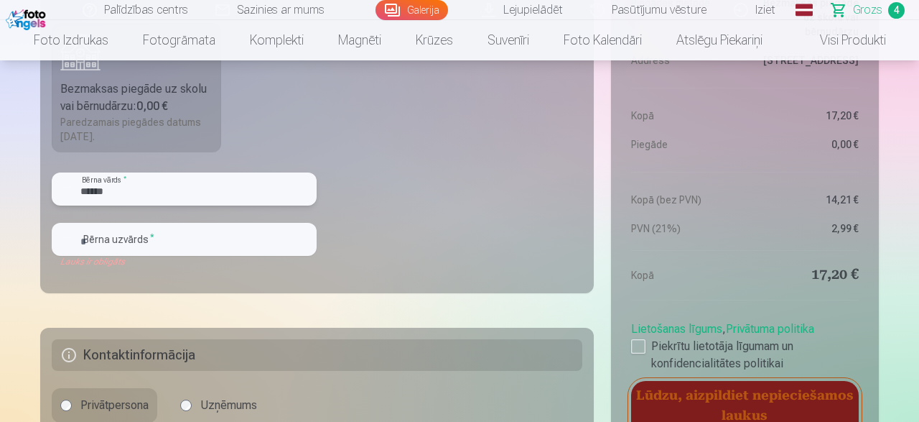
type input "******"
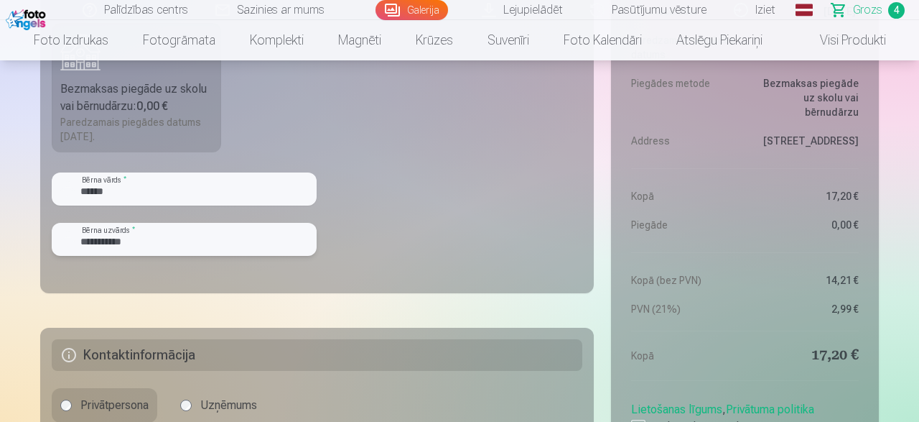
type input "**********"
click at [255, 192] on input "******" at bounding box center [184, 188] width 265 height 33
click at [360, 220] on fieldset "**********" at bounding box center [317, 122] width 554 height 342
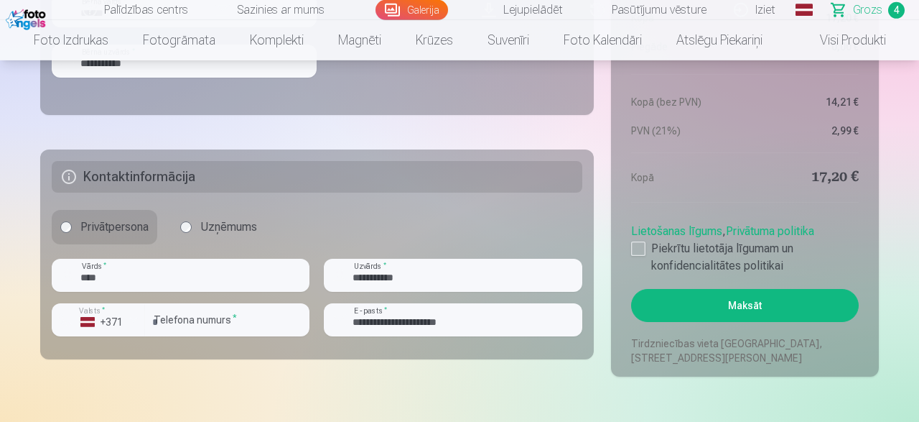
scroll to position [1198, 0]
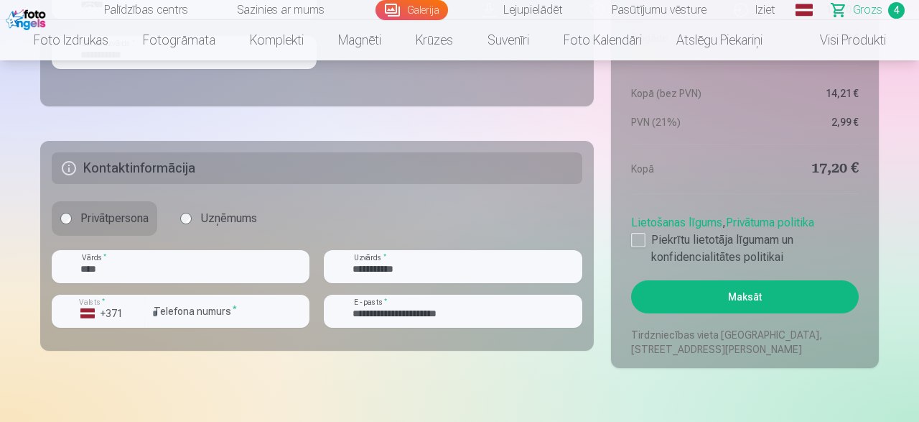
click at [760, 295] on button "Maksāt" at bounding box center [745, 296] width 228 height 33
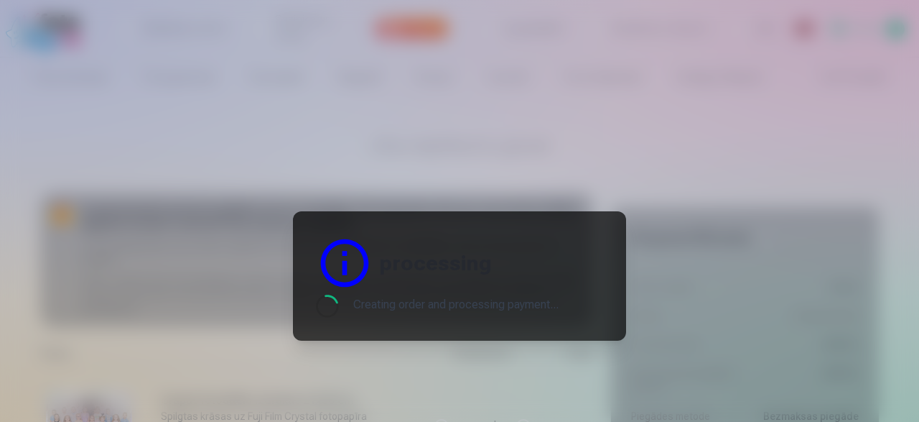
click at [394, 235] on header "processing" at bounding box center [459, 262] width 287 height 57
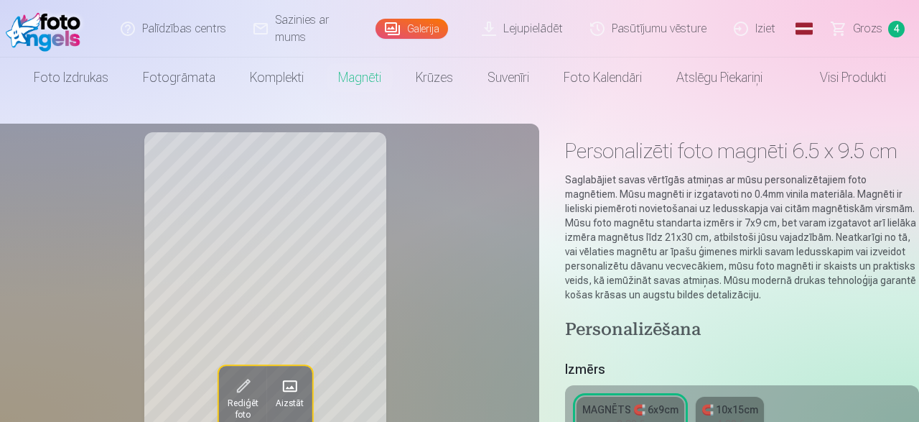
click at [867, 34] on span "Grozs" at bounding box center [867, 28] width 29 height 17
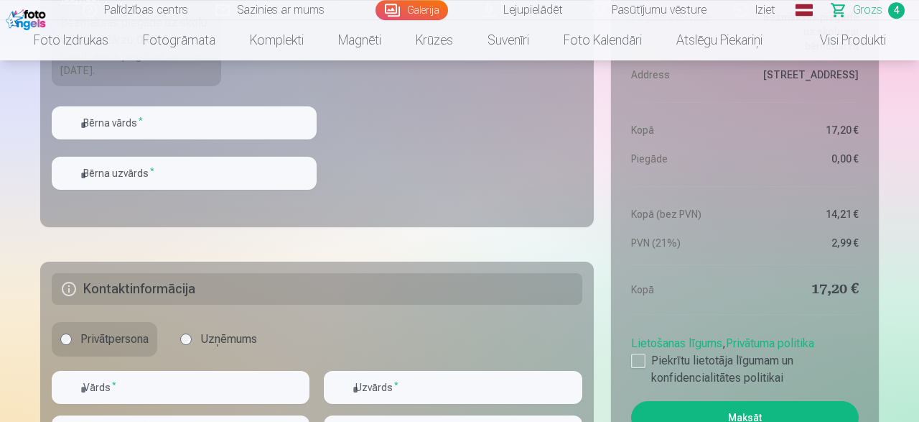
scroll to position [1083, 0]
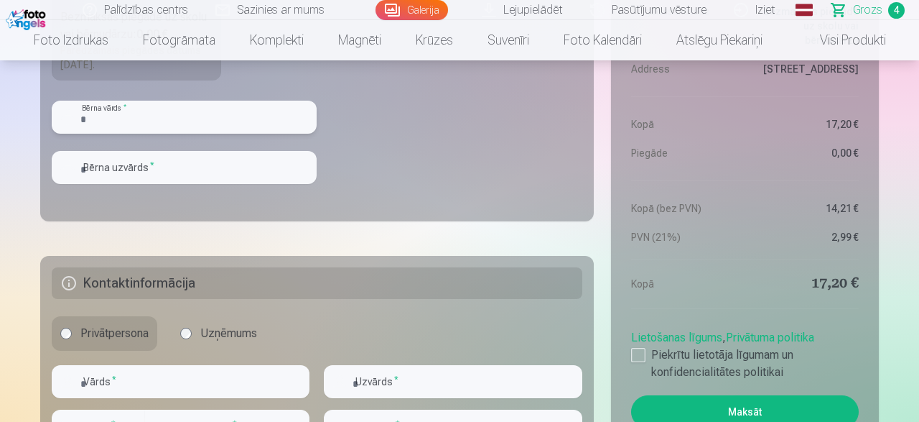
click at [267, 128] on input "text" at bounding box center [184, 117] width 265 height 33
type input "******"
click at [96, 172] on input "text" at bounding box center [184, 167] width 265 height 33
type input "**********"
click at [332, 194] on fieldset "**********" at bounding box center [317, 50] width 554 height 342
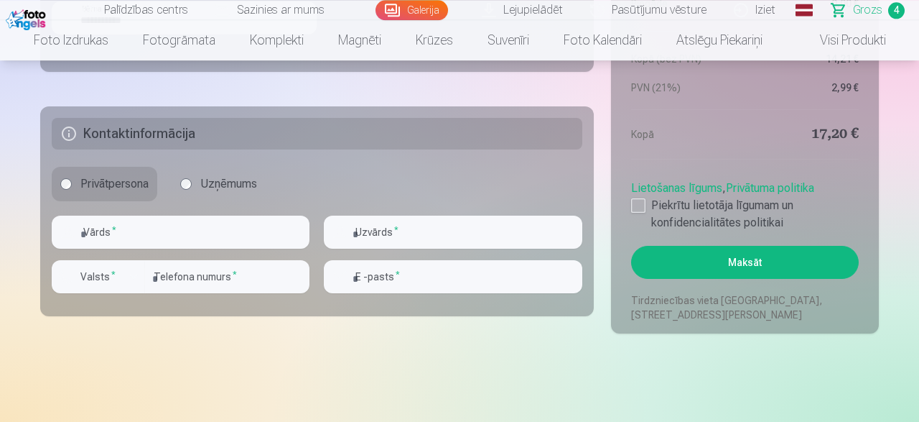
scroll to position [1270, 0]
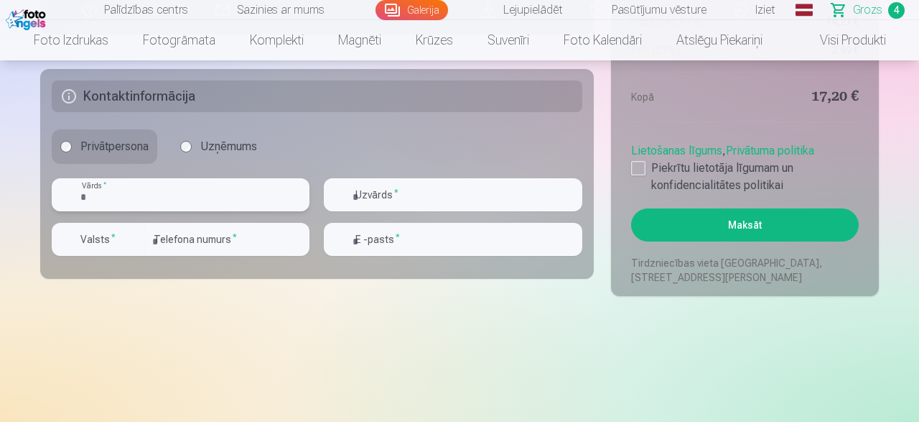
click at [192, 196] on input "text" at bounding box center [181, 194] width 258 height 33
type input "****"
click at [390, 199] on input "text" at bounding box center [453, 194] width 258 height 33
click at [390, 199] on input "*" at bounding box center [453, 194] width 258 height 33
click at [369, 228] on input "email" at bounding box center [453, 239] width 258 height 33
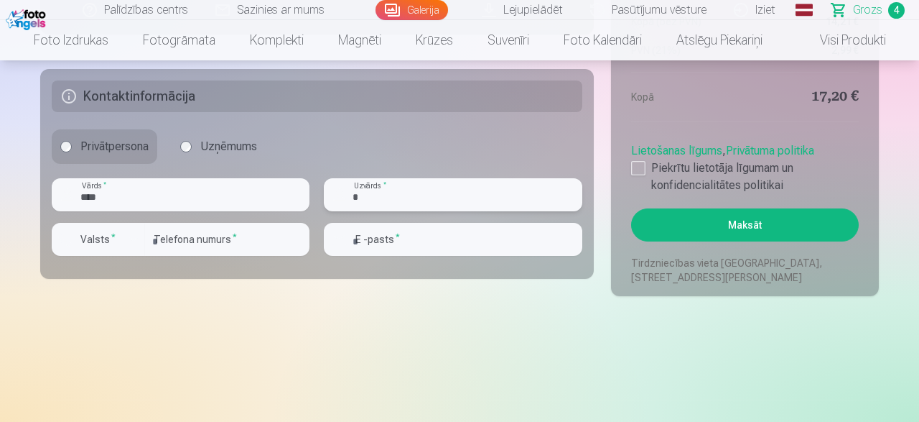
click at [390, 195] on input "*" at bounding box center [453, 194] width 258 height 33
type input "**********"
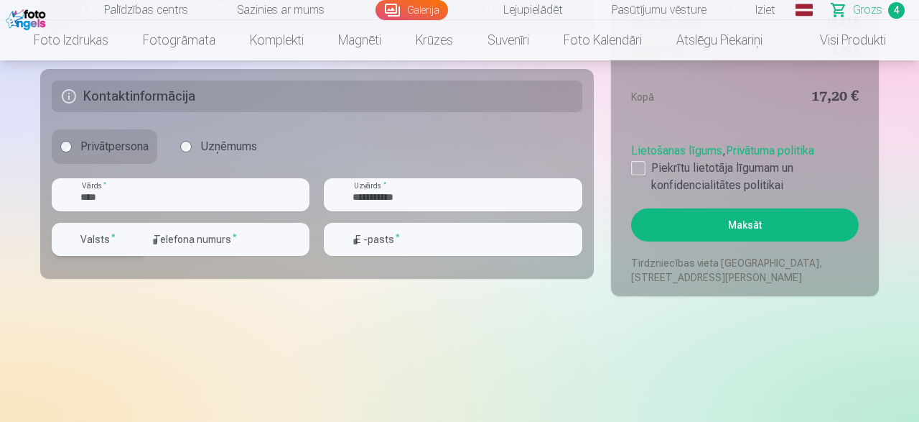
click at [126, 243] on div "button" at bounding box center [133, 239] width 17 height 17
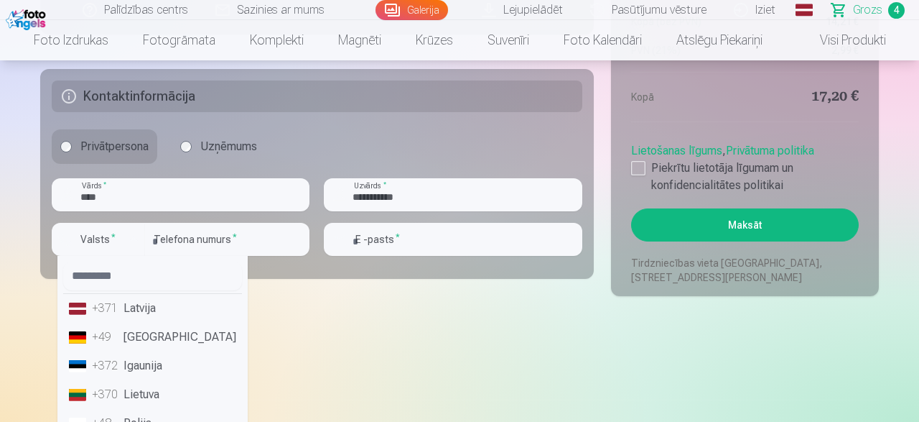
click at [138, 309] on li "+371 Latvija" at bounding box center [152, 308] width 179 height 29
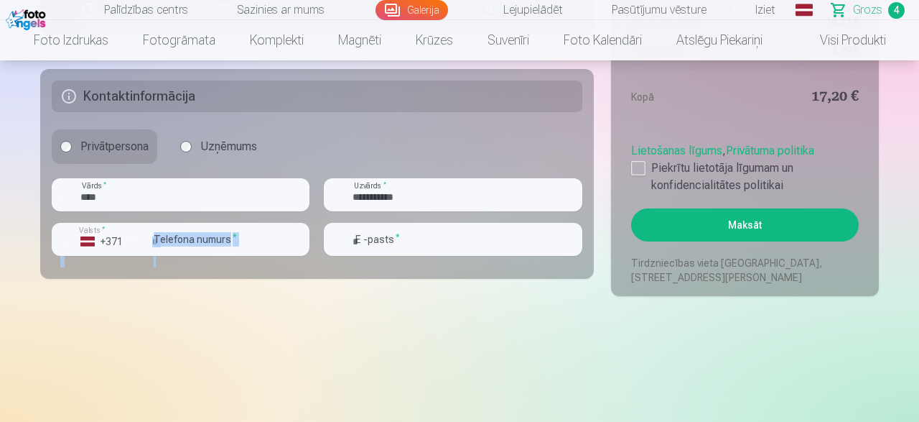
drag, startPoint x: 138, startPoint y: 309, endPoint x: 186, endPoint y: 231, distance: 91.9
click at [186, 231] on input "number" at bounding box center [227, 239] width 164 height 33
type input "********"
click at [379, 236] on input "email" at bounding box center [453, 239] width 258 height 33
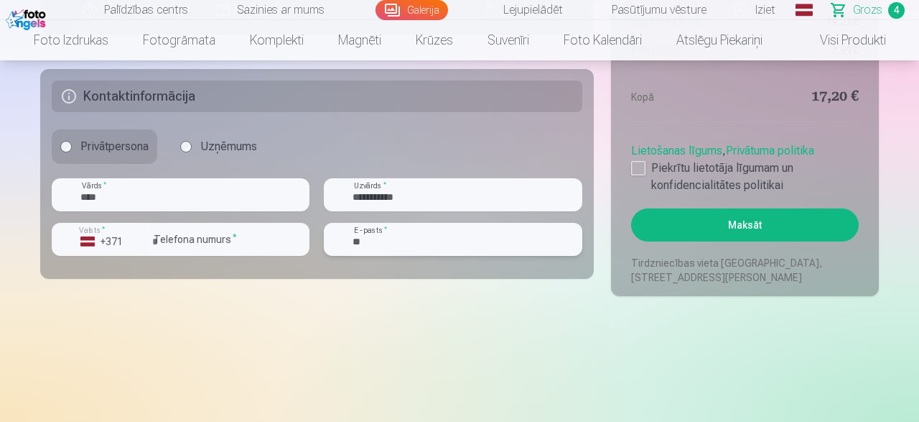
type input "*"
type input "**********"
click at [699, 163] on label "Piekrītu lietotāja līgumam un konfidencialitātes politikai" at bounding box center [745, 176] width 228 height 34
click at [712, 233] on button "Maksāt" at bounding box center [745, 224] width 228 height 33
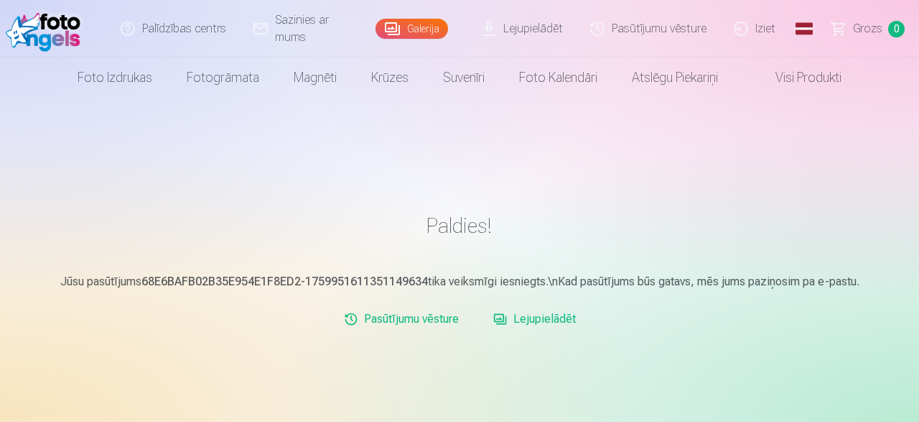
click at [449, 325] on link "Pasūtījumu vēsture" at bounding box center [401, 318] width 126 height 29
